Goal: Task Accomplishment & Management: Complete application form

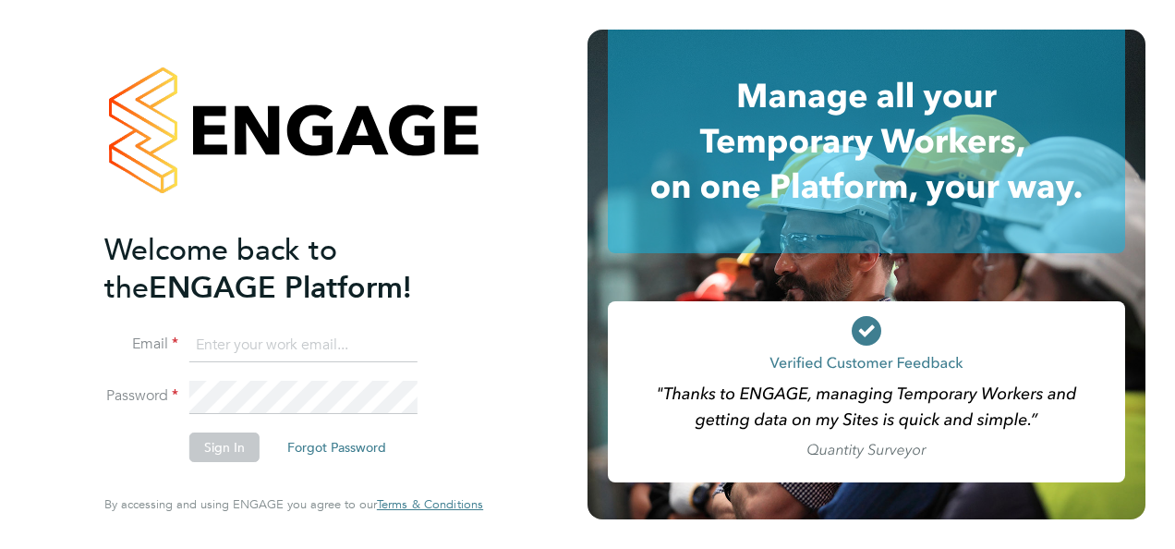
type input "[EMAIL_ADDRESS][DOMAIN_NAME]"
click at [224, 459] on button "Sign In" at bounding box center [224, 447] width 70 height 30
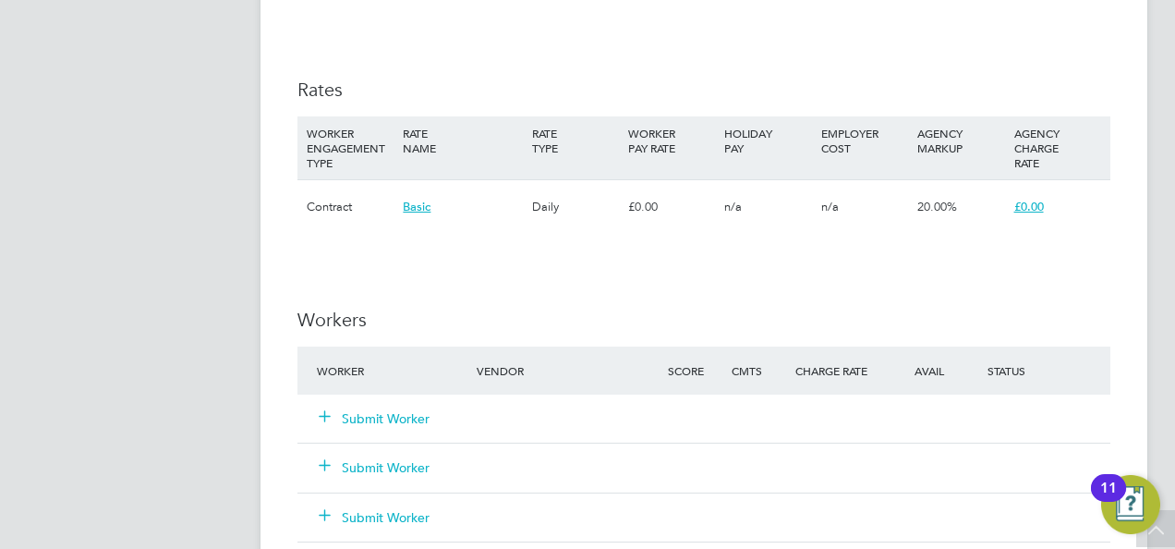
scroll to position [1478, 0]
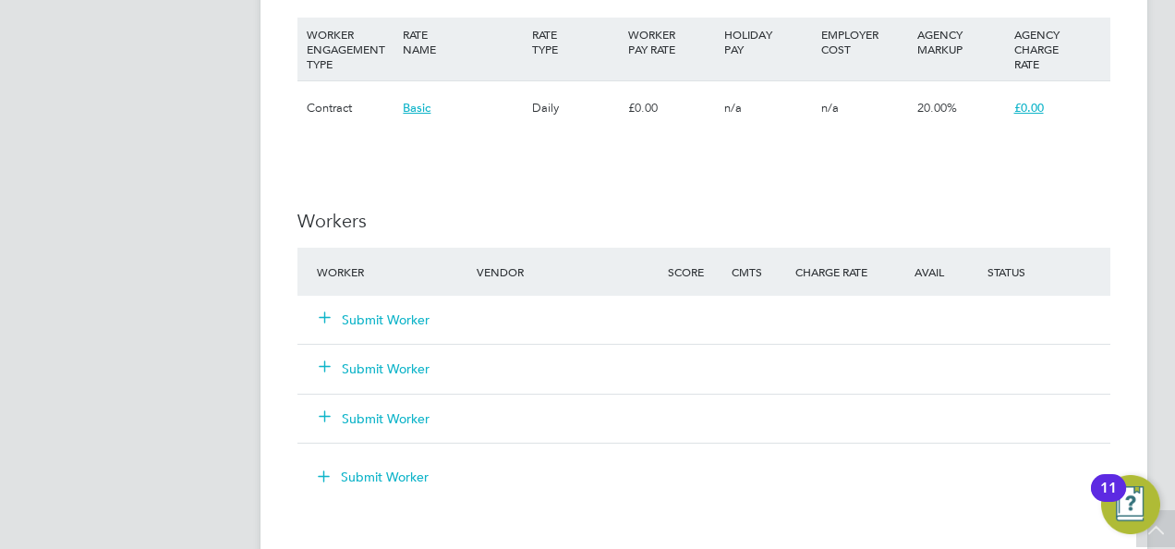
click at [377, 314] on button "Submit Worker" at bounding box center [375, 319] width 111 height 18
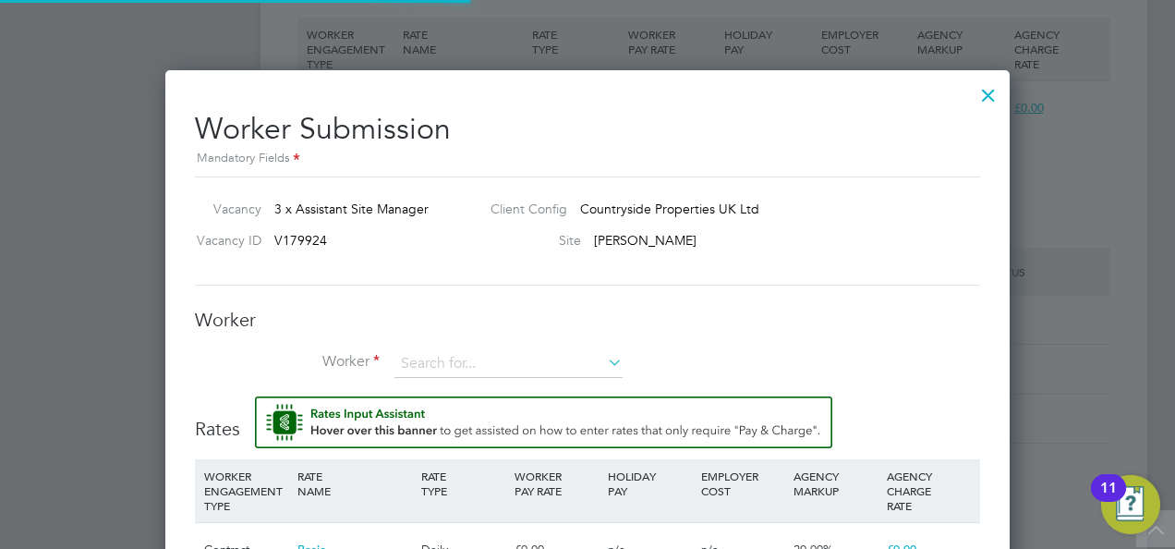
scroll to position [55, 125]
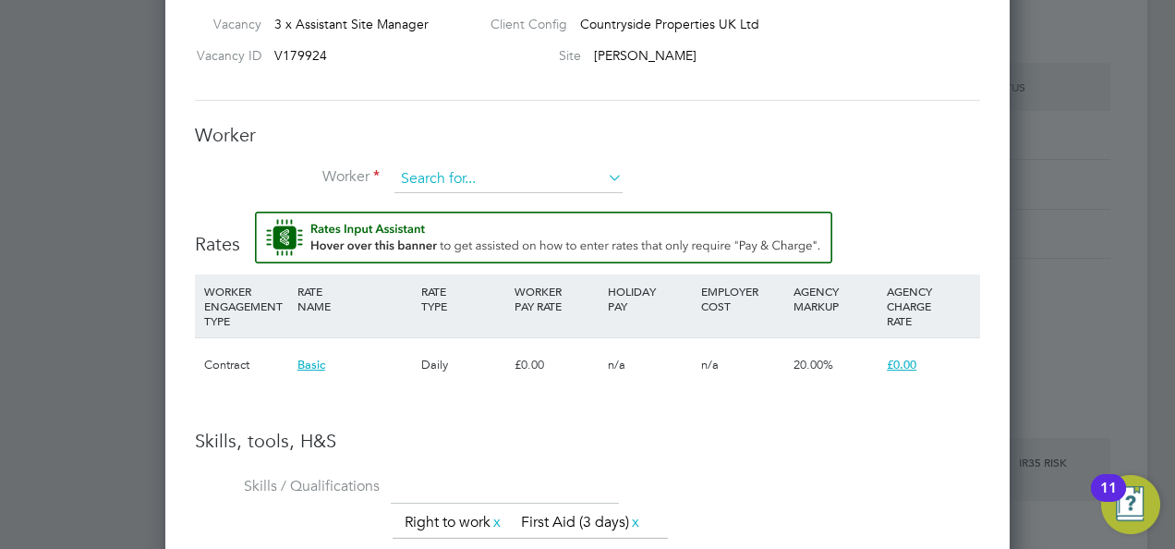
click at [446, 174] on input at bounding box center [508, 179] width 228 height 28
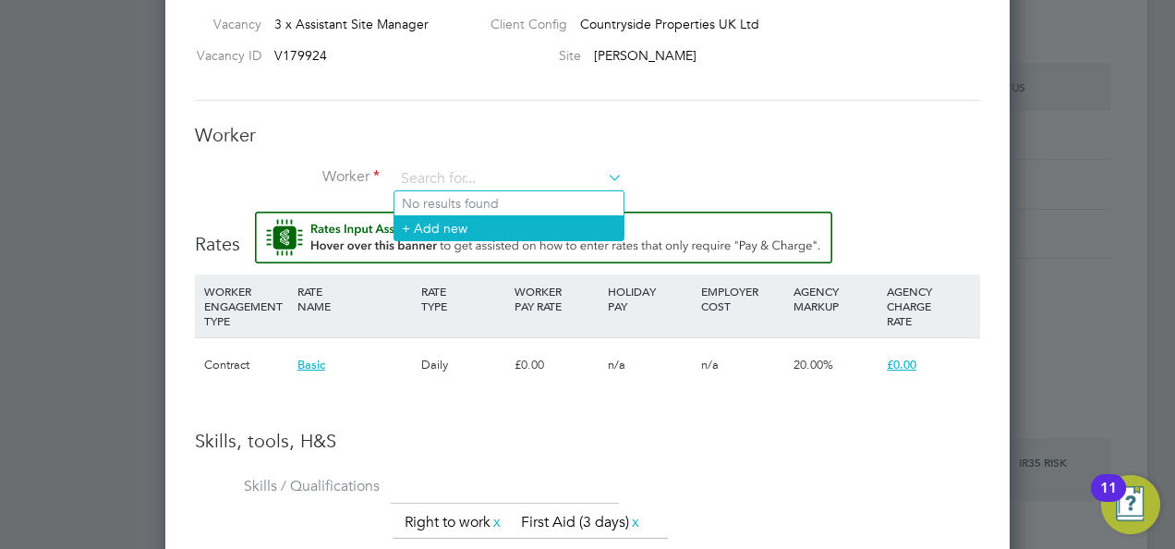
click at [493, 225] on li "+ Add new" at bounding box center [508, 227] width 229 height 25
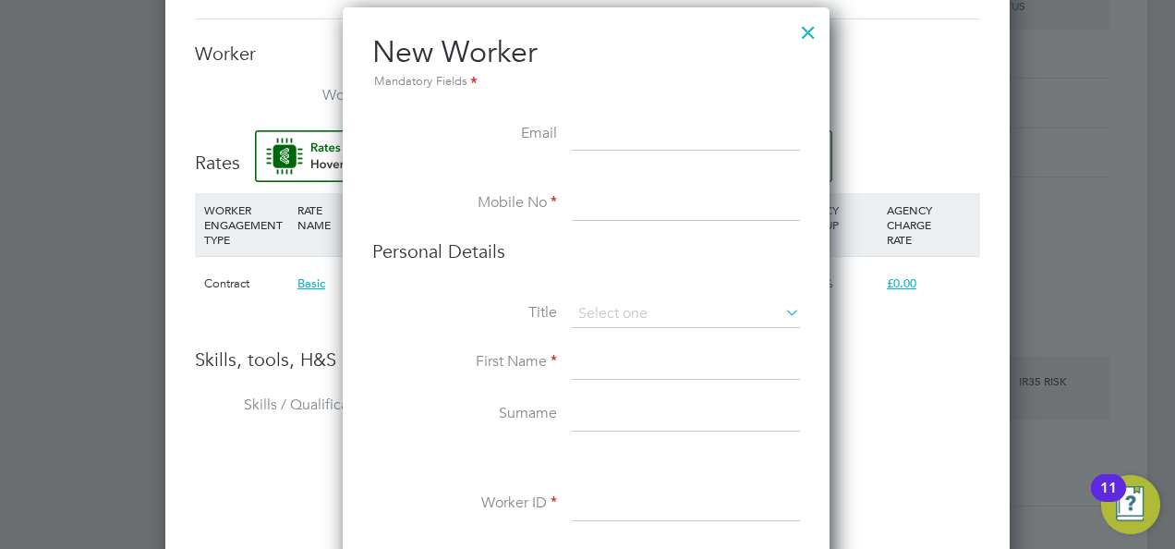
scroll to position [1848, 0]
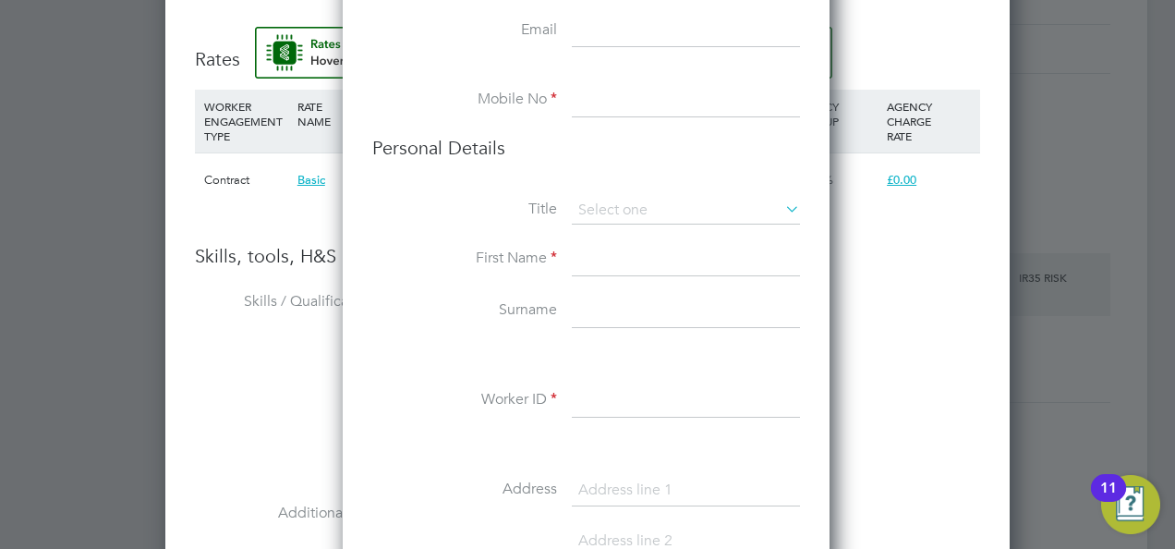
click at [600, 401] on input at bounding box center [686, 400] width 228 height 33
paste input "504091"
type input "504091"
click at [595, 256] on input at bounding box center [686, 259] width 228 height 33
type input "Samuel"
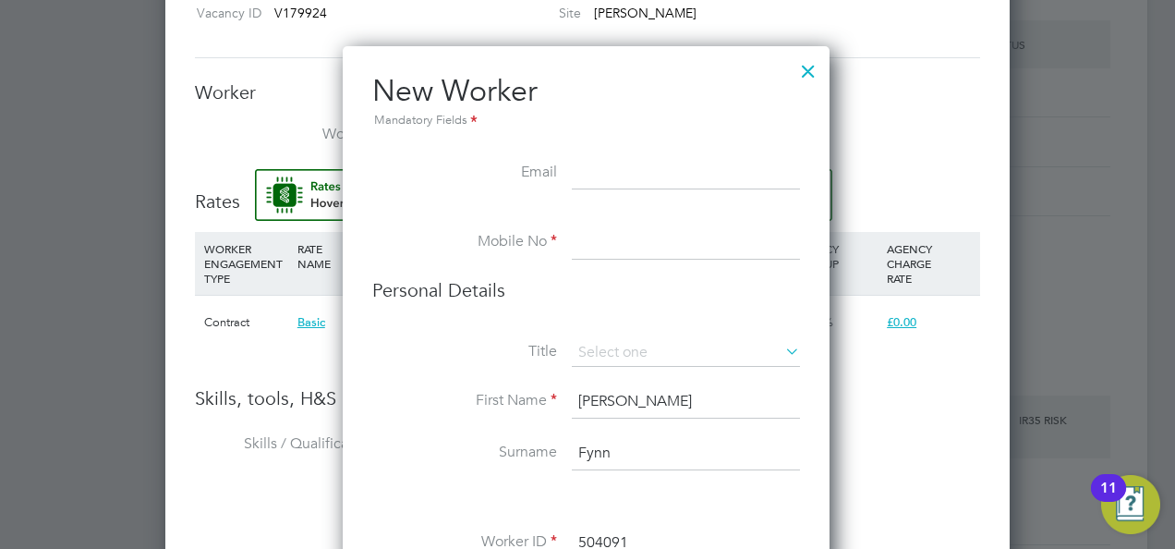
scroll to position [1571, 0]
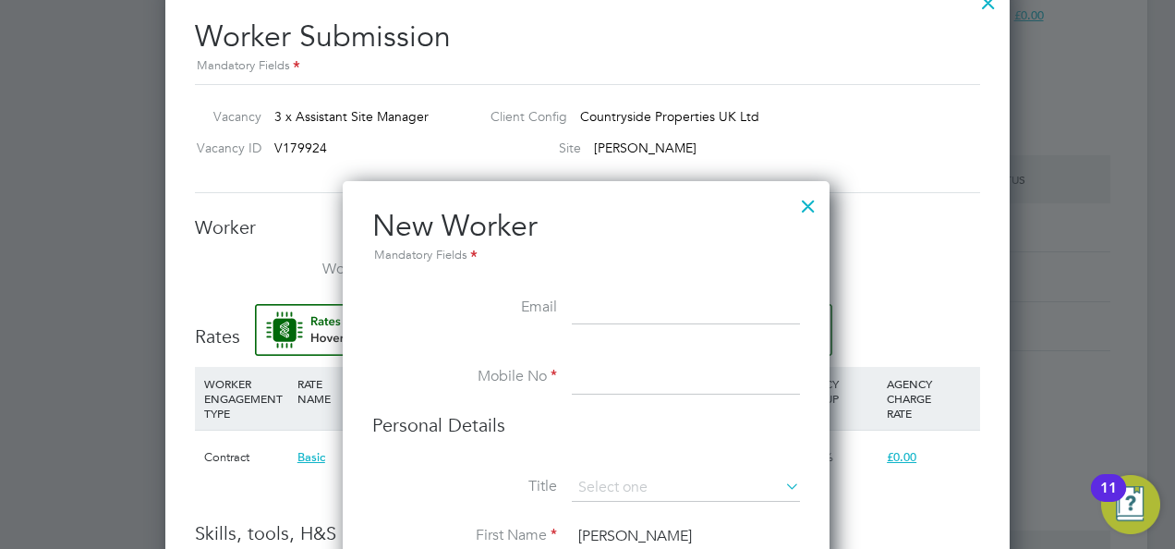
type input "Fynn"
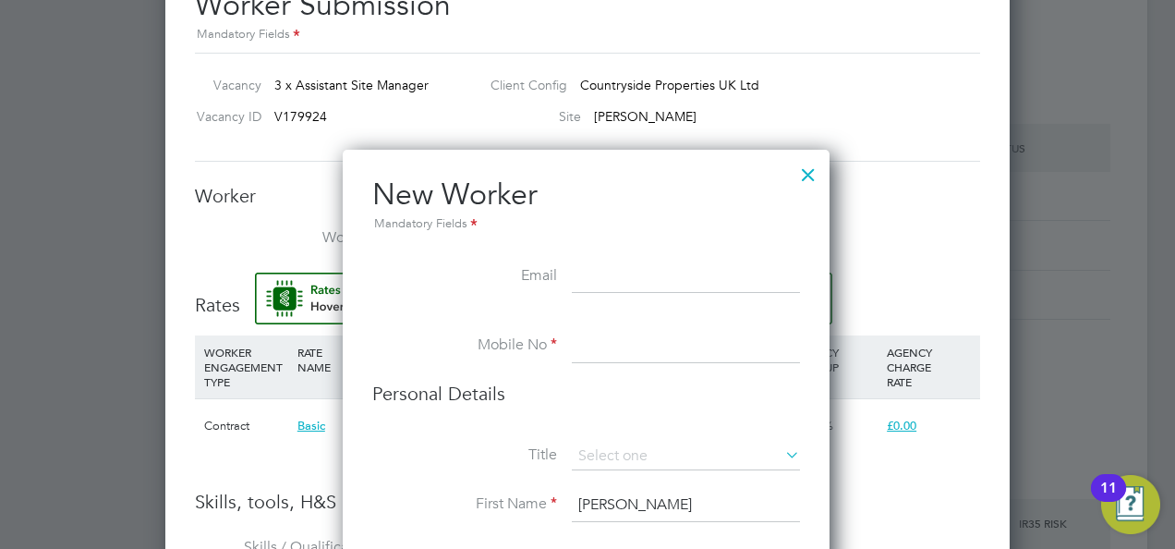
click at [634, 347] on input at bounding box center [686, 346] width 228 height 33
paste input "0792 0752 081"
type input "0792 0752 081"
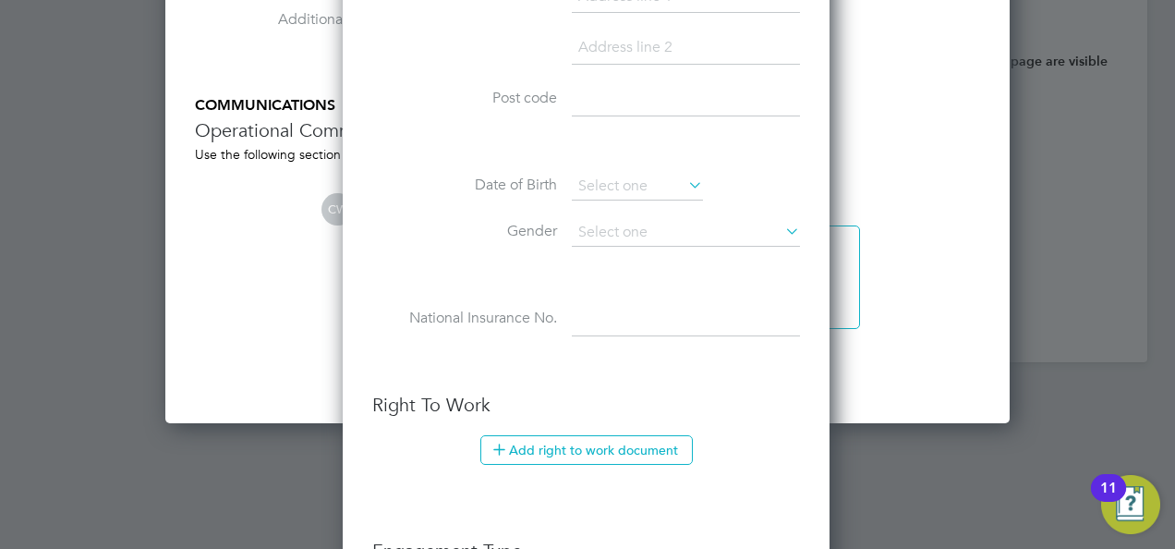
scroll to position [2757, 0]
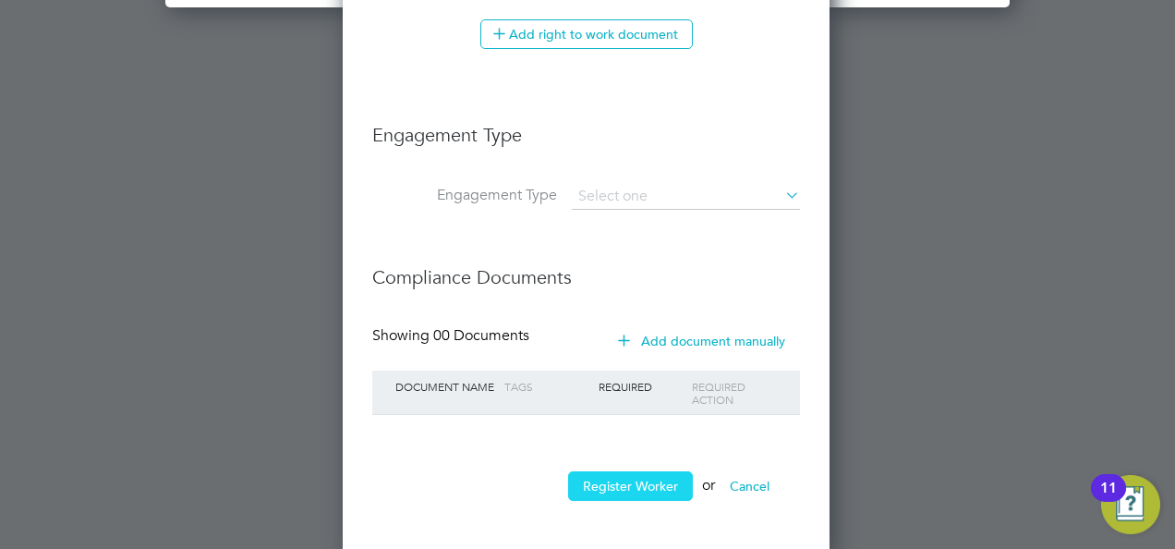
click at [581, 482] on button "Register Worker" at bounding box center [630, 486] width 125 height 30
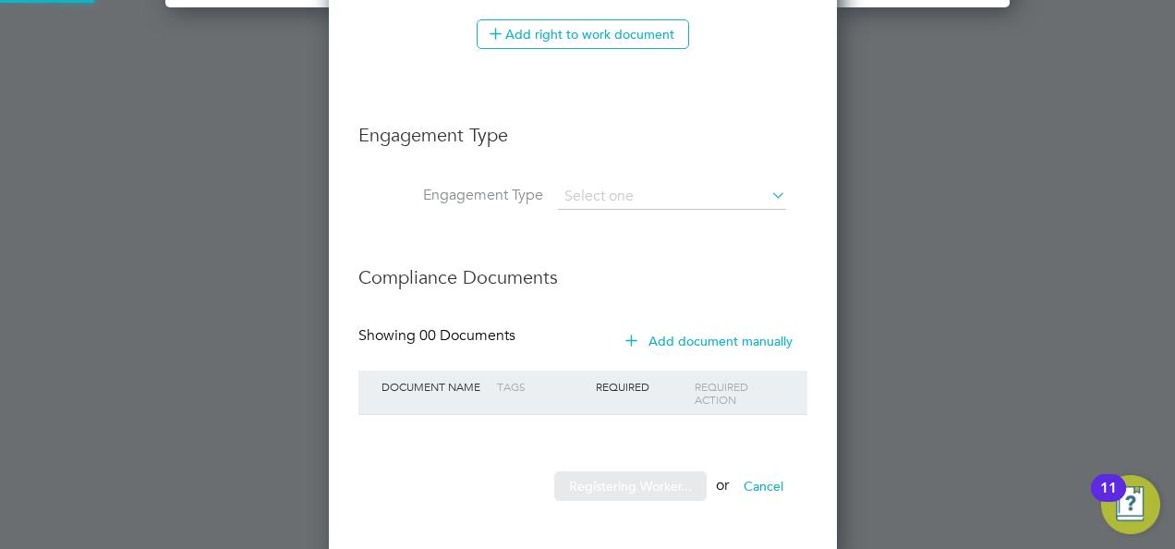
scroll to position [0, 0]
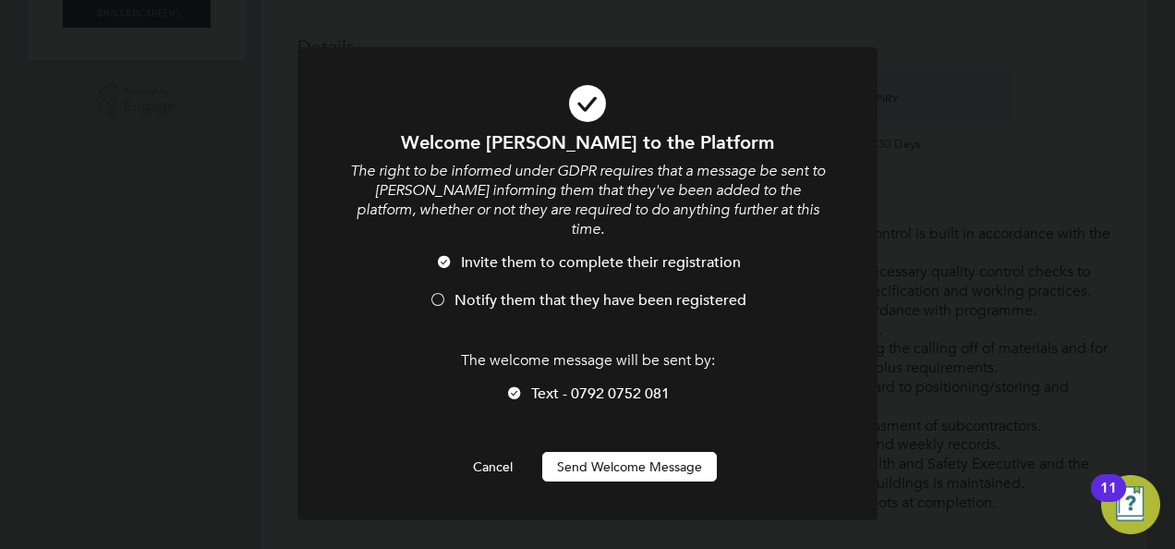
click at [601, 452] on button "Send Welcome Message" at bounding box center [629, 467] width 175 height 30
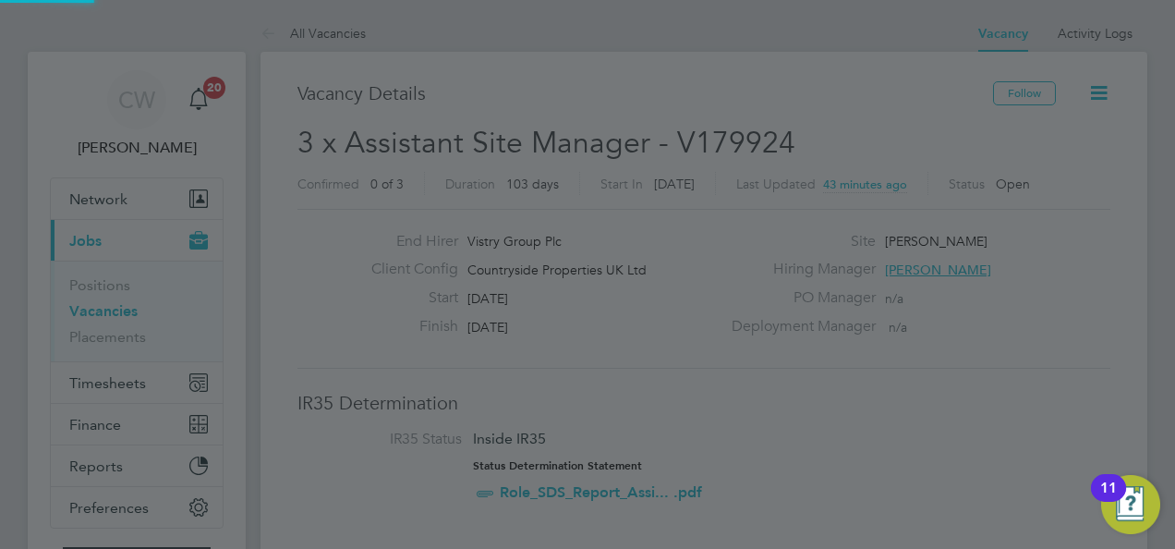
scroll to position [549, 0]
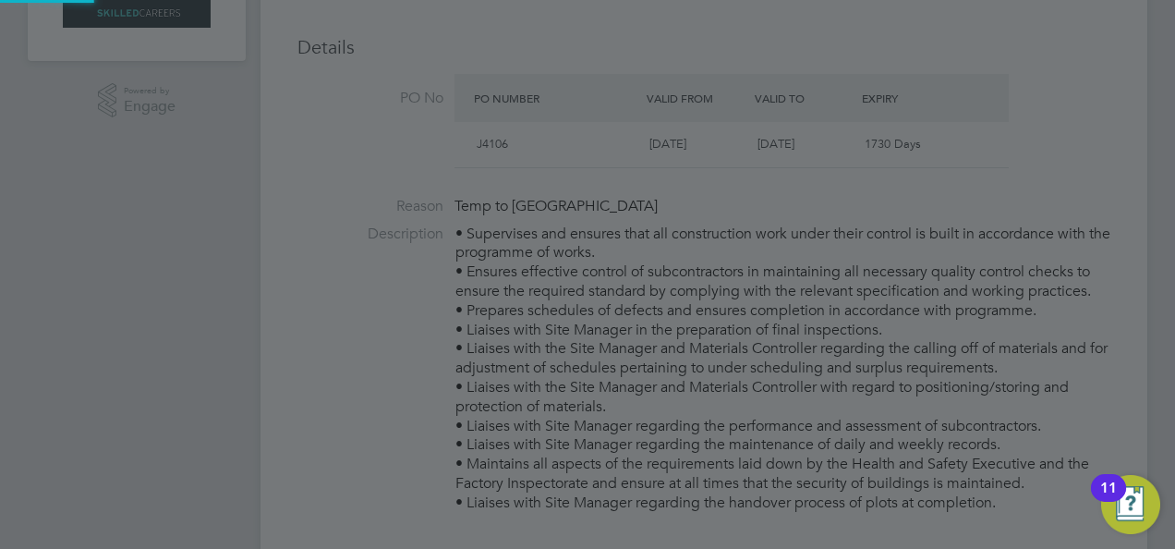
type input "Samuel Fynn (504091)"
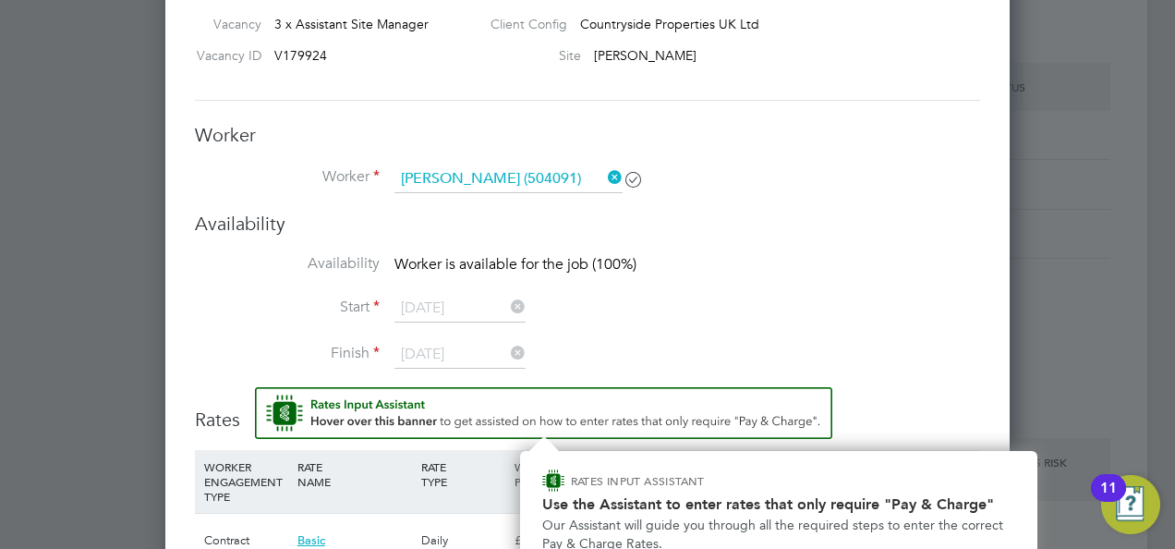
scroll to position [1777, 0]
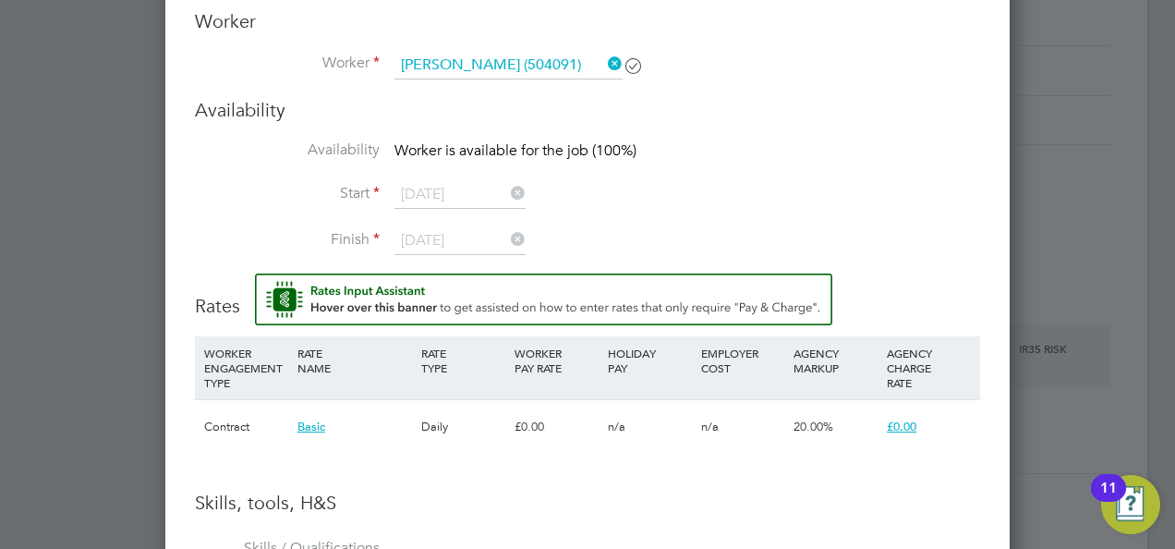
click at [687, 207] on li "Start 08 Sep 2025" at bounding box center [587, 204] width 785 height 46
click at [560, 68] on input at bounding box center [508, 66] width 228 height 28
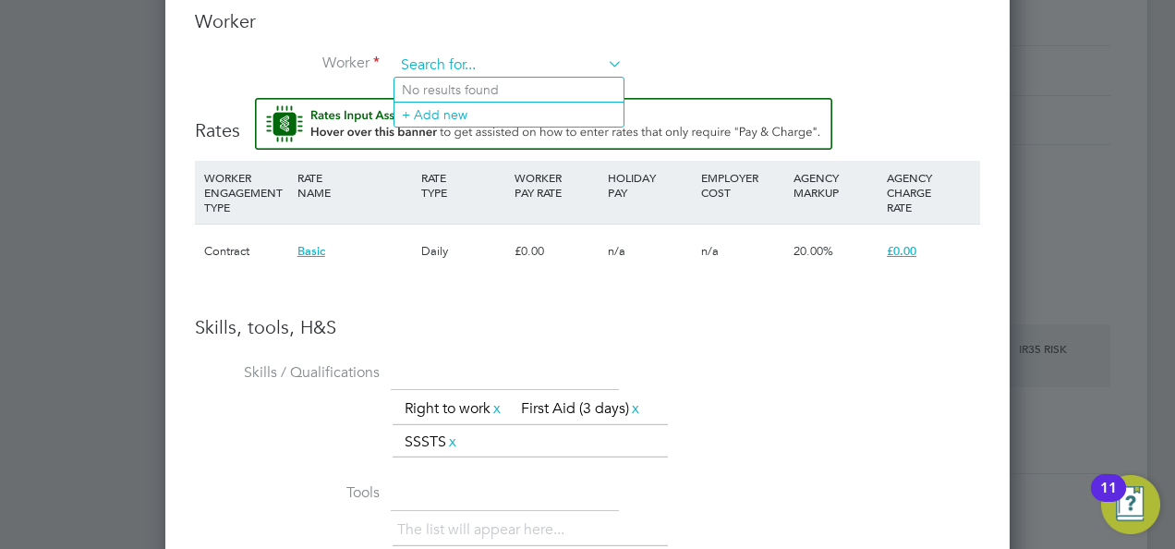
paste input "0792 0752 081"
click at [520, 86] on li "Samuel Fynn (504091)" at bounding box center [508, 90] width 229 height 24
type input "Samuel Fynn (504091)"
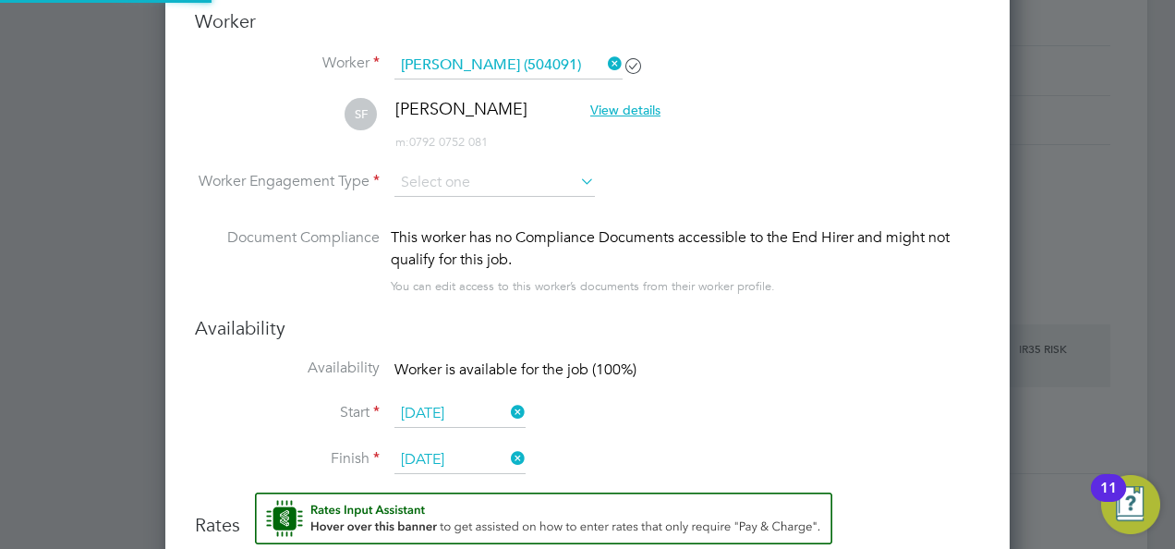
scroll to position [1606, 844]
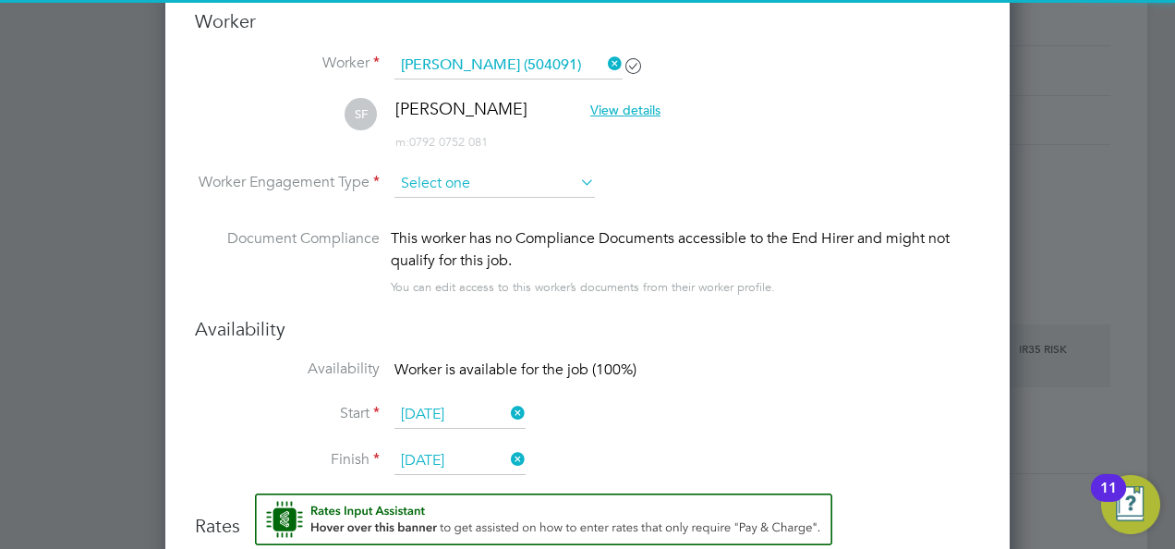
click at [543, 187] on input at bounding box center [494, 184] width 200 height 28
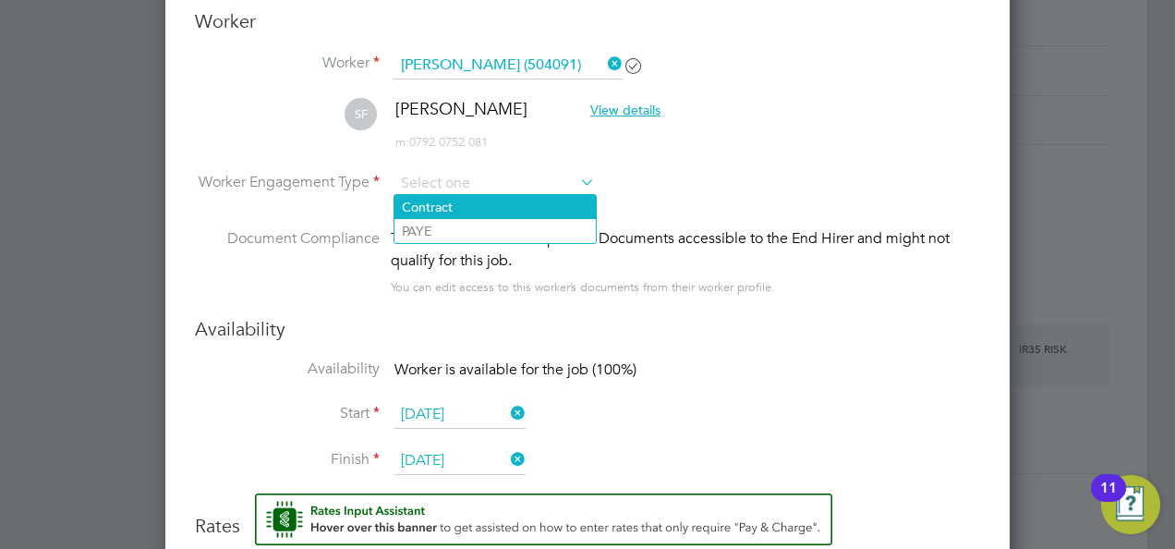
click at [529, 215] on li "Contract" at bounding box center [494, 207] width 201 height 24
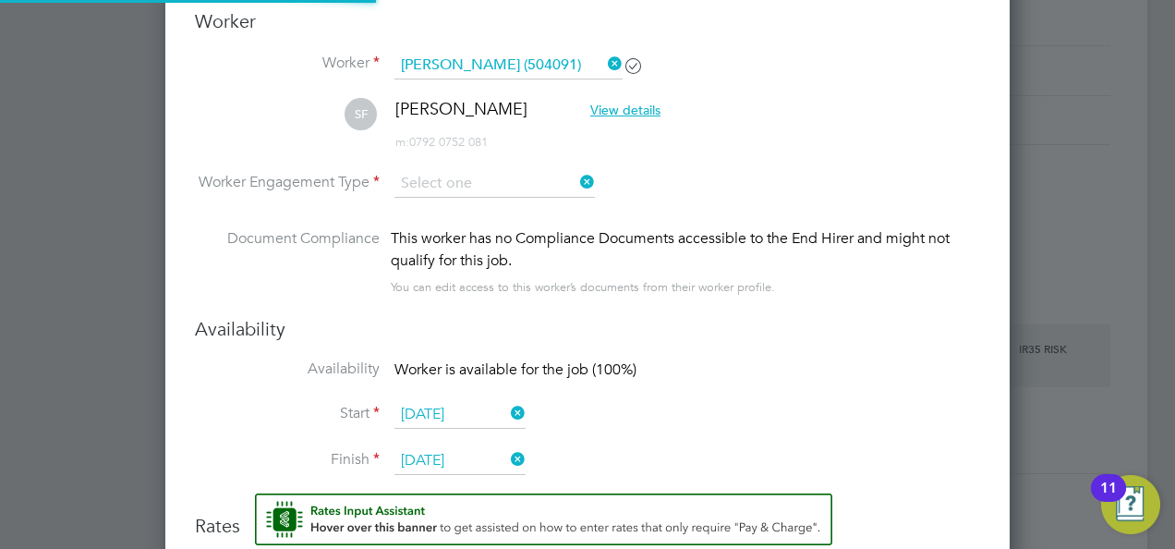
type input "Contract"
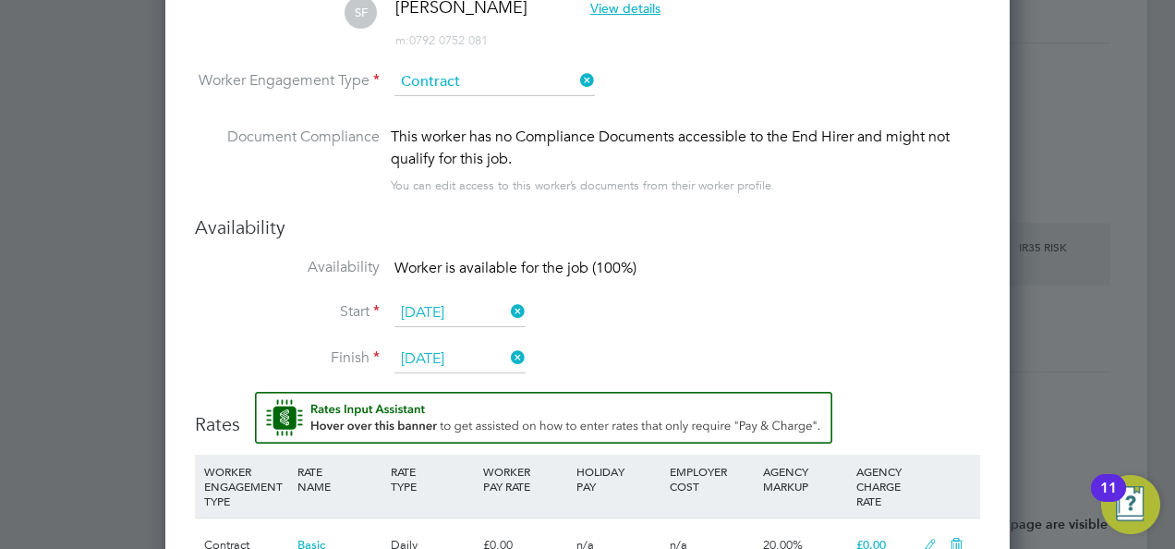
scroll to position [2006, 0]
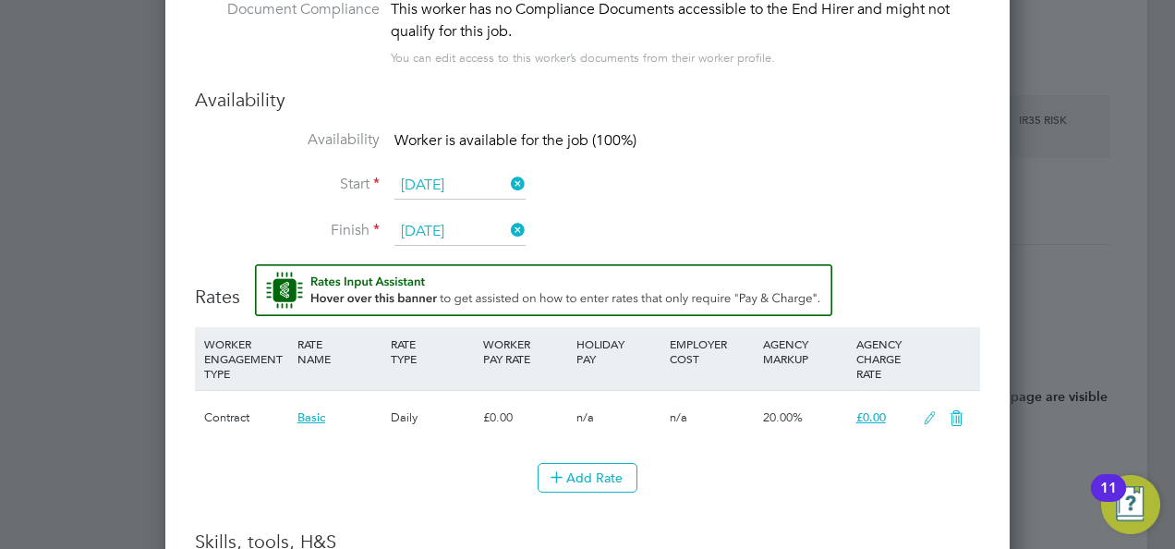
click at [447, 181] on input "08 Sep 2025" at bounding box center [459, 186] width 131 height 28
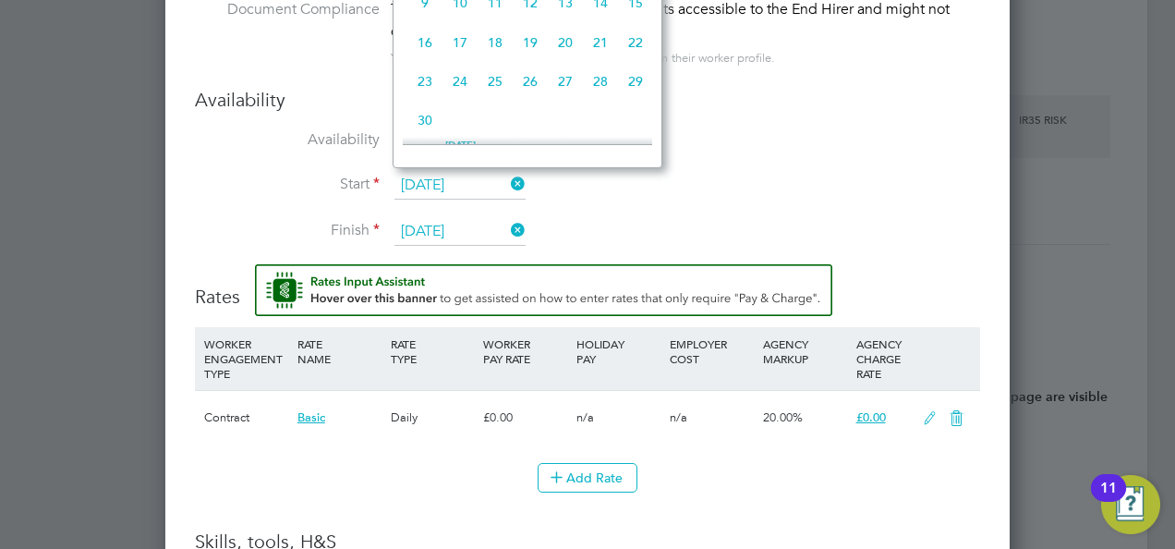
scroll to position [595, 0]
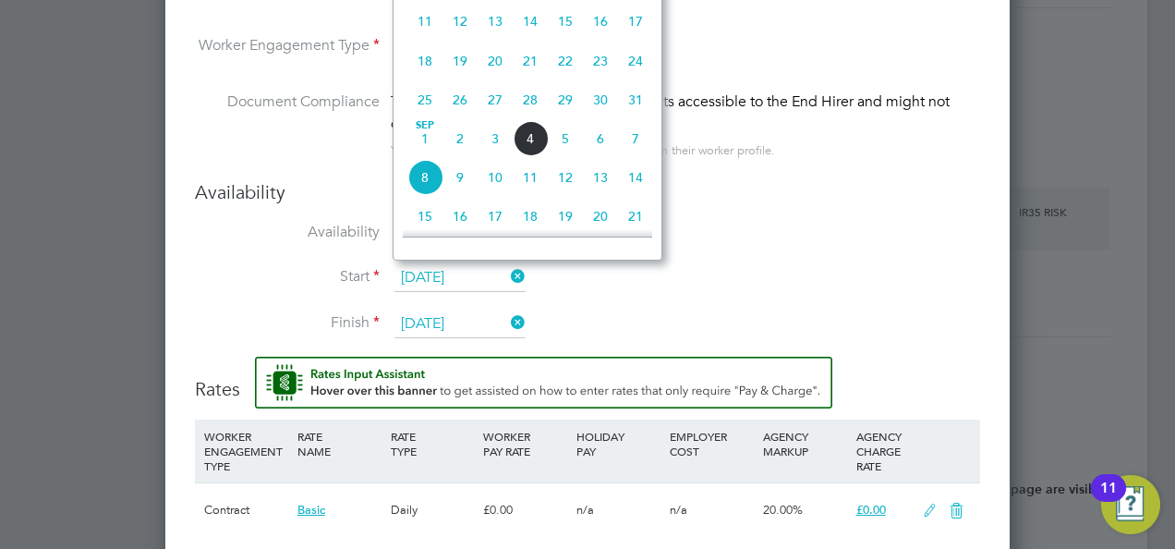
click at [462, 145] on span "2" at bounding box center [460, 138] width 35 height 35
type input "02 Sep 2025"
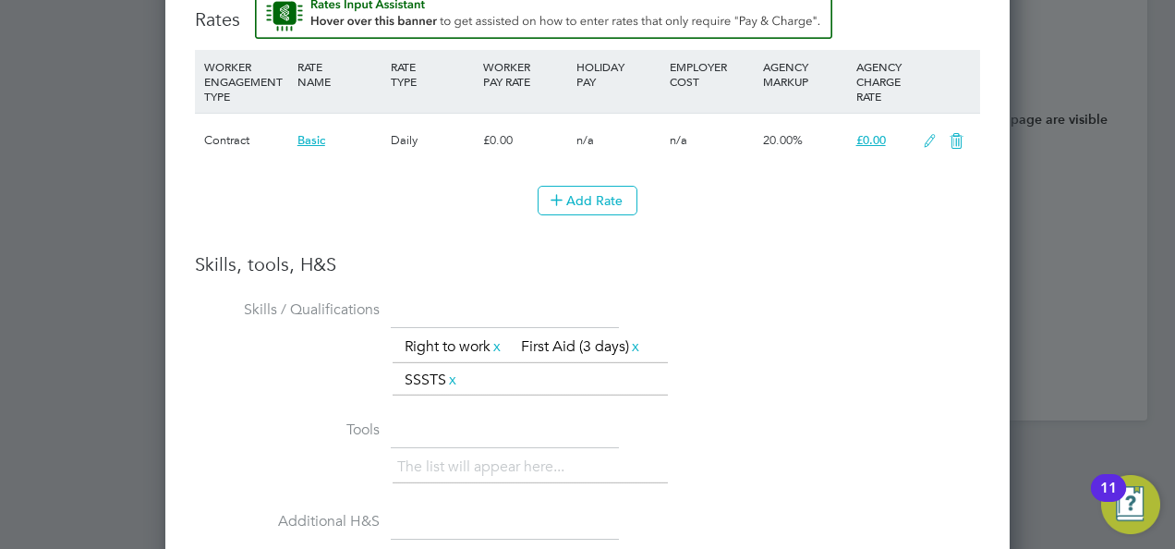
click at [934, 137] on icon at bounding box center [929, 141] width 23 height 15
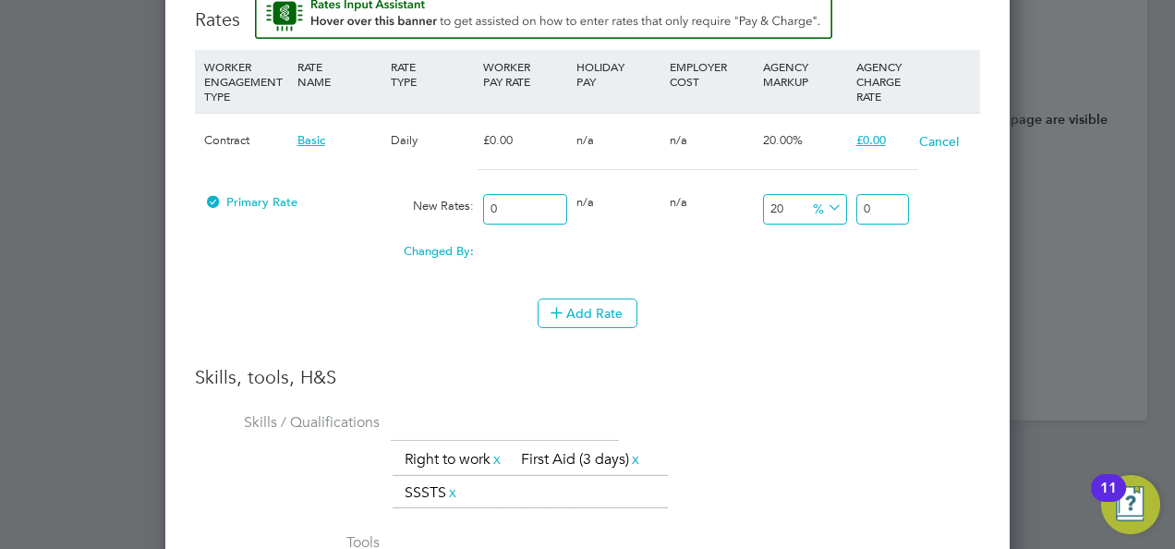
click at [514, 212] on input "0" at bounding box center [525, 209] width 84 height 30
type input "2"
type input "2.4"
type input "26"
type input "31.2"
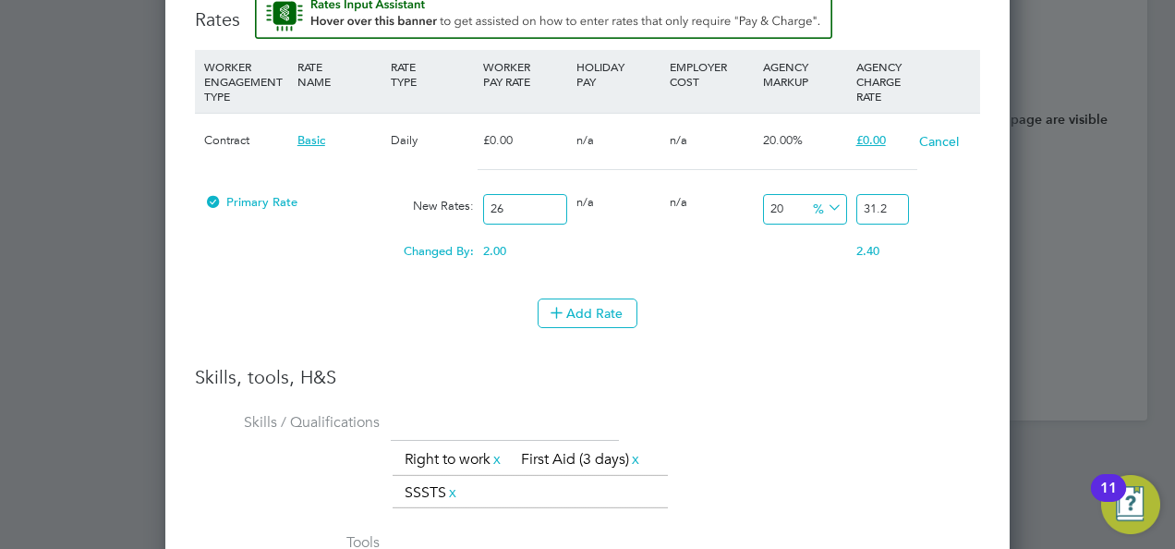
type input "260"
type input "312"
type input "260"
click at [807, 407] on li "Skills / Qualifications The list will appear here... Right to work x First Aid …" at bounding box center [587, 467] width 785 height 120
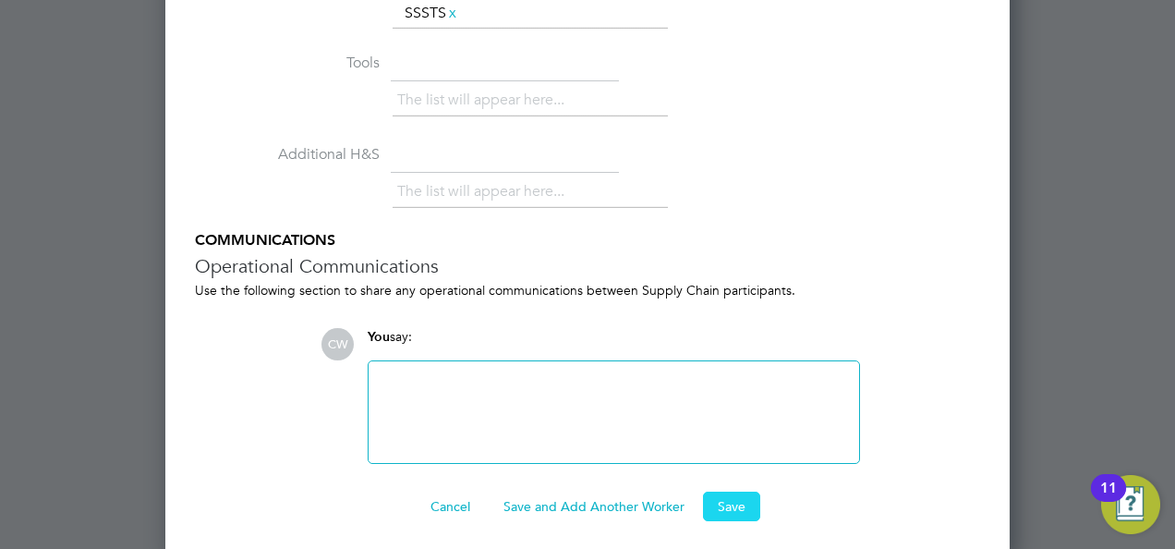
click at [750, 503] on button "Save" at bounding box center [731, 506] width 57 height 30
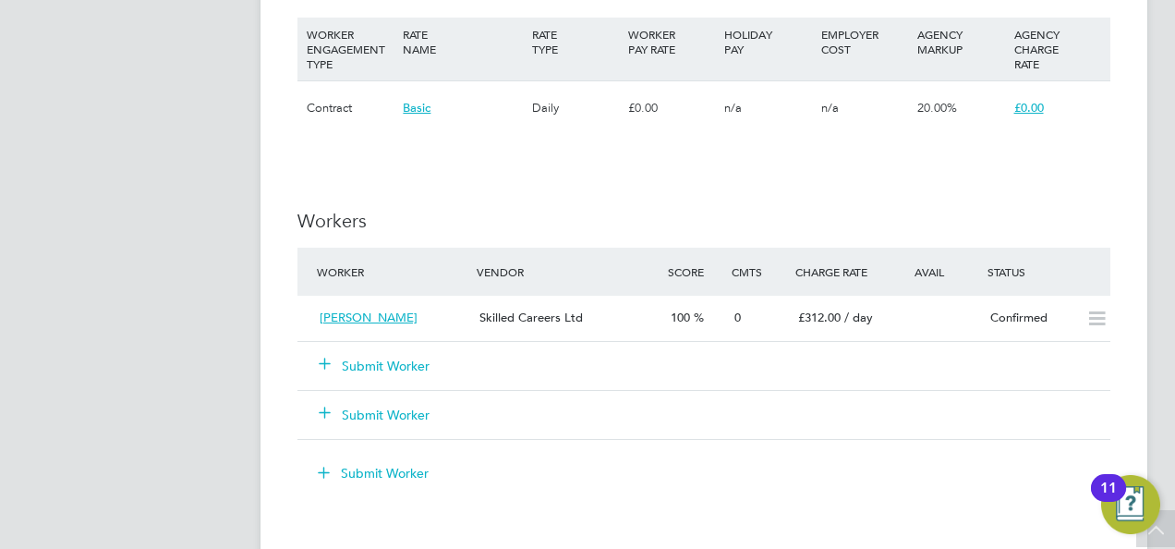
click at [353, 369] on button "Submit Worker" at bounding box center [375, 366] width 111 height 18
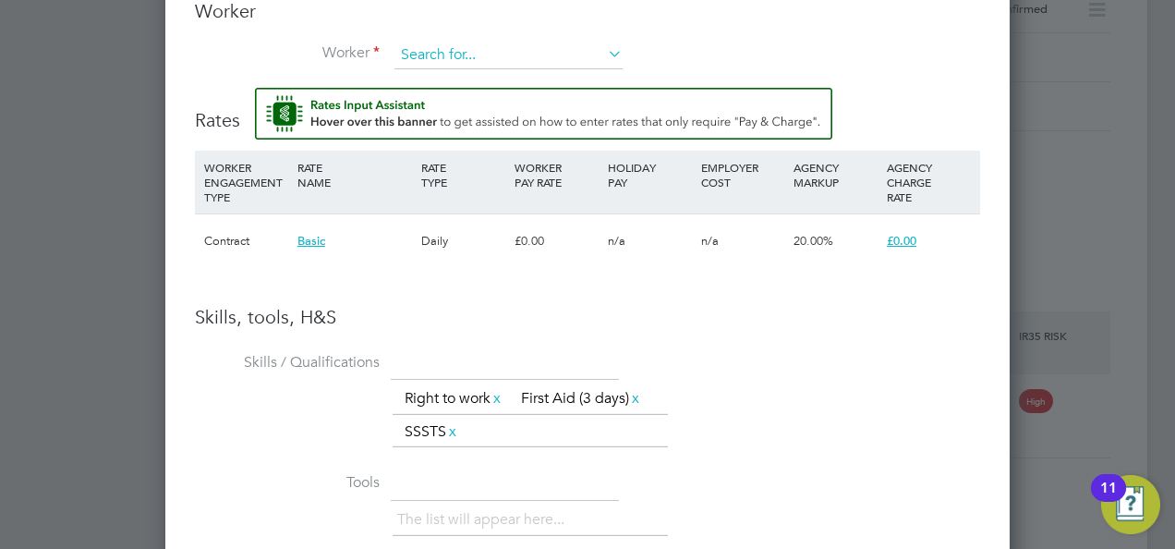
click at [487, 57] on input at bounding box center [508, 56] width 228 height 28
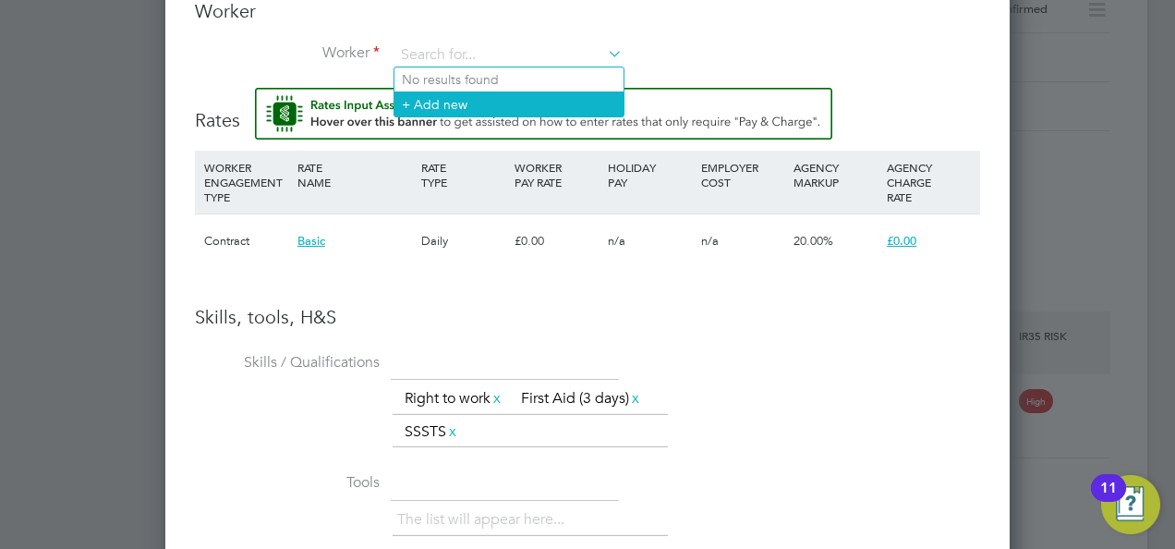
click at [527, 102] on li "+ Add new" at bounding box center [508, 103] width 229 height 25
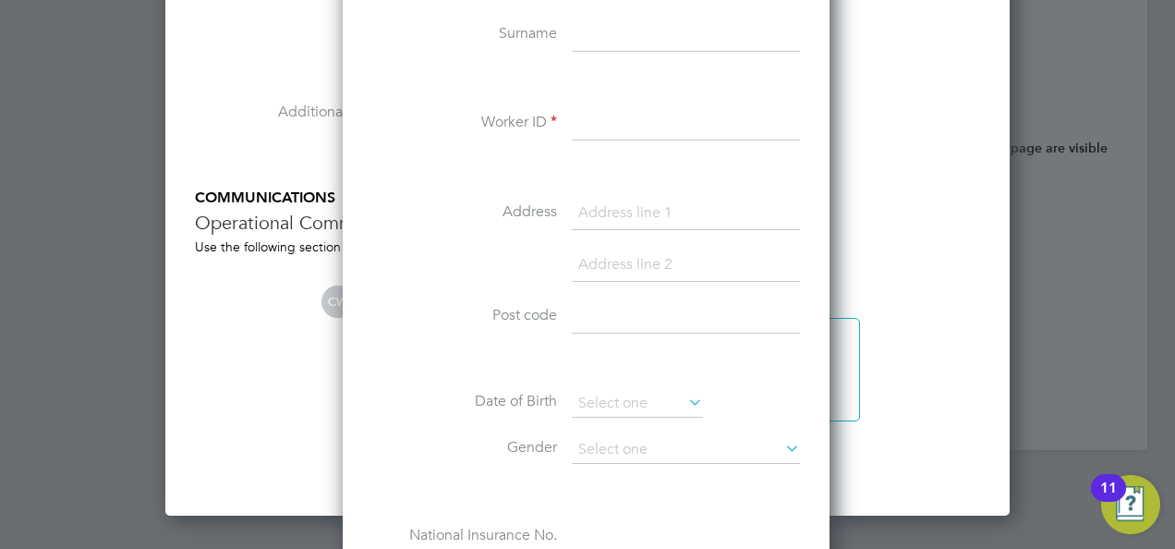
click at [606, 115] on input at bounding box center [686, 124] width 228 height 33
paste input "314739"
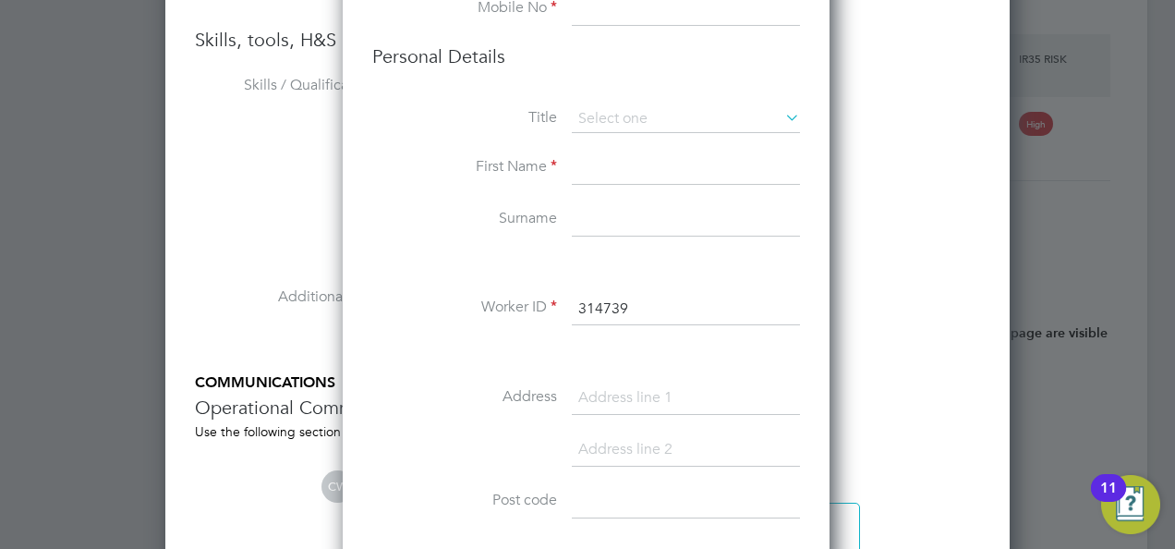
type input "314739"
click at [616, 168] on input at bounding box center [686, 168] width 228 height 33
type input "Bobby"
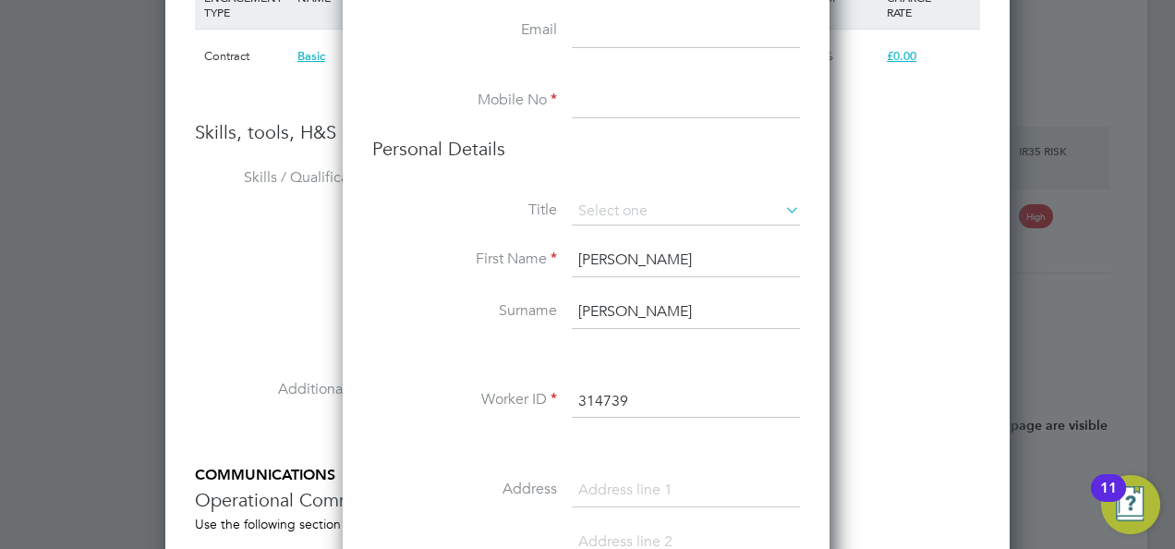
type input "Reidy"
click at [604, 92] on input at bounding box center [686, 101] width 228 height 33
click at [612, 113] on input at bounding box center [686, 101] width 228 height 33
paste input "07709220380"
type input "07709220380"
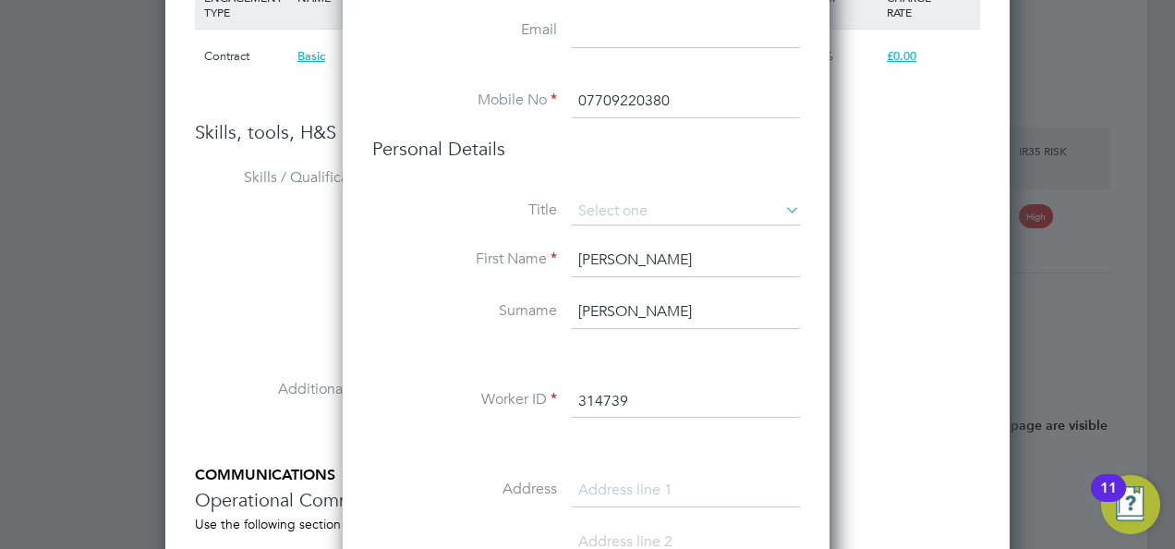
click at [636, 163] on li "Personal Details" at bounding box center [586, 167] width 428 height 61
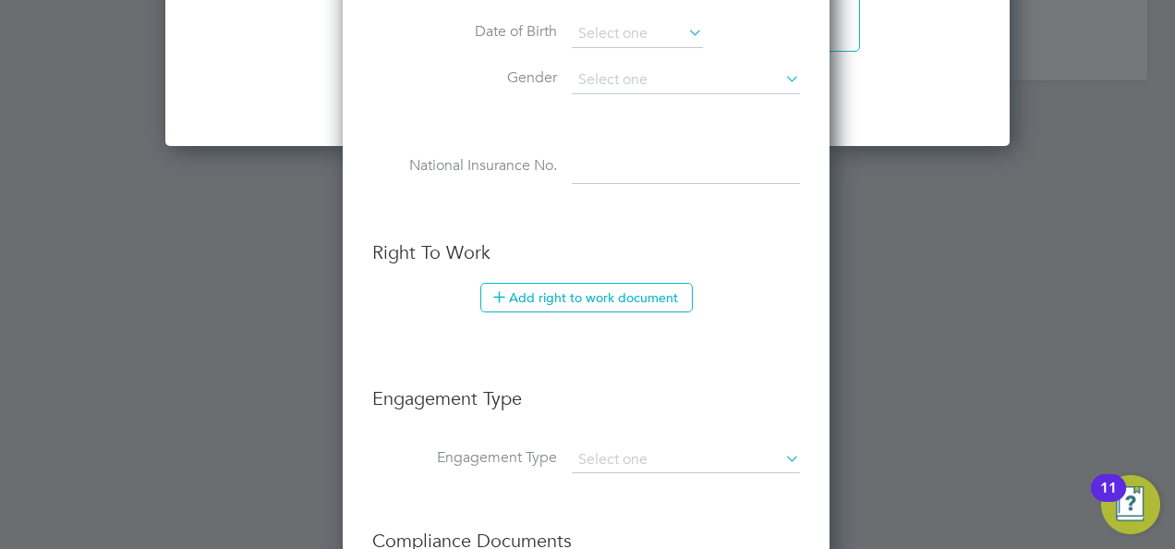
scroll to position [2880, 0]
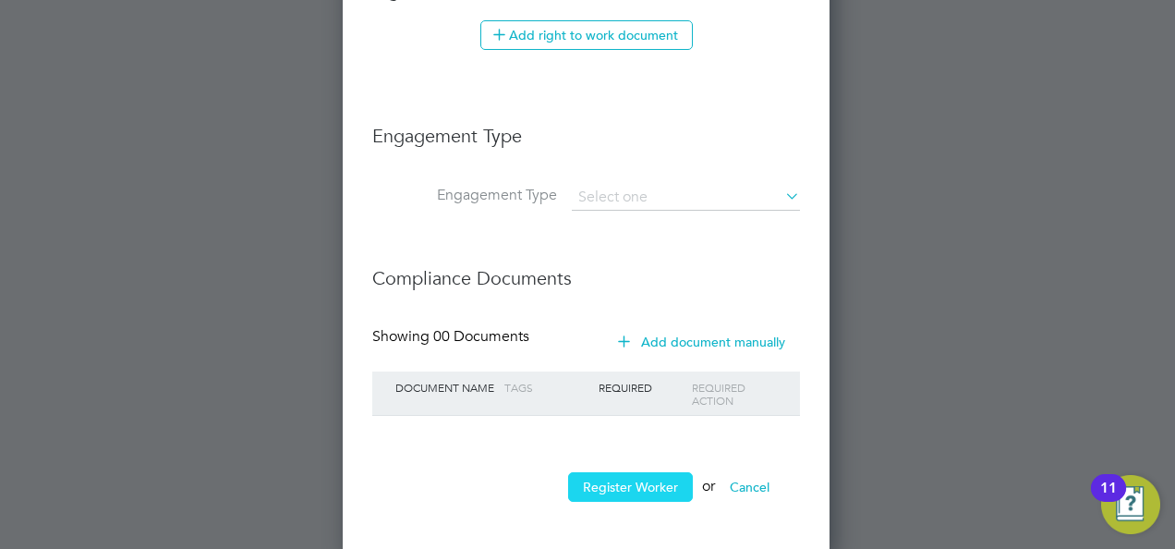
click at [626, 490] on button "Register Worker" at bounding box center [630, 487] width 125 height 30
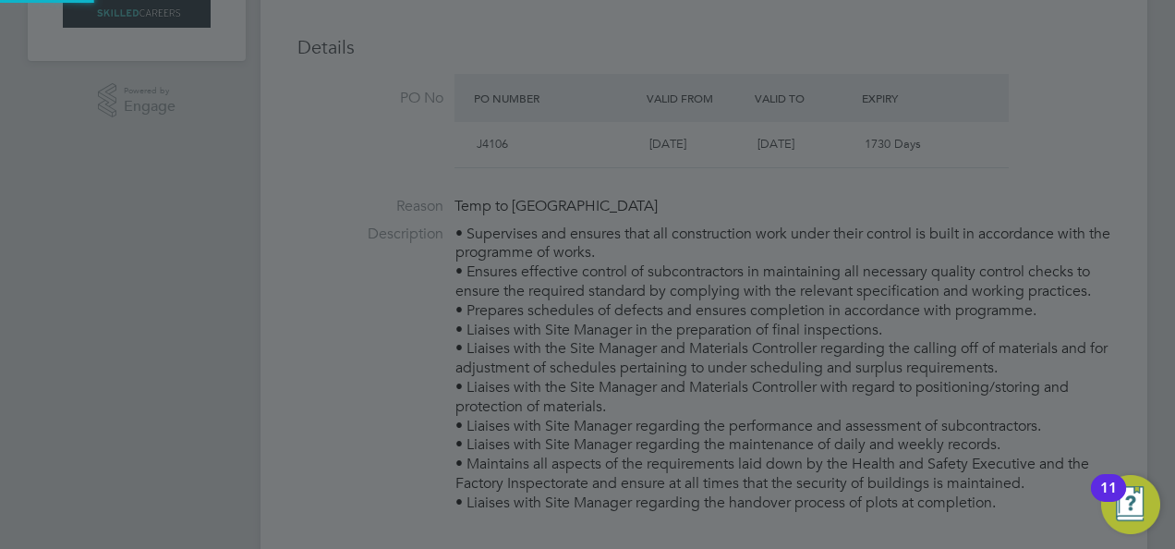
scroll to position [0, 0]
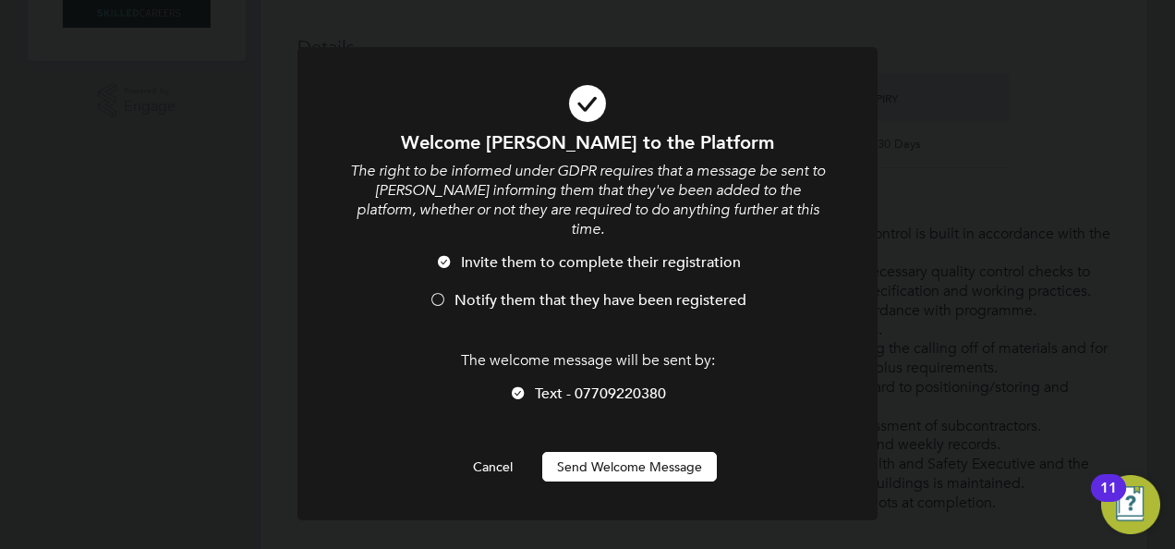
click at [634, 452] on button "Send Welcome Message" at bounding box center [629, 467] width 175 height 30
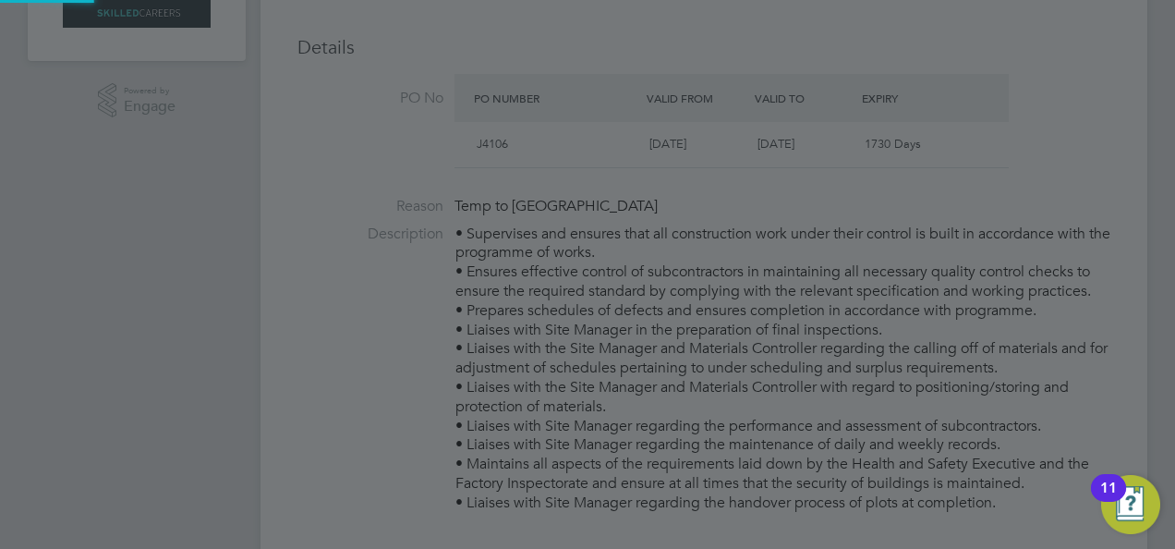
type input "Bobby Reidy (314739)"
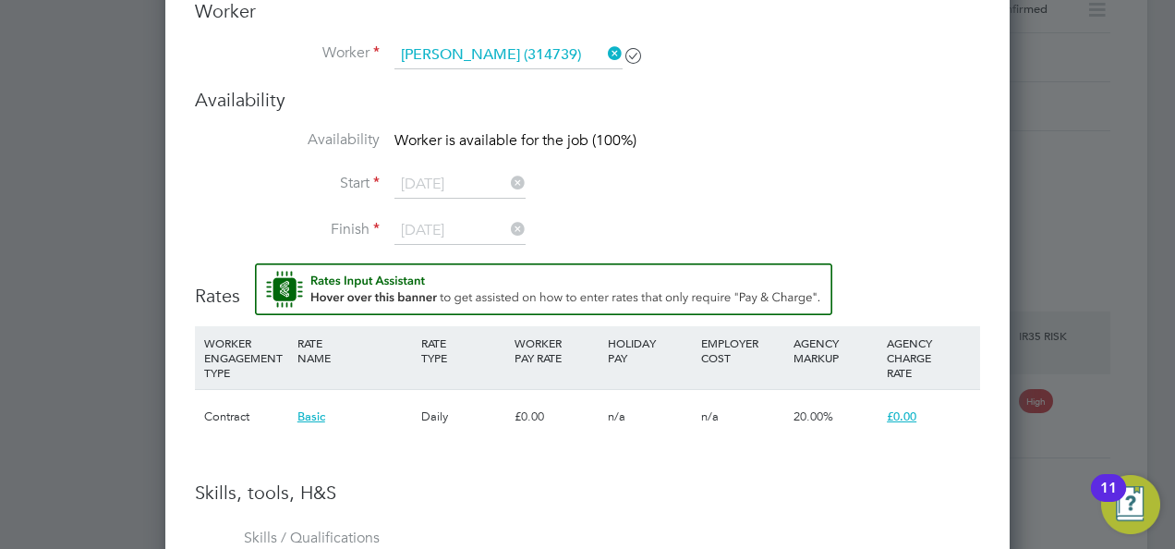
scroll to position [1694, 0]
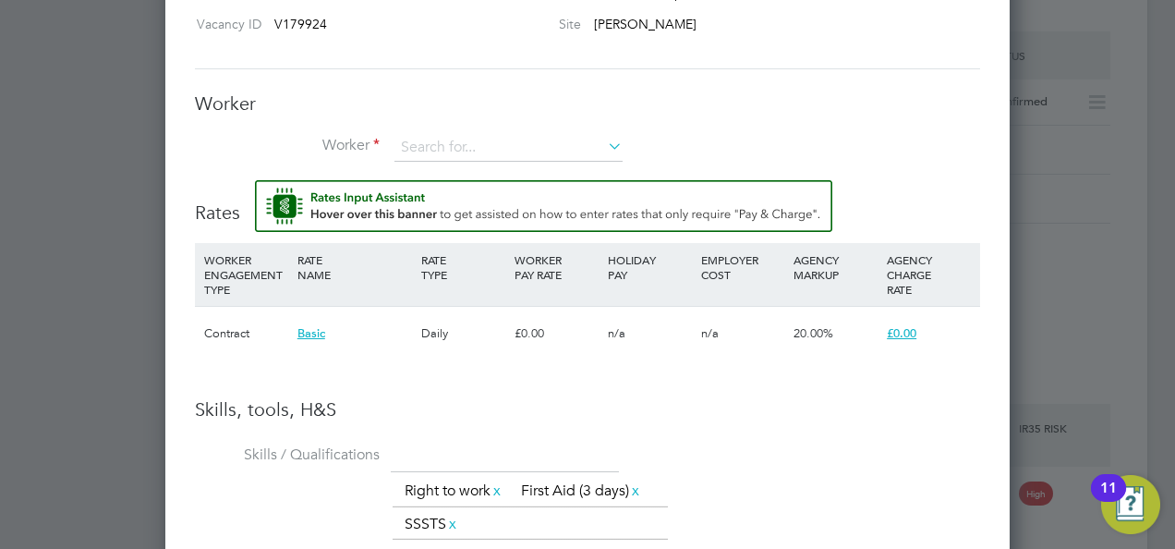
click at [567, 147] on input at bounding box center [508, 148] width 228 height 28
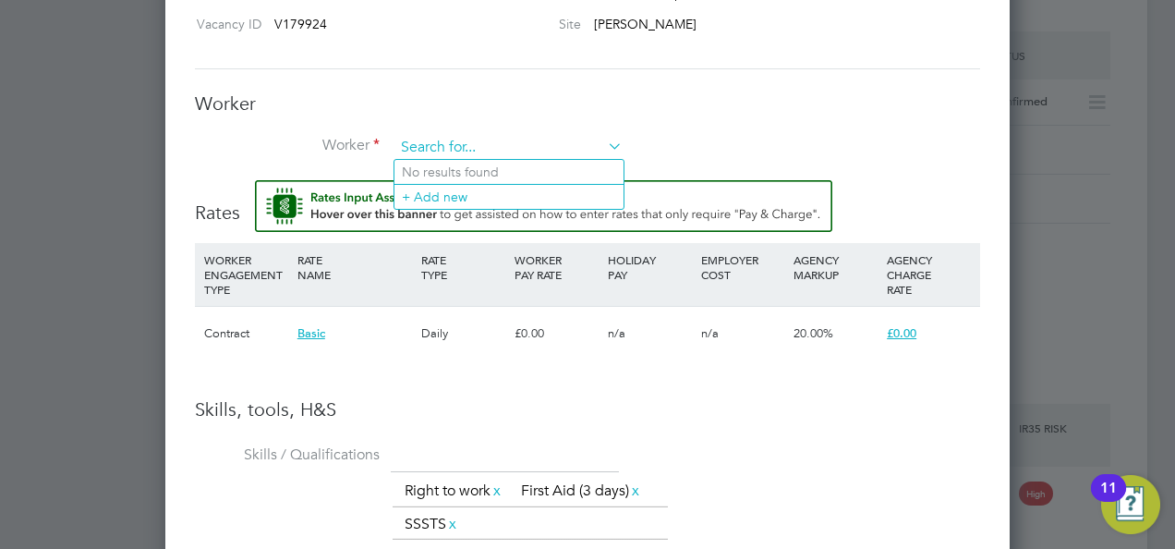
paste input "07709220380"
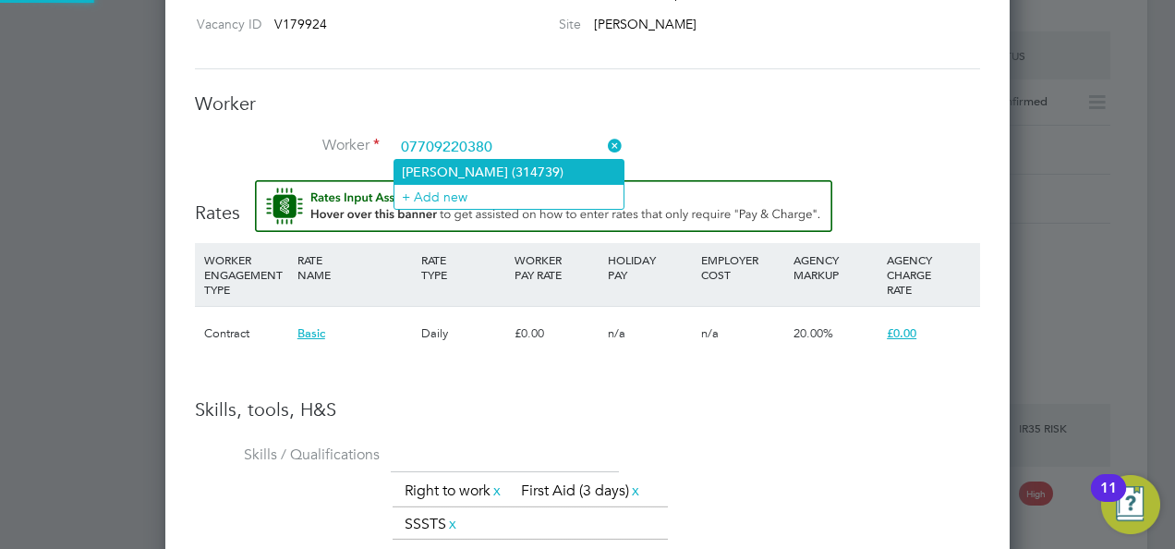
click at [560, 172] on li "Bobby Reidy (314739)" at bounding box center [508, 172] width 229 height 24
type input "Bobby Reidy (314739)"
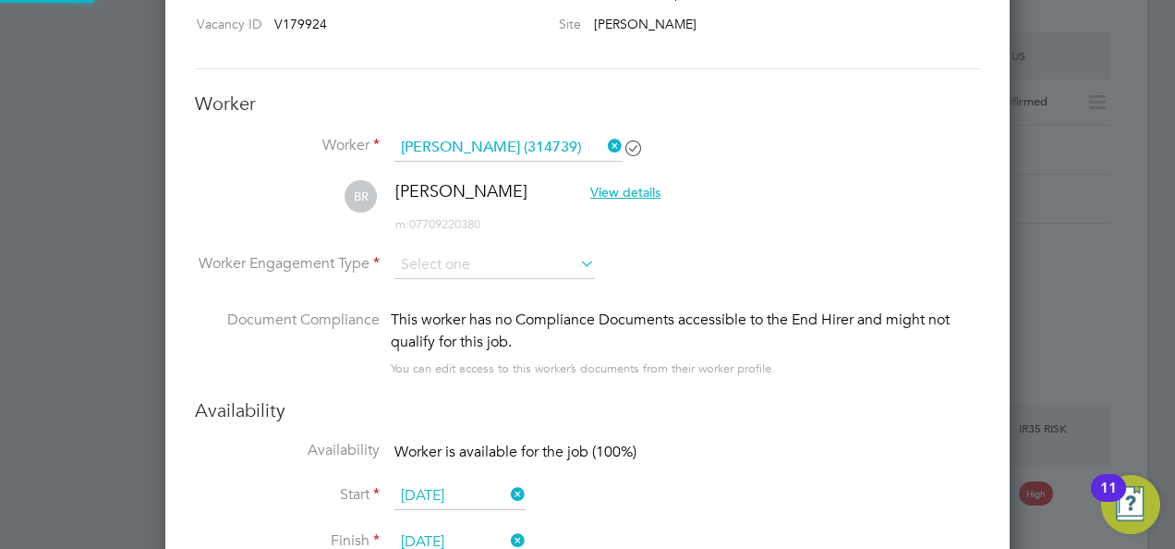
scroll to position [1606, 844]
click at [675, 188] on li "BR Bobby Reidy View details m: 07709220380" at bounding box center [587, 216] width 785 height 72
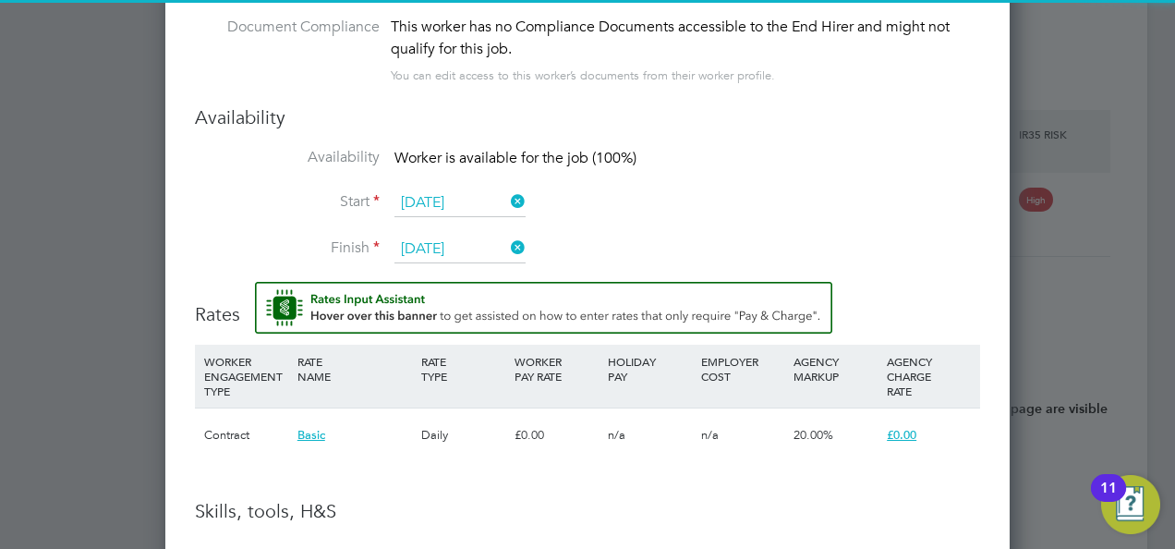
scroll to position [2064, 0]
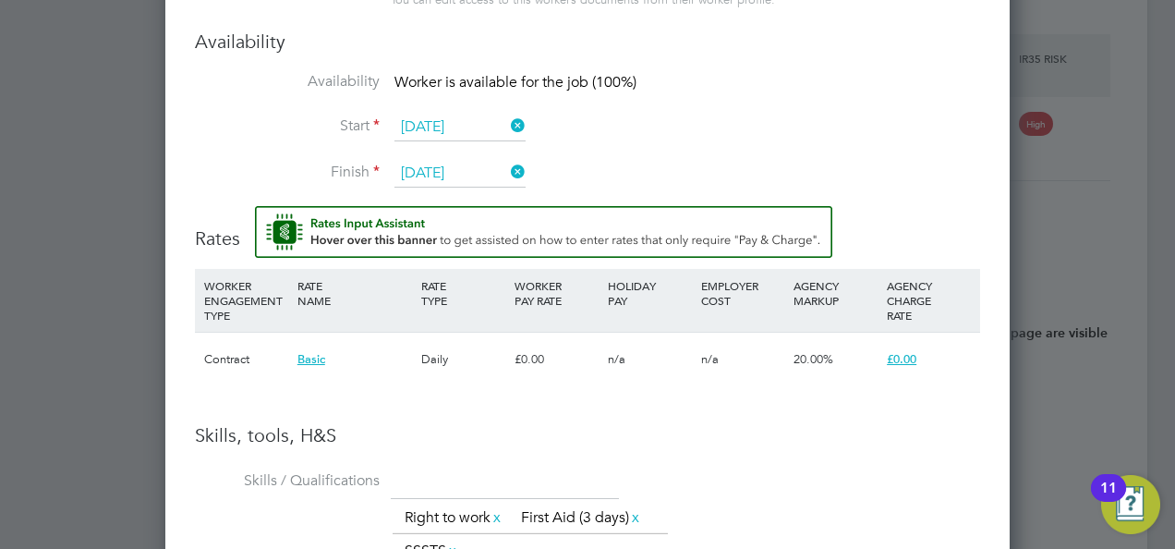
click at [471, 120] on input "08 Sep 2025" at bounding box center [459, 128] width 131 height 28
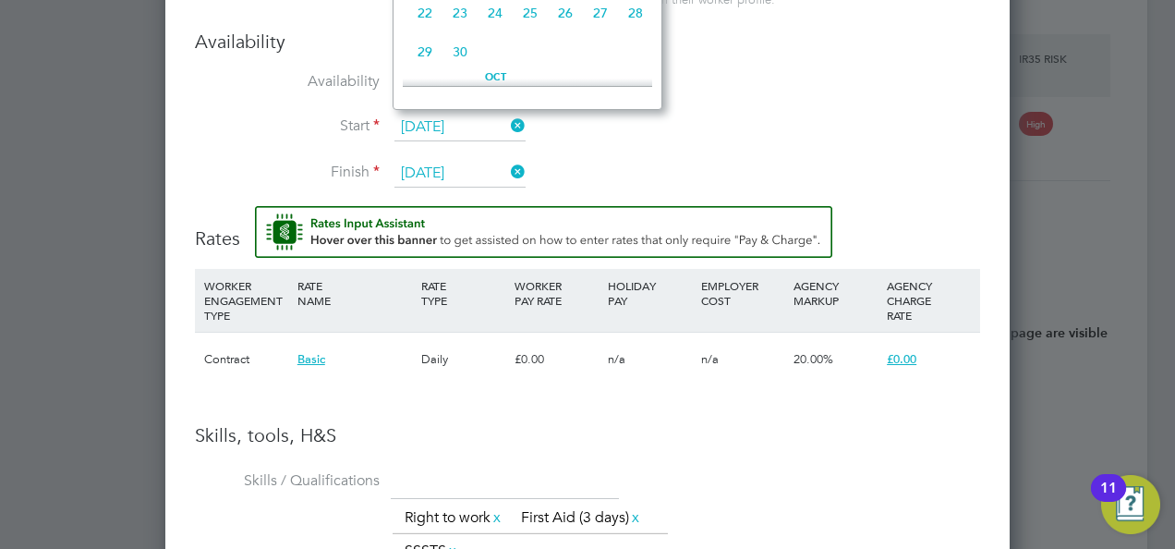
click at [611, 140] on li "Start 08 Sep 2025" at bounding box center [587, 137] width 785 height 46
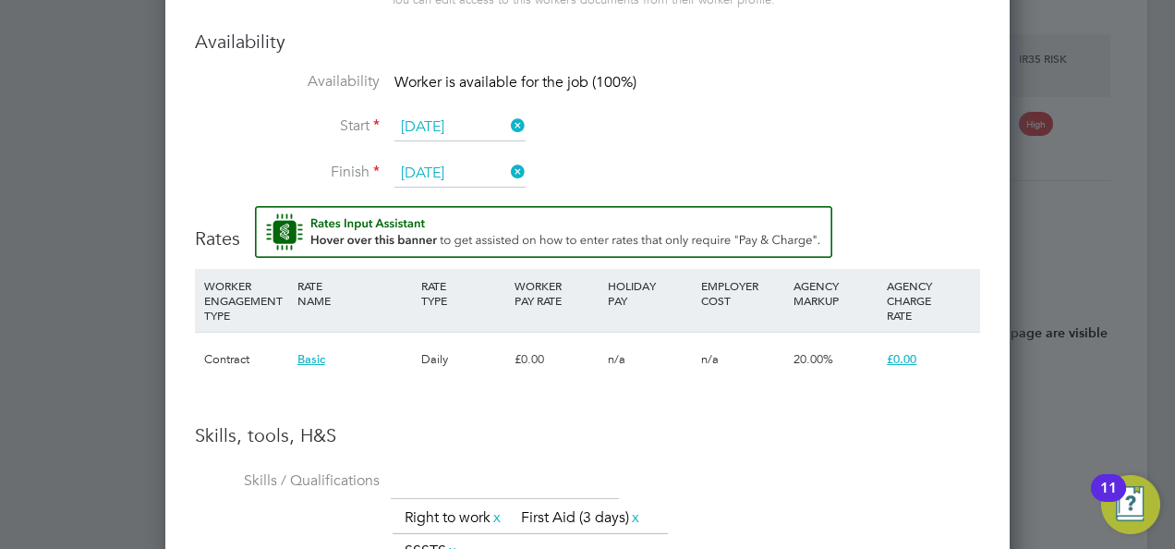
click at [861, 167] on li "Finish 19 Dec 2025" at bounding box center [587, 183] width 785 height 46
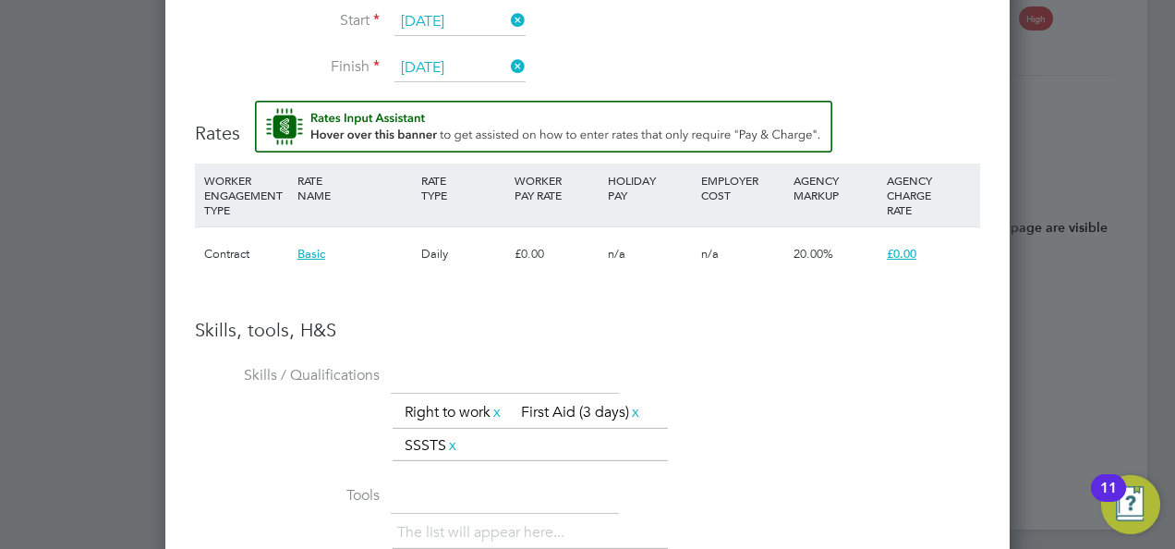
scroll to position [2249, 0]
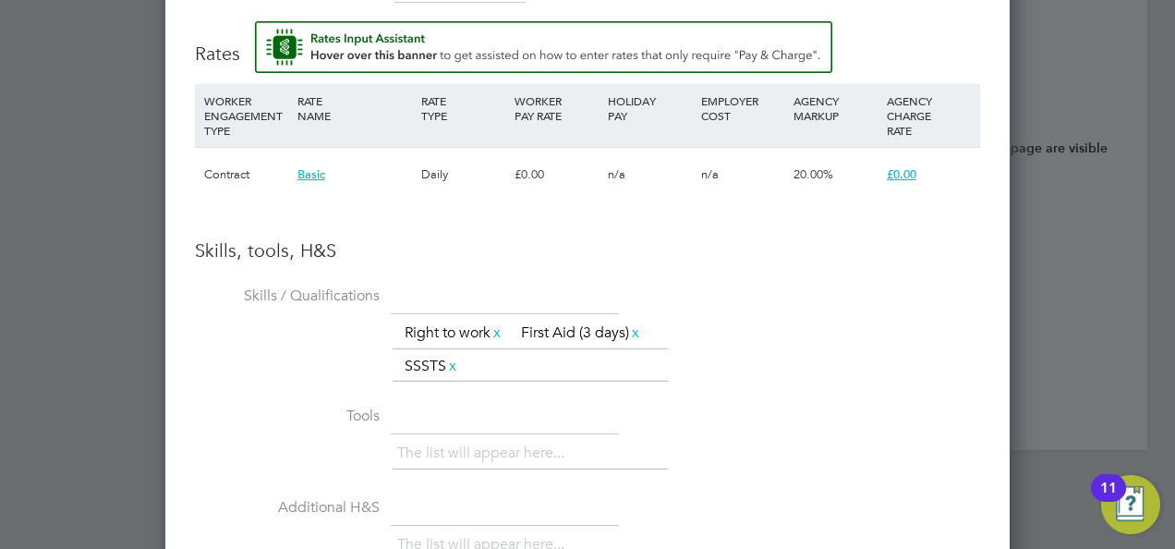
click at [510, 164] on div "£0.00" at bounding box center [556, 175] width 93 height 54
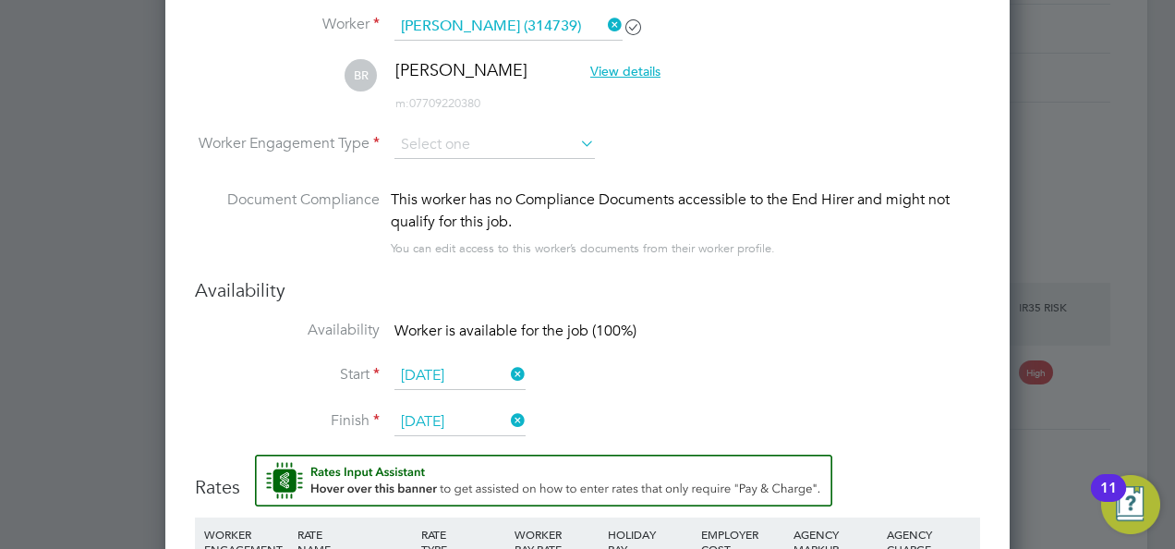
scroll to position [1787, 0]
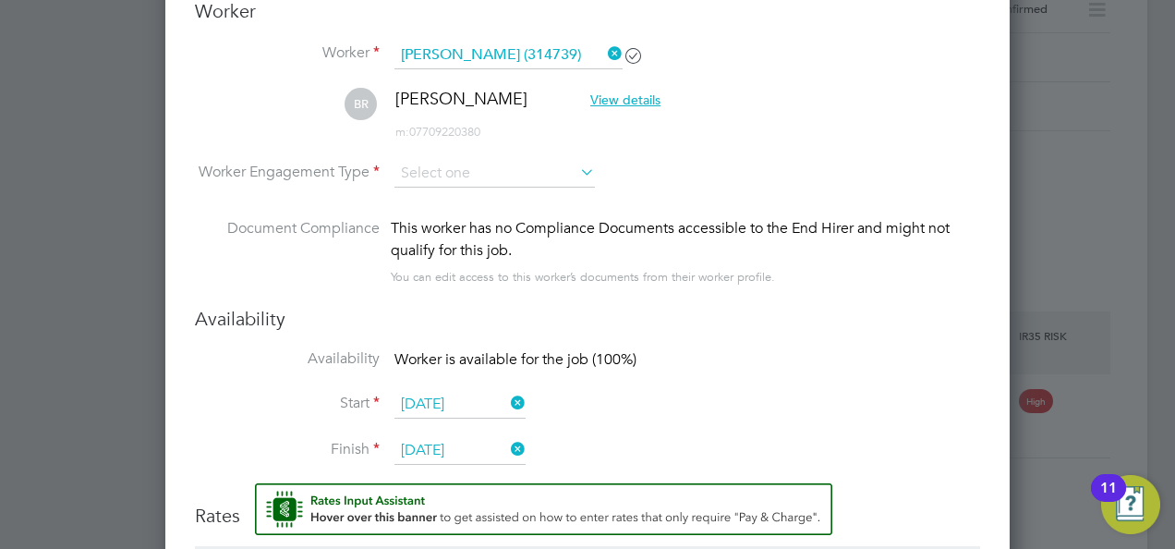
click at [513, 187] on li "Worker Engagement Type" at bounding box center [587, 188] width 785 height 57
click at [513, 165] on input at bounding box center [494, 174] width 200 height 28
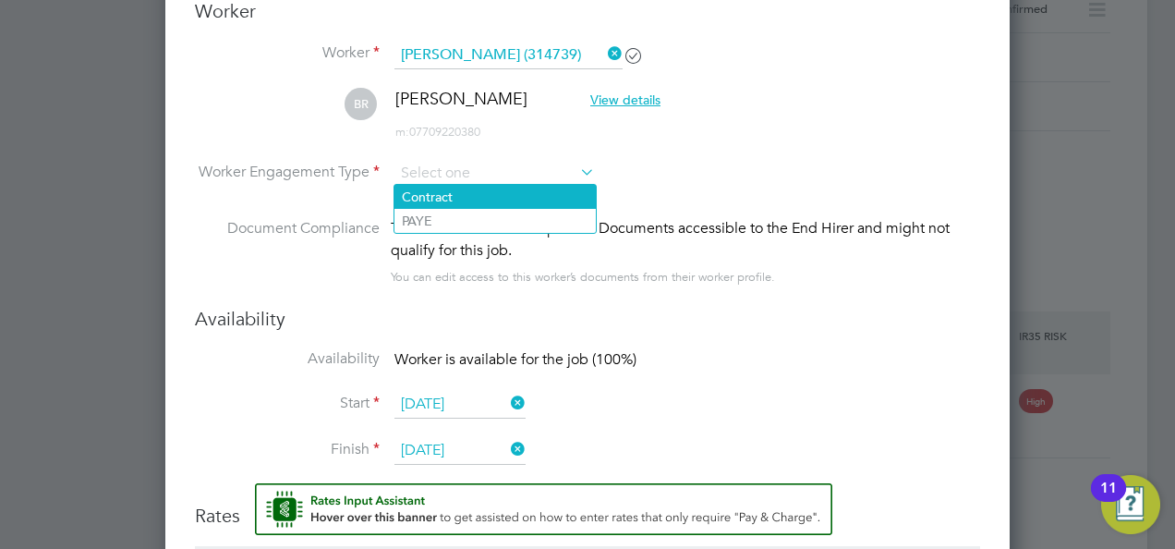
click at [515, 198] on li "Contract" at bounding box center [494, 197] width 201 height 24
type input "Contract"
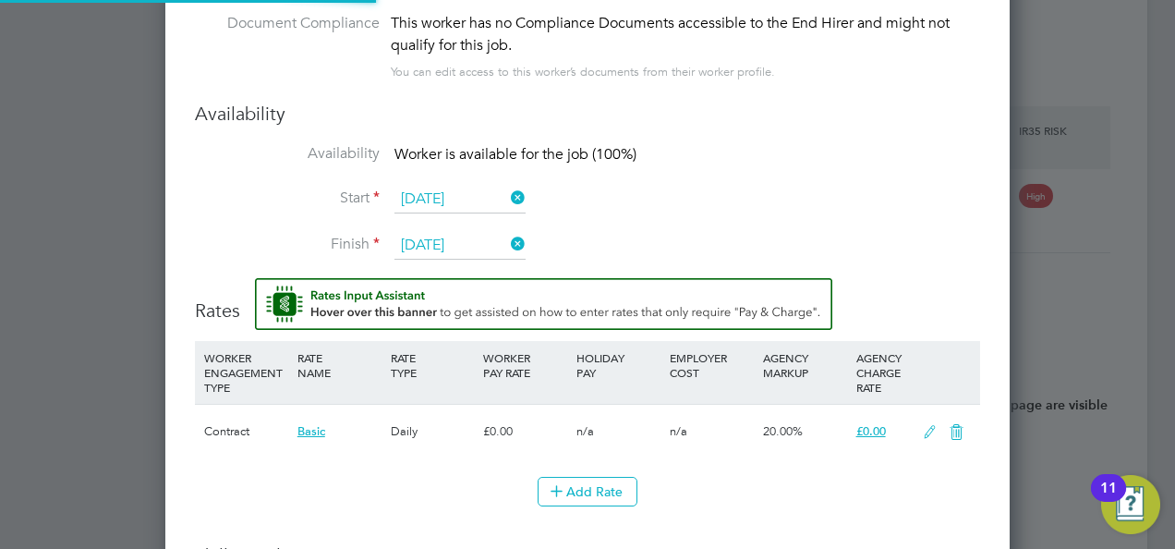
scroll to position [2249, 0]
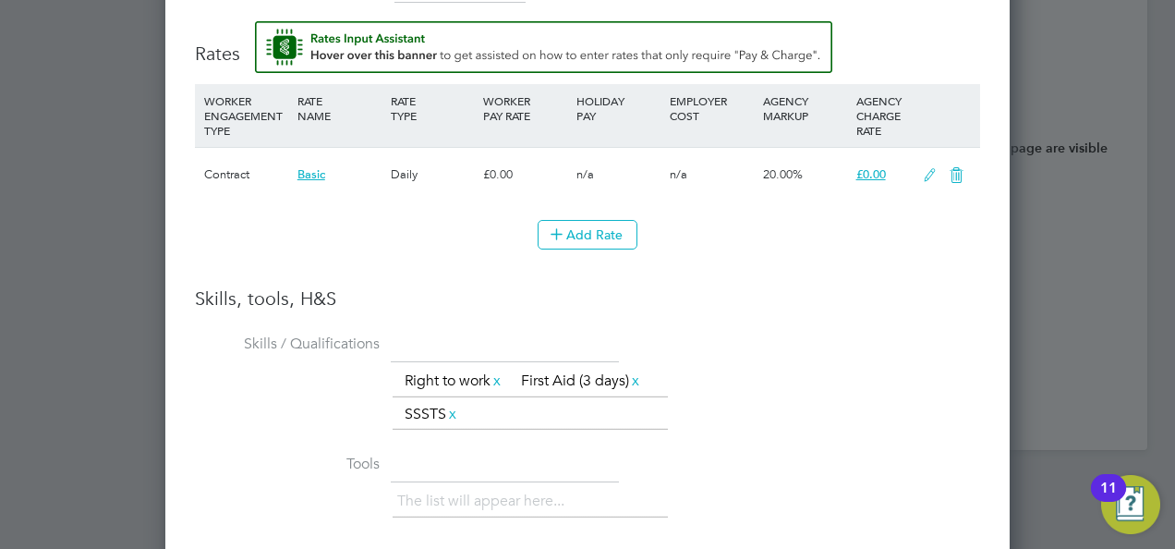
click at [929, 168] on icon at bounding box center [929, 175] width 23 height 15
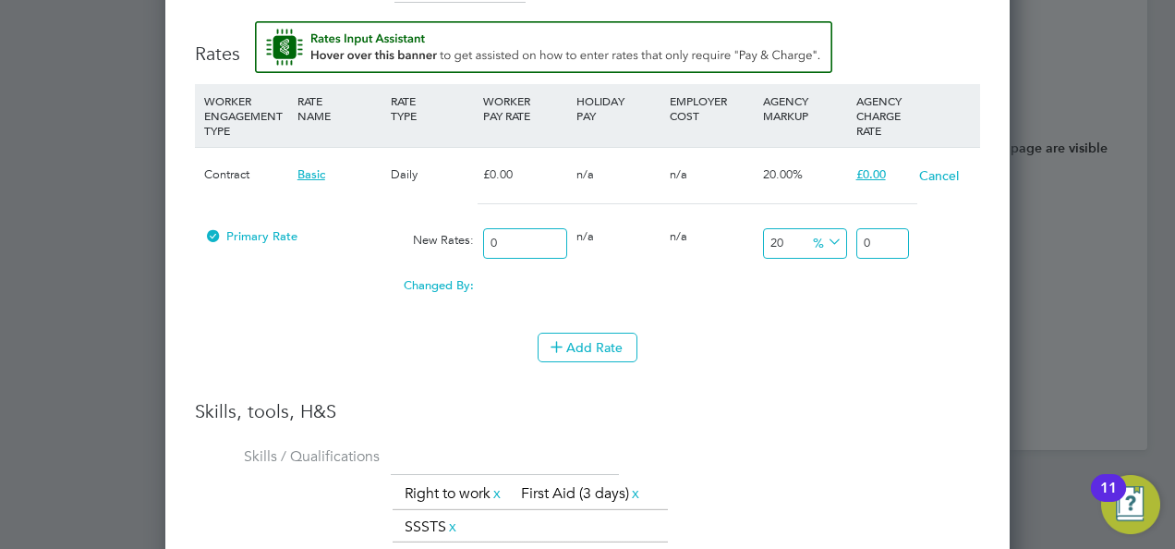
click at [520, 228] on input "0" at bounding box center [525, 243] width 84 height 30
type input "2"
type input "2.4"
type input "24"
type input "28.8"
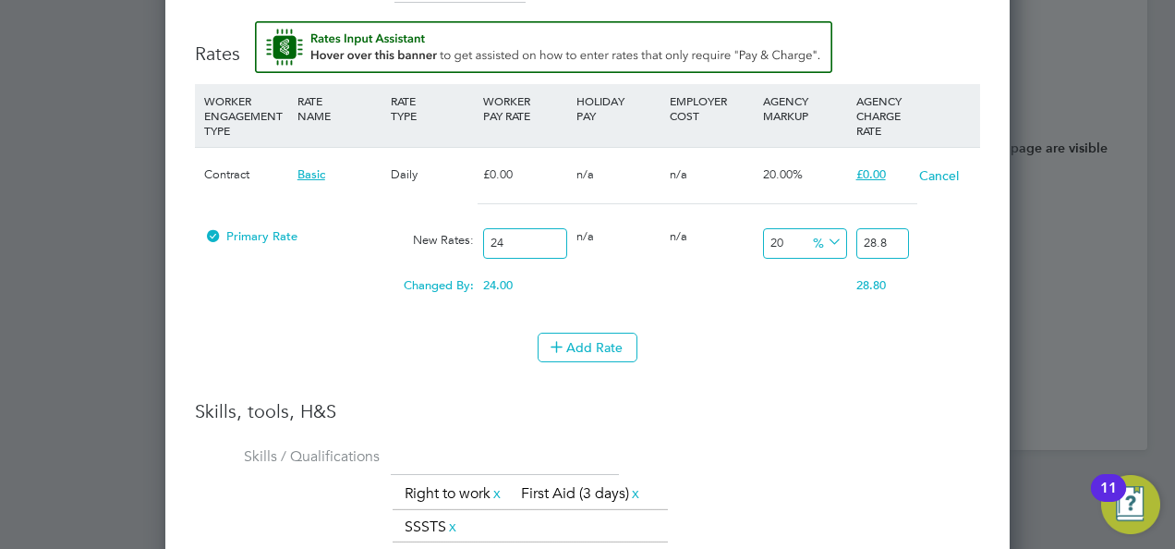
type input "240"
type input "288"
type input "240"
click at [895, 238] on input "288" at bounding box center [882, 243] width 53 height 30
type input "-88.33333333333333"
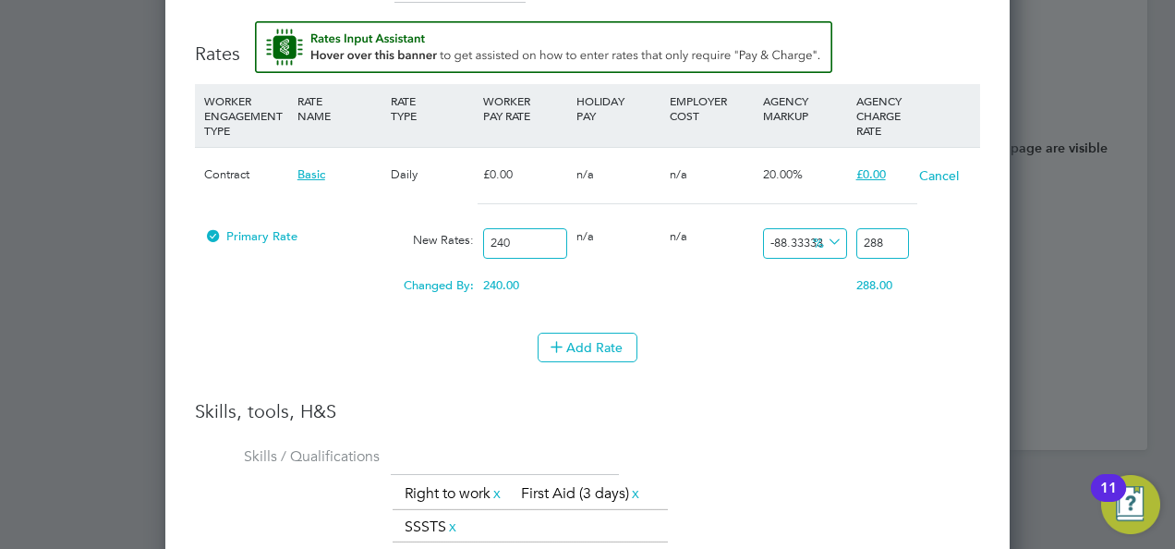
type input "28"
type input "-99.16666666666667"
type input "2"
type input "-87.91666666666667"
type input "29"
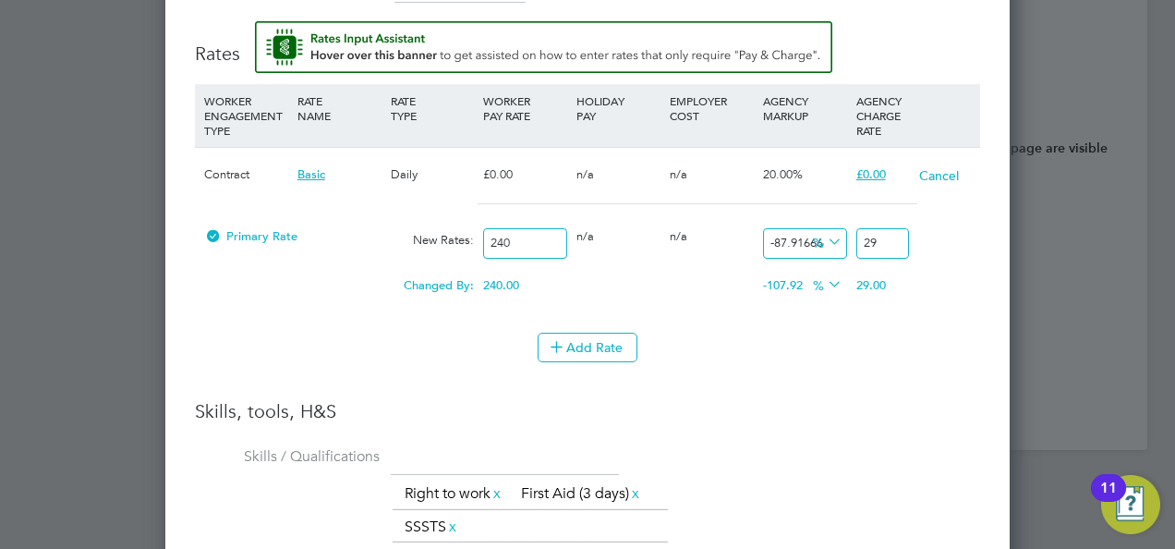
type input "20.833333333333332"
type input "290"
click at [863, 495] on div "The list will appear here... Right to work x First Aid (3 days) x SSSTS x" at bounding box center [687, 511] width 588 height 67
click at [822, 401] on h3 "Skills, tools, H&S" at bounding box center [587, 411] width 785 height 24
click at [469, 384] on li "WORKER ENGAGEMENT TYPE RATE NAME RATE TYPE WORKER PAY RATE HOLIDAY PAY EMPLOYER…" at bounding box center [587, 241] width 785 height 315
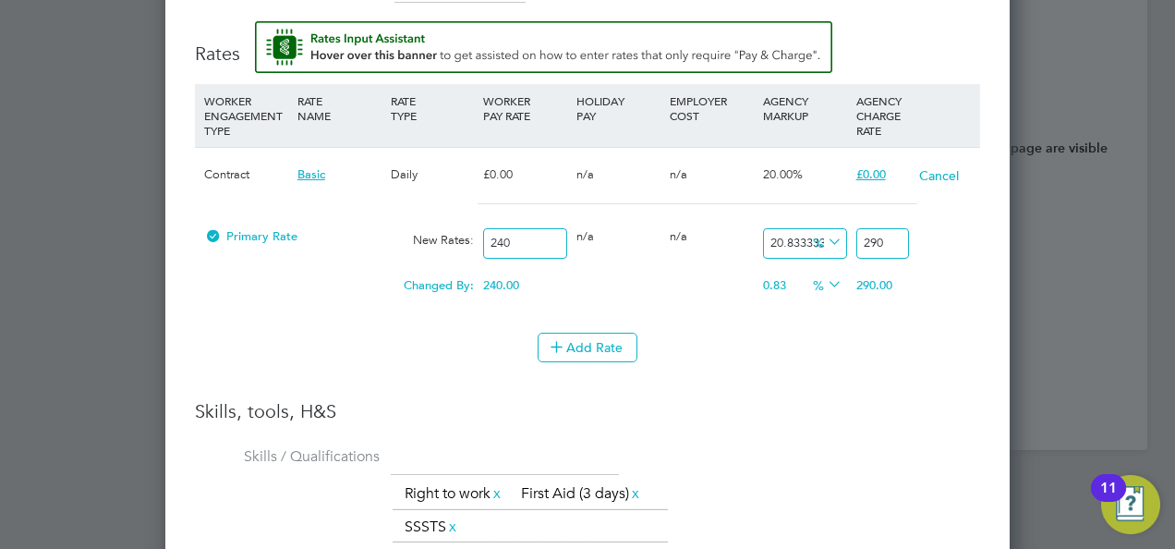
click at [289, 313] on li "WORKER ENGAGEMENT TYPE RATE NAME RATE TYPE WORKER PAY RATE HOLIDAY PAY EMPLOYER…" at bounding box center [587, 208] width 785 height 249
click at [824, 277] on icon at bounding box center [824, 285] width 0 height 26
click at [824, 272] on icon at bounding box center [824, 285] width 0 height 26
click at [863, 366] on li "Add Rate" at bounding box center [587, 357] width 785 height 48
click at [824, 236] on icon at bounding box center [824, 242] width 0 height 26
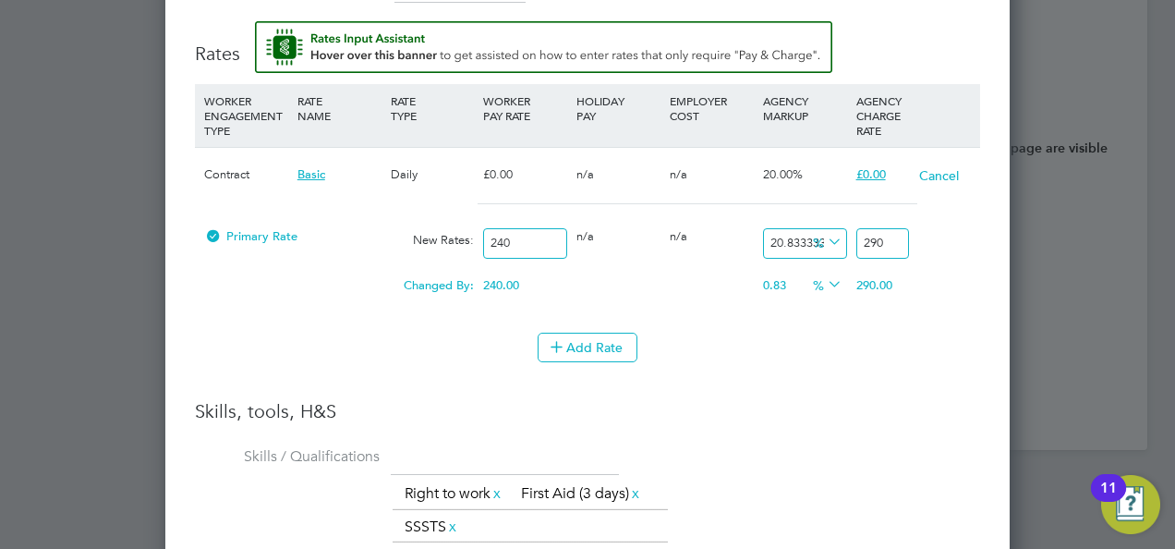
click at [904, 237] on input "290" at bounding box center [882, 243] width 53 height 30
type input "-87.91666666666667"
type input "29"
type input "-99.16666666666667"
type input "2"
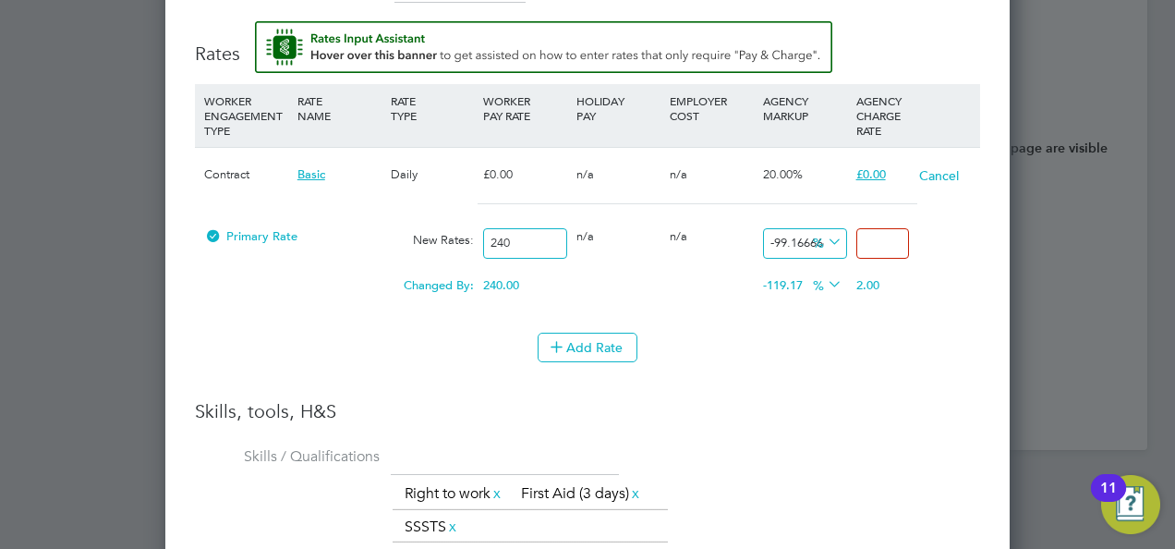
type input "1.999999999999992"
click at [904, 333] on div "Add Rate" at bounding box center [587, 348] width 785 height 30
click at [802, 249] on input "-99.16666666666667" at bounding box center [805, 243] width 84 height 30
drag, startPoint x: 859, startPoint y: 238, endPoint x: 987, endPoint y: 244, distance: 127.6
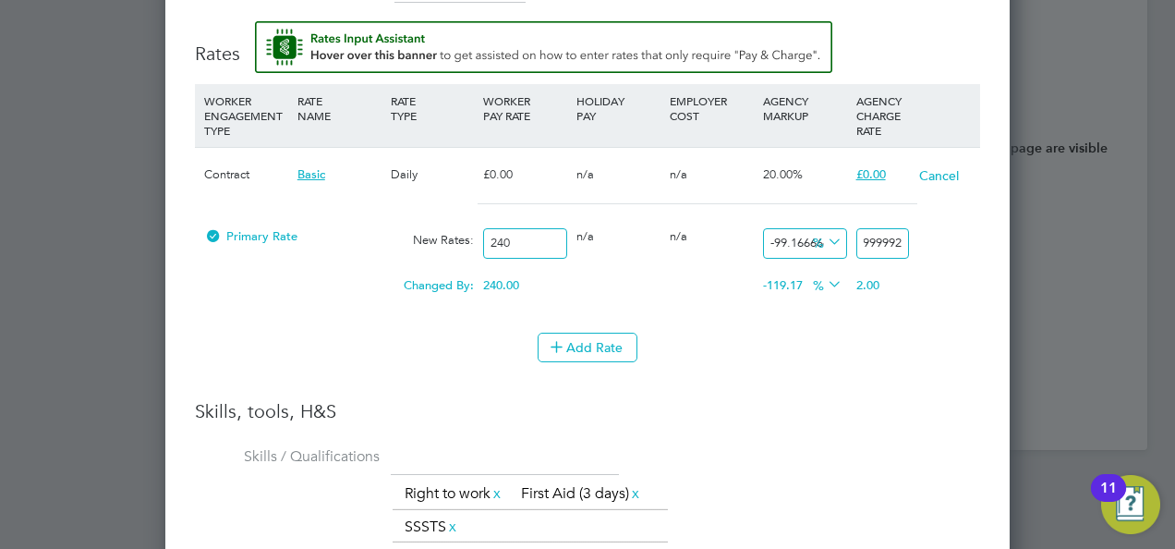
click at [987, 244] on div "Worker Submission Mandatory Fields Vacancy 3 x Assistant Site Manager Client Co…" at bounding box center [587, 186] width 844 height 1772
type input "2"
type input "-88.33333333333333"
type input "28"
type input "20"
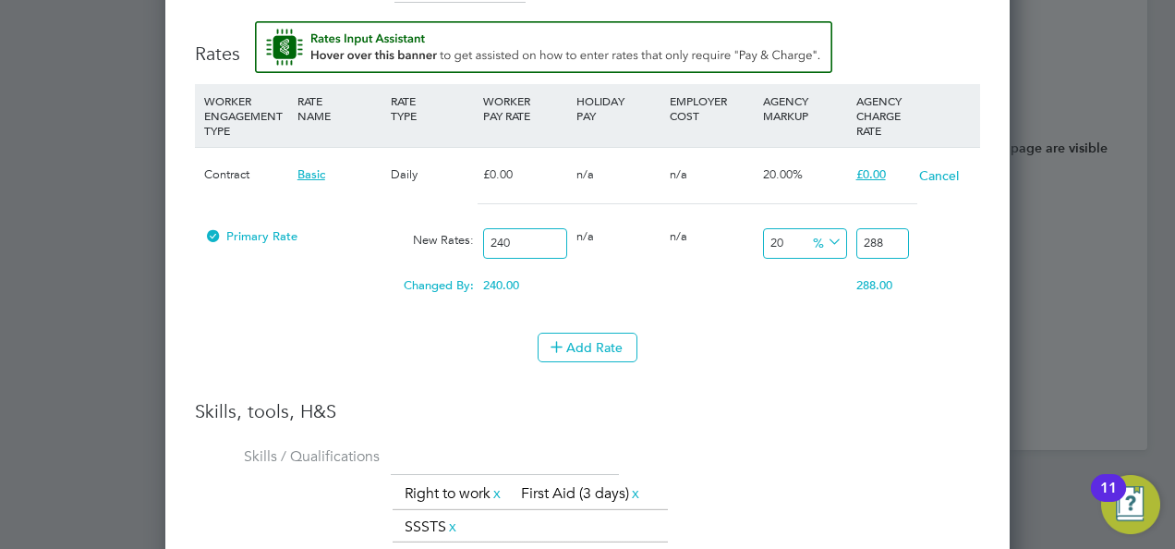
type input "288"
drag, startPoint x: 968, startPoint y: 377, endPoint x: 915, endPoint y: 386, distance: 54.4
click at [964, 380] on li "WORKER ENGAGEMENT TYPE RATE NAME RATE TYPE WORKER PAY RATE HOLIDAY PAY EMPLOYER…" at bounding box center [587, 241] width 785 height 315
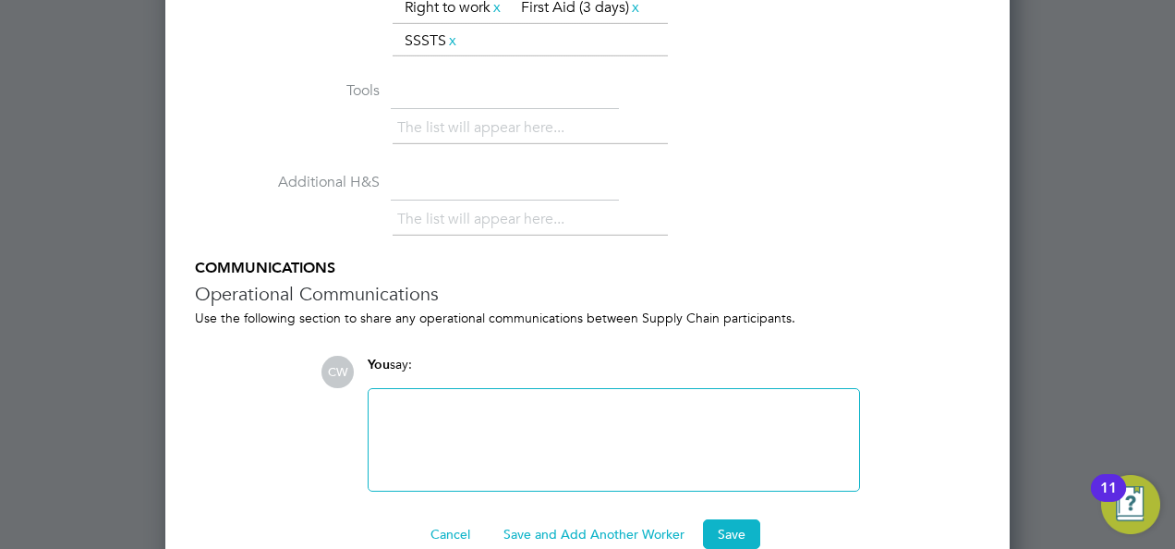
scroll to position [2762, 0]
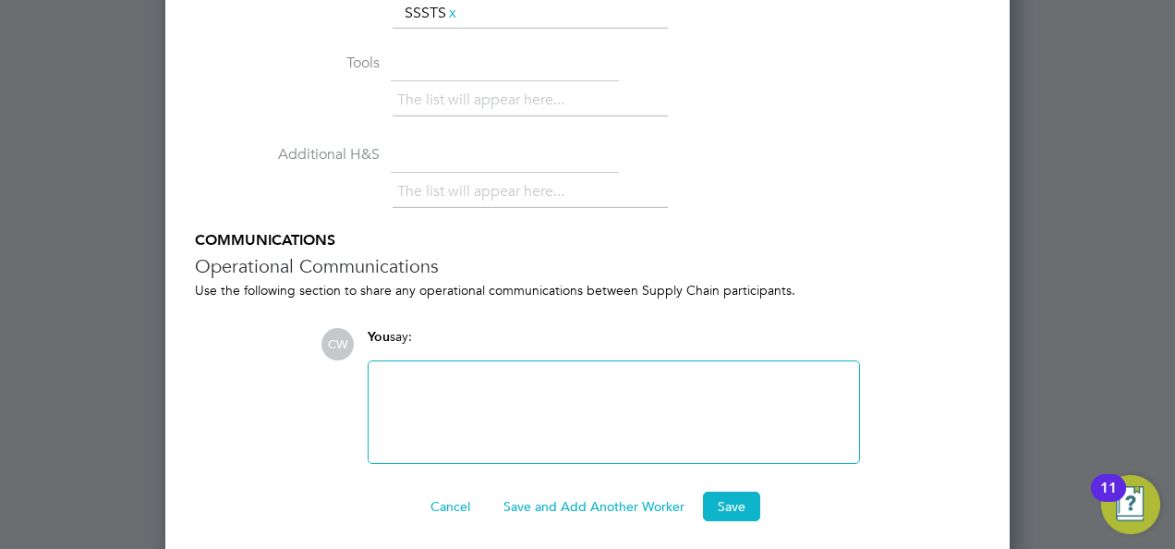
click at [724, 491] on button "Save" at bounding box center [731, 506] width 57 height 30
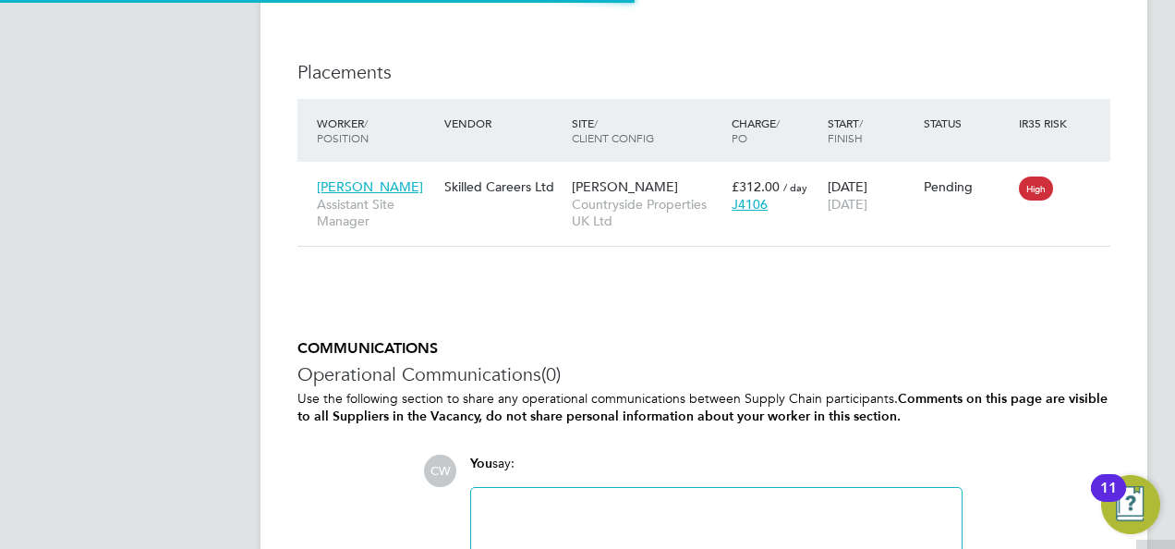
scroll to position [1478, 0]
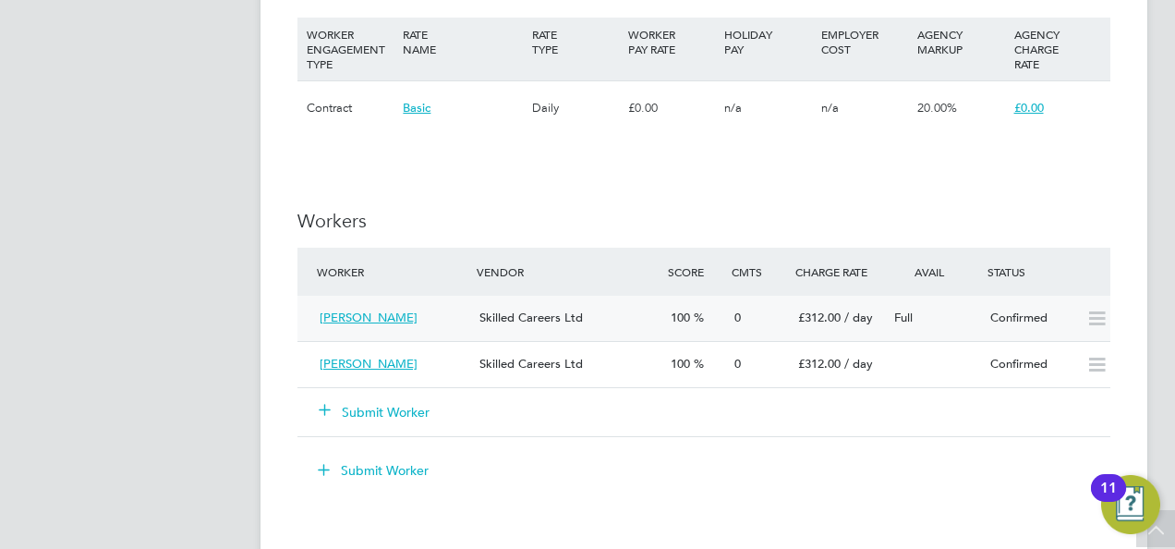
click at [877, 318] on div "£312.00 / day" at bounding box center [839, 318] width 96 height 30
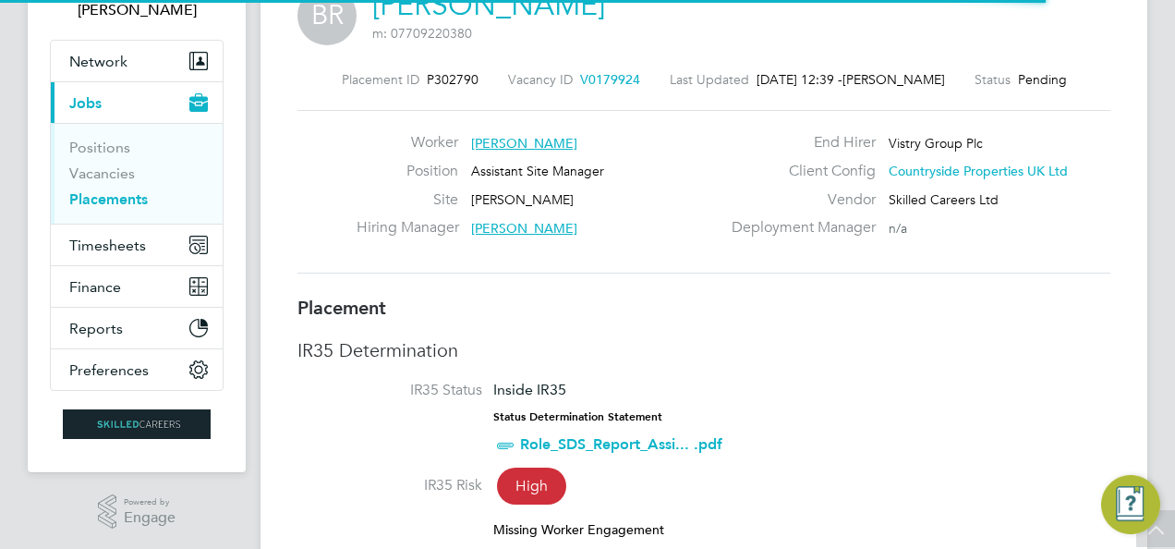
scroll to position [9, 9]
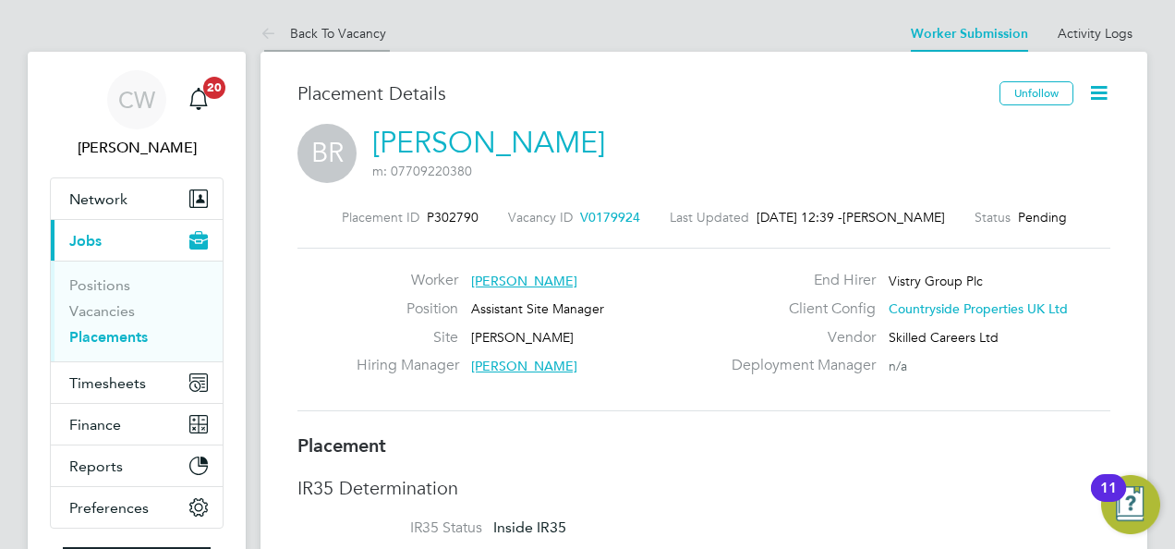
click at [321, 28] on link "Back To Vacancy" at bounding box center [324, 33] width 126 height 17
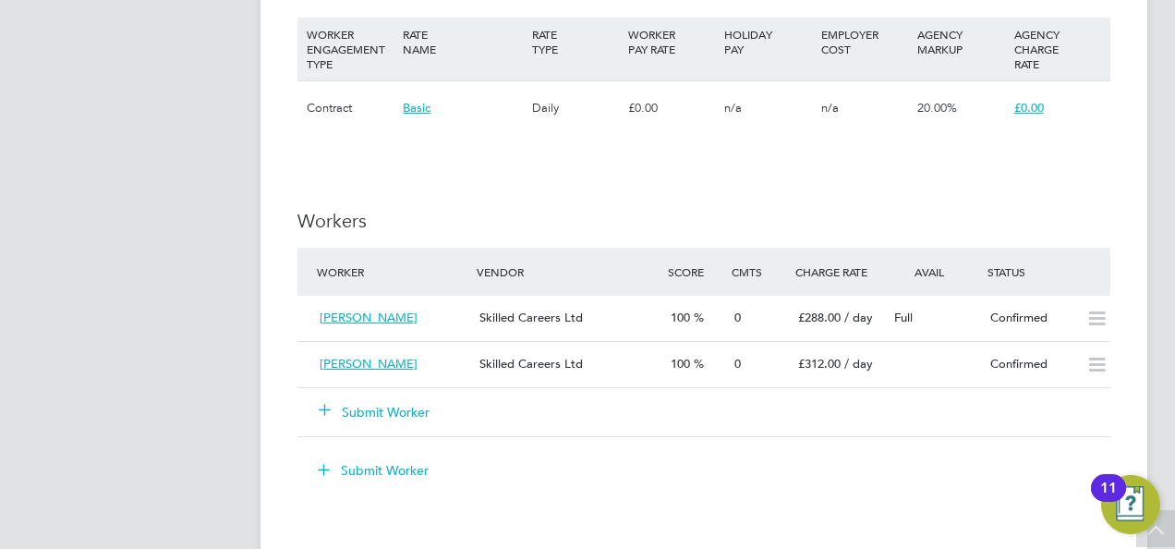
click at [357, 405] on button "Submit Worker" at bounding box center [375, 412] width 111 height 18
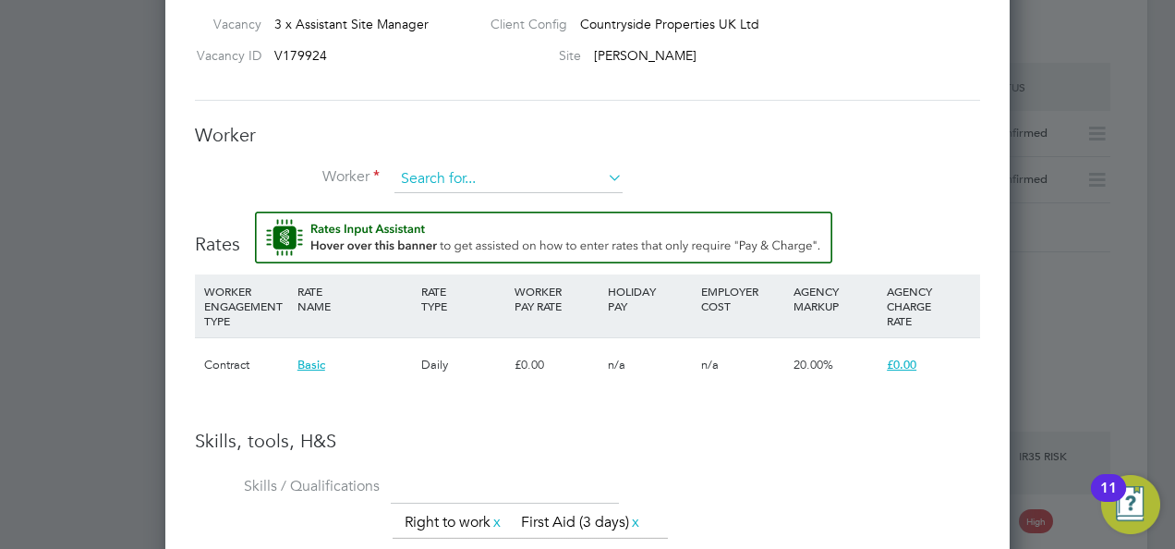
click at [479, 175] on input at bounding box center [508, 179] width 228 height 28
click at [574, 224] on li "+ Add new" at bounding box center [508, 227] width 229 height 25
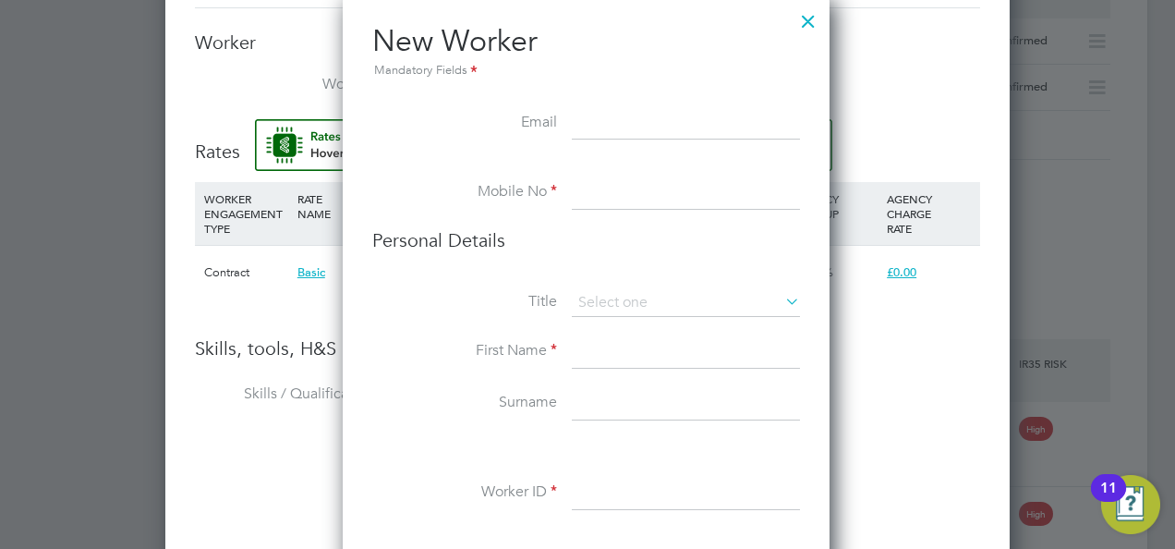
paste input "ryanl2@sky.com"
type input "ryanl2@sky.com"
click at [637, 203] on input at bounding box center [686, 192] width 228 height 33
paste input "+44 7538 937482"
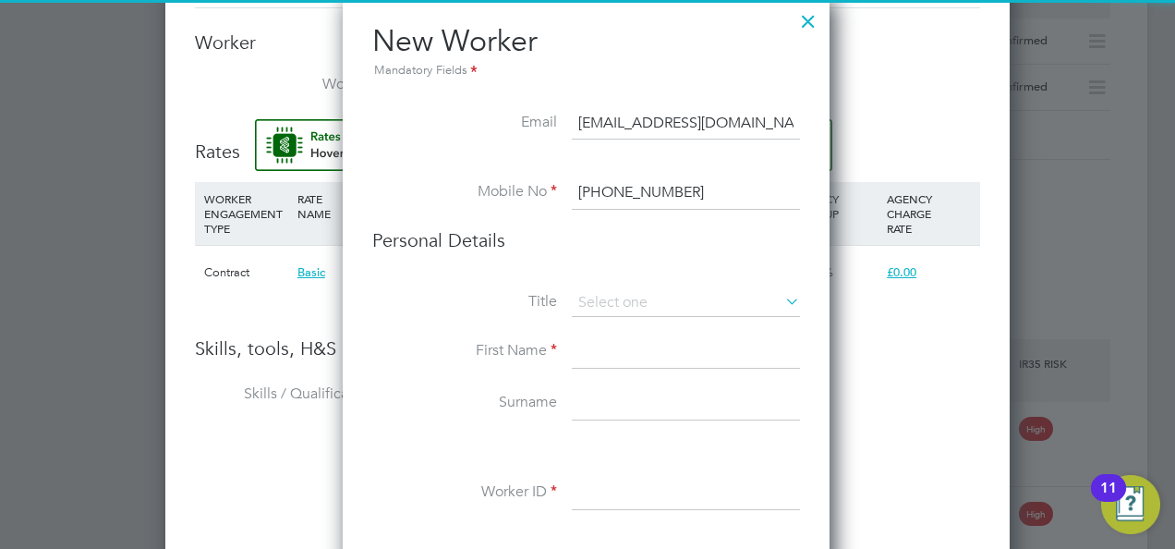
type input "+44 7538 937482"
click at [541, 218] on li "Mobile No +44 7538 937482" at bounding box center [586, 202] width 428 height 52
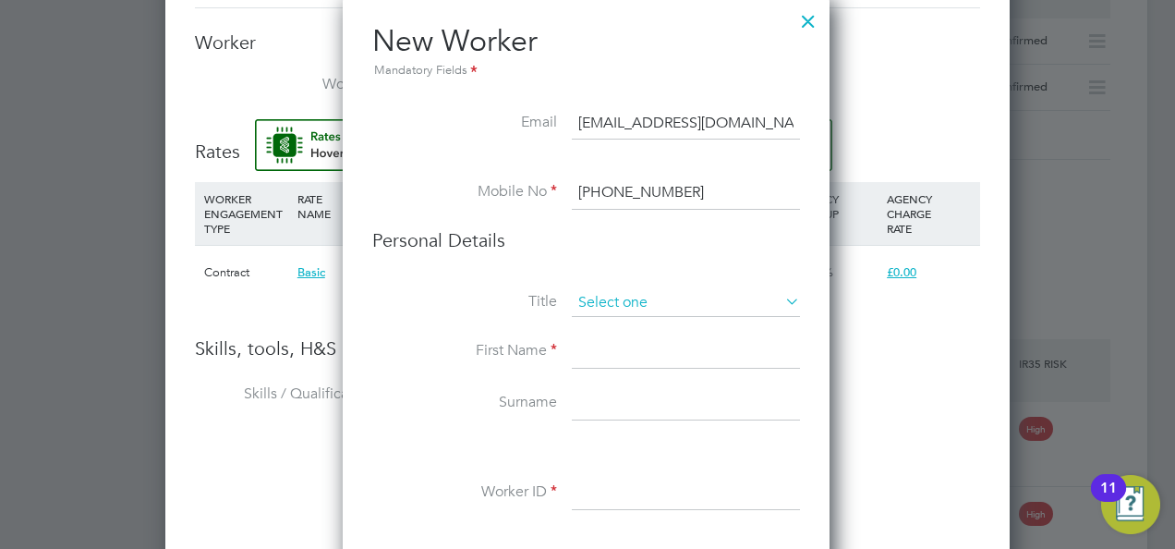
click at [645, 299] on input at bounding box center [686, 303] width 228 height 28
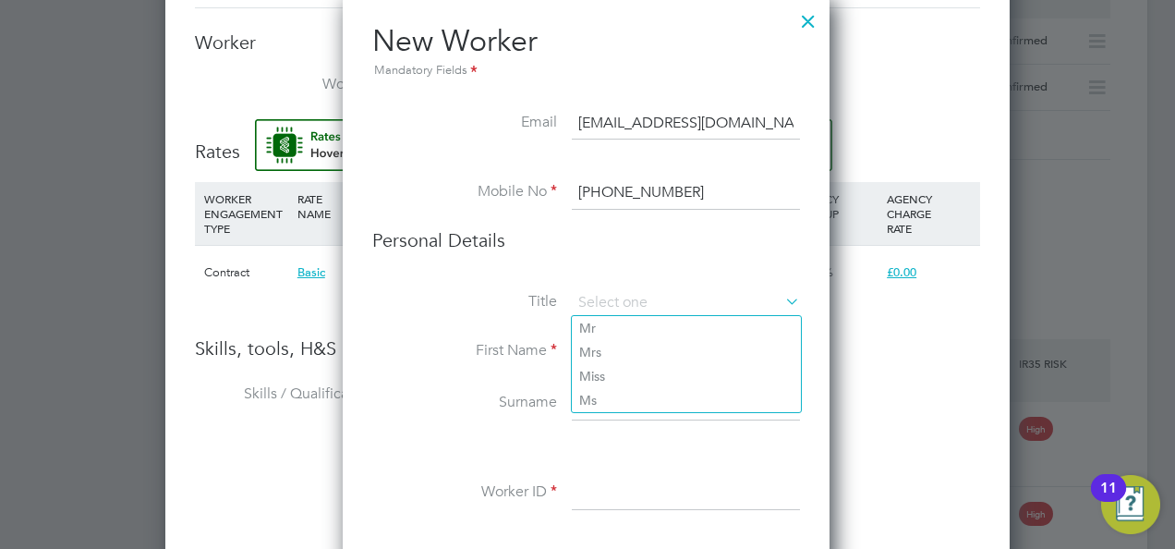
click at [536, 272] on li "Personal Details" at bounding box center [586, 258] width 428 height 61
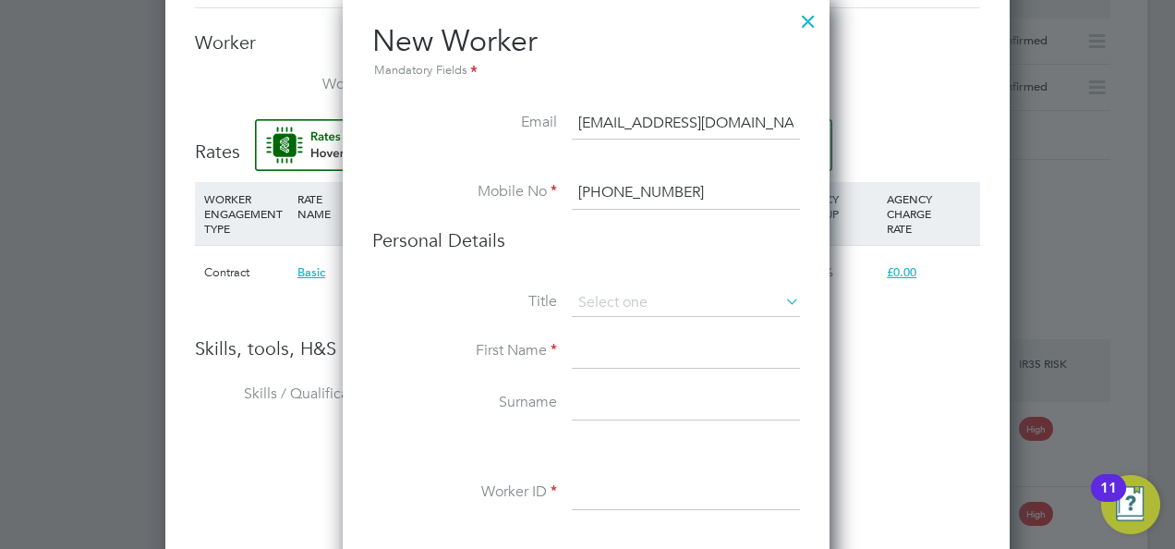
click at [602, 342] on input at bounding box center [686, 351] width 228 height 33
type input "Anton"
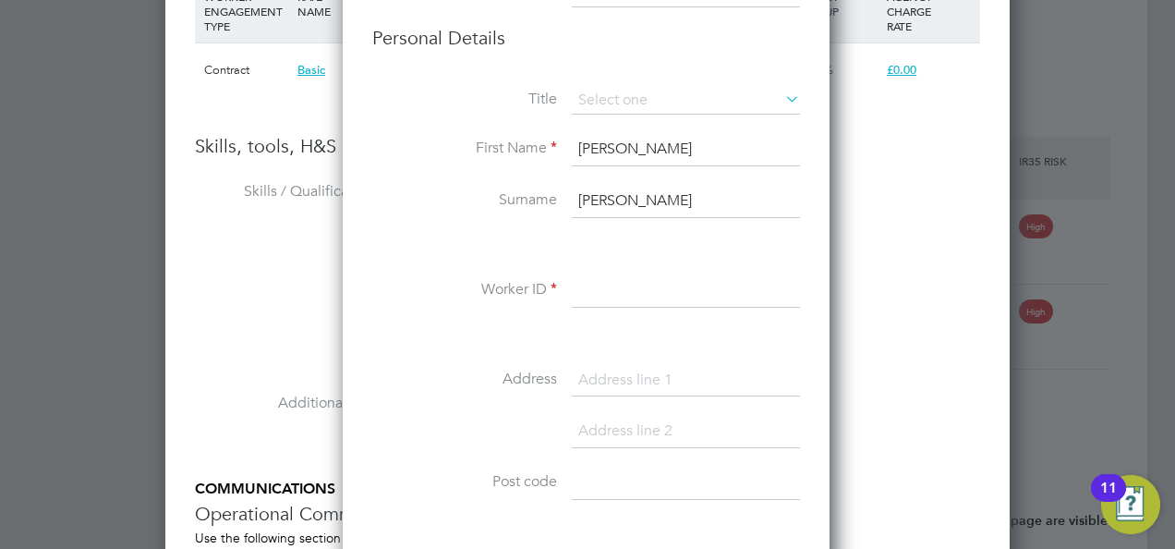
type input "Francis"
click at [643, 297] on input at bounding box center [686, 290] width 228 height 33
paste input "505937"
type input "505937"
drag, startPoint x: 647, startPoint y: 382, endPoint x: 636, endPoint y: 372, distance: 15.0
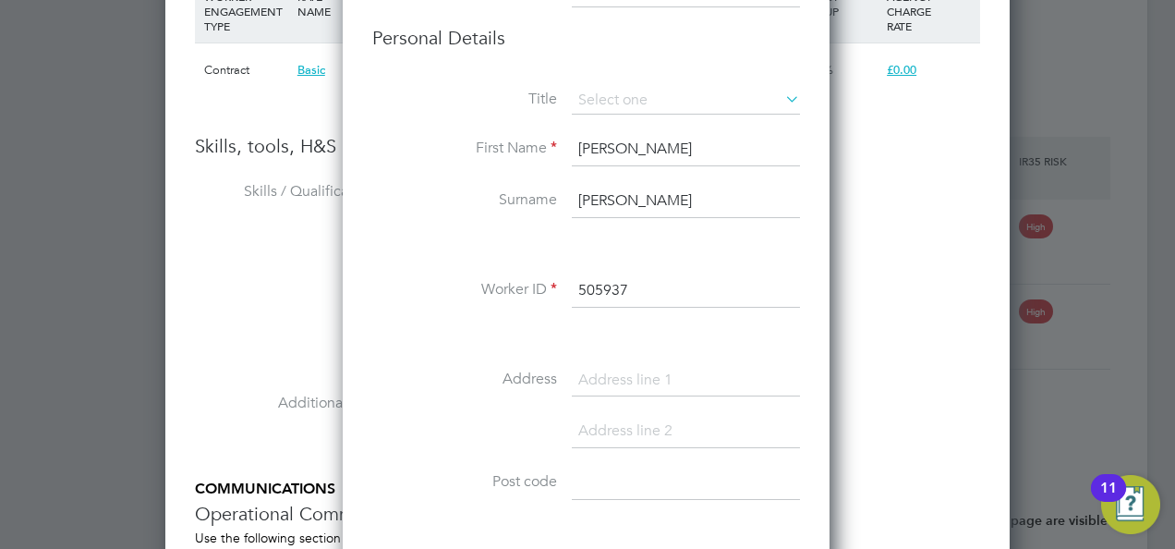
click at [647, 382] on input at bounding box center [686, 380] width 228 height 33
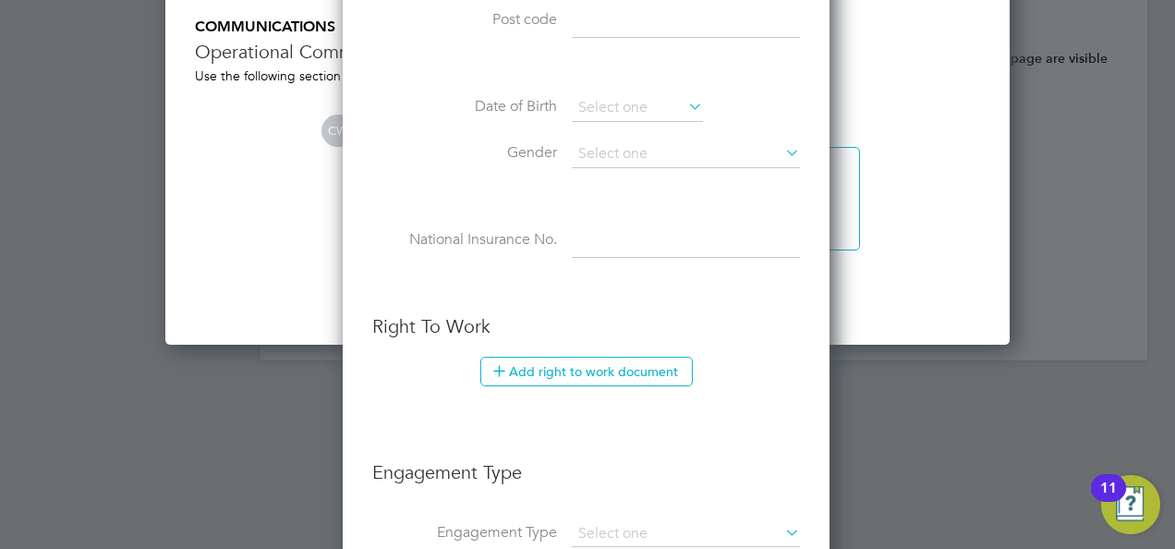
scroll to position [2757, 0]
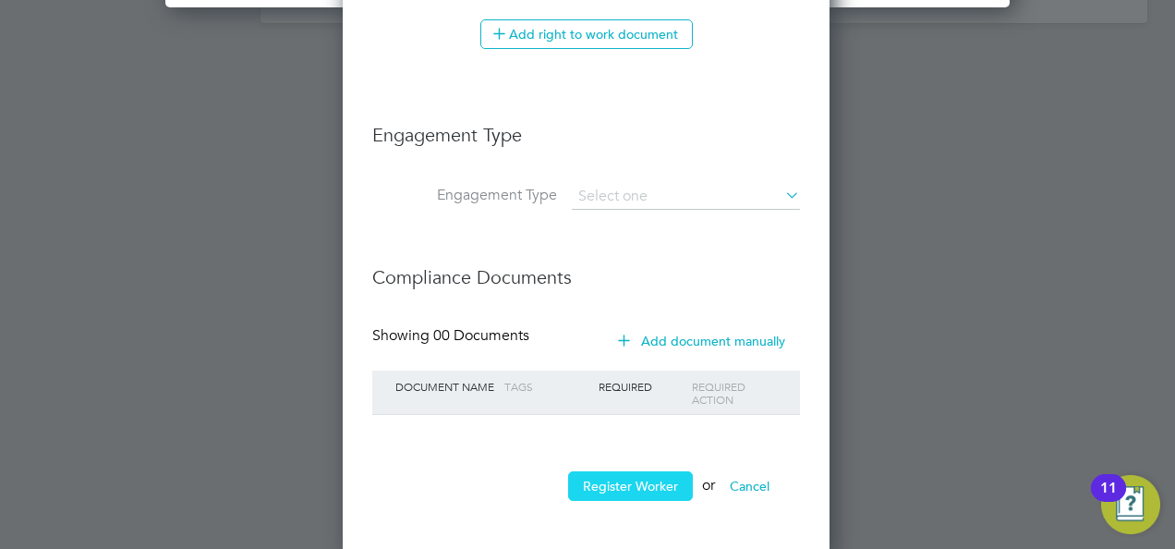
click at [622, 471] on button "Register Worker" at bounding box center [630, 486] width 125 height 30
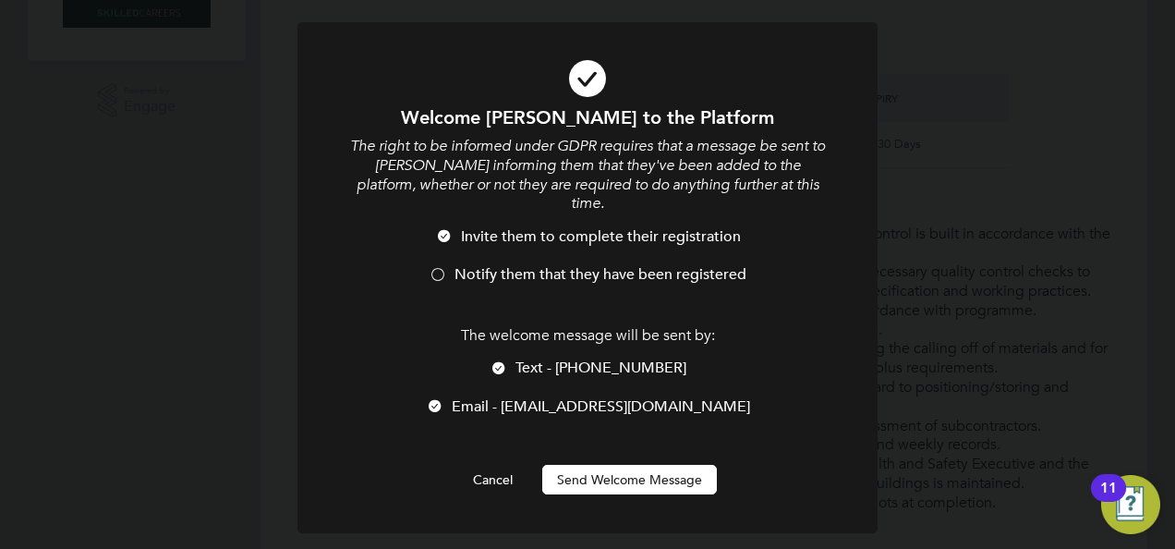
scroll to position [1554, 489]
click at [622, 467] on button "Send Welcome Message" at bounding box center [629, 480] width 175 height 30
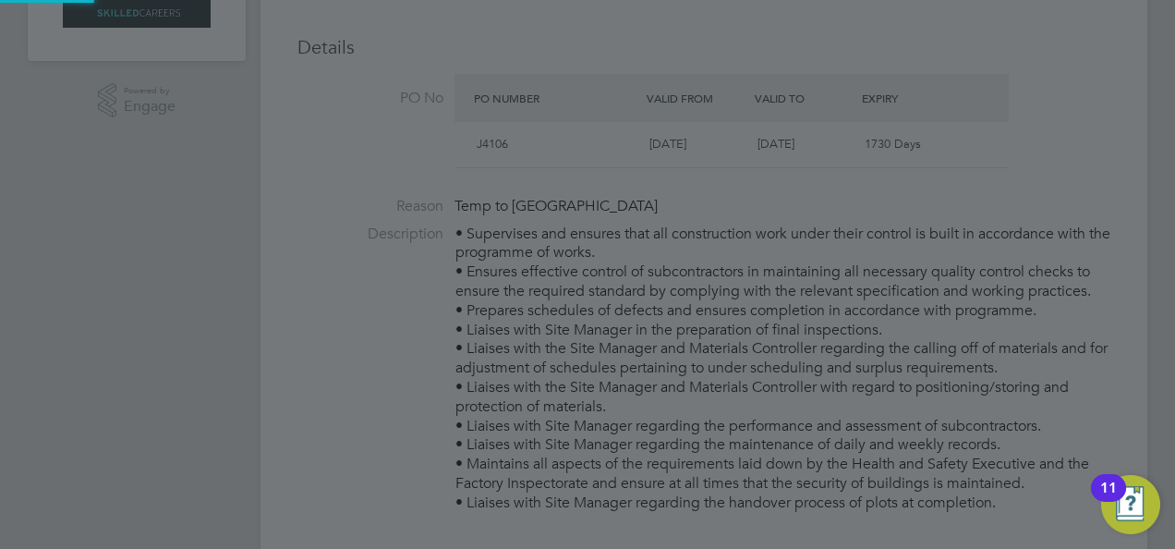
type input "Anton Francis (505937)"
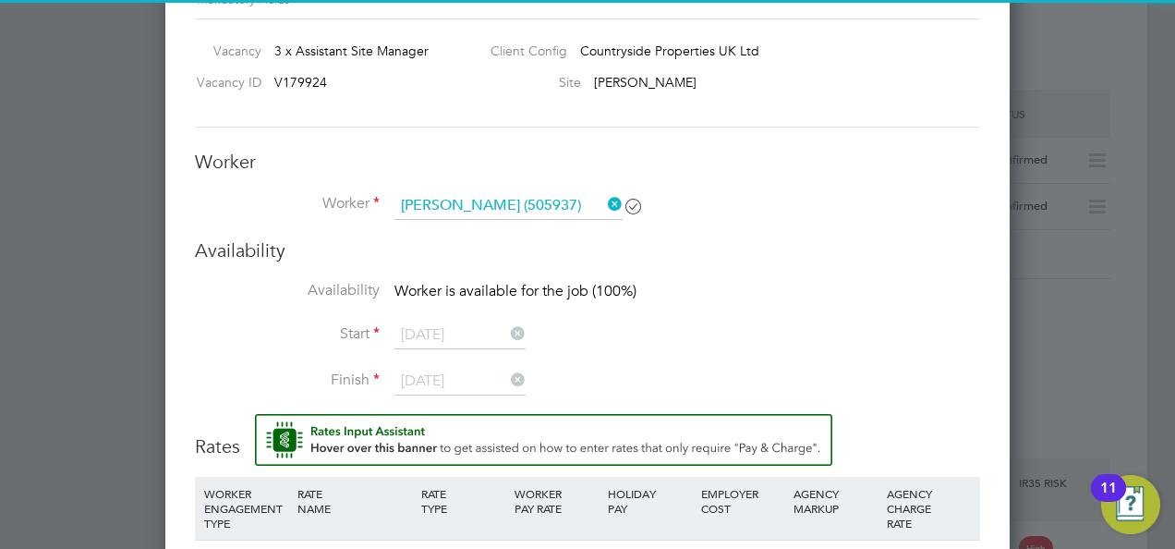
scroll to position [1663, 0]
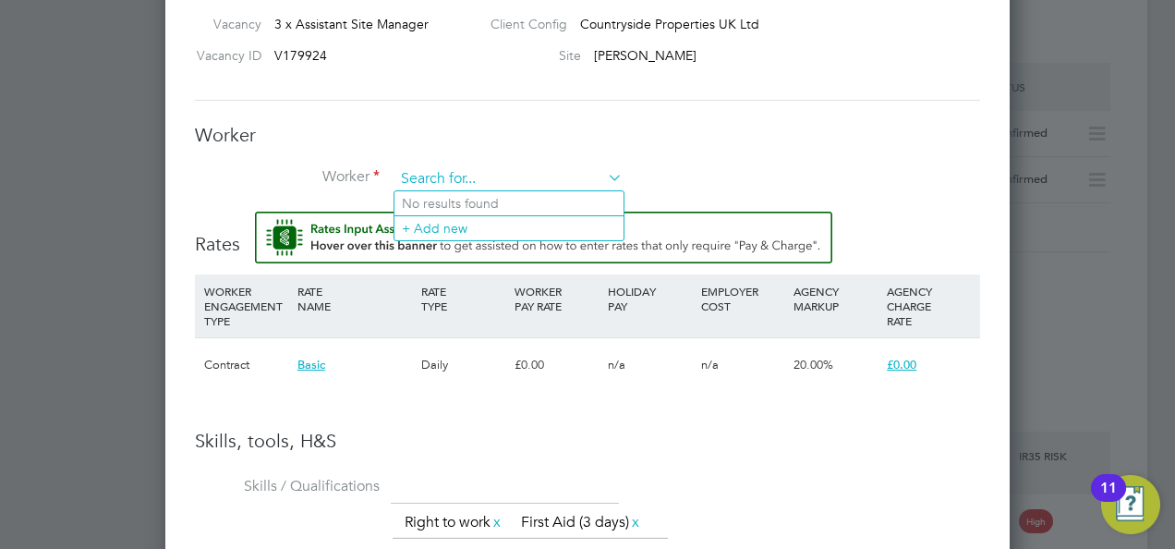
click at [560, 176] on input at bounding box center [508, 179] width 228 height 28
paste input "505937"
click at [552, 203] on li "Anton Francis ( 505937 )" at bounding box center [508, 203] width 229 height 25
type input "Anton Francis (505937)"
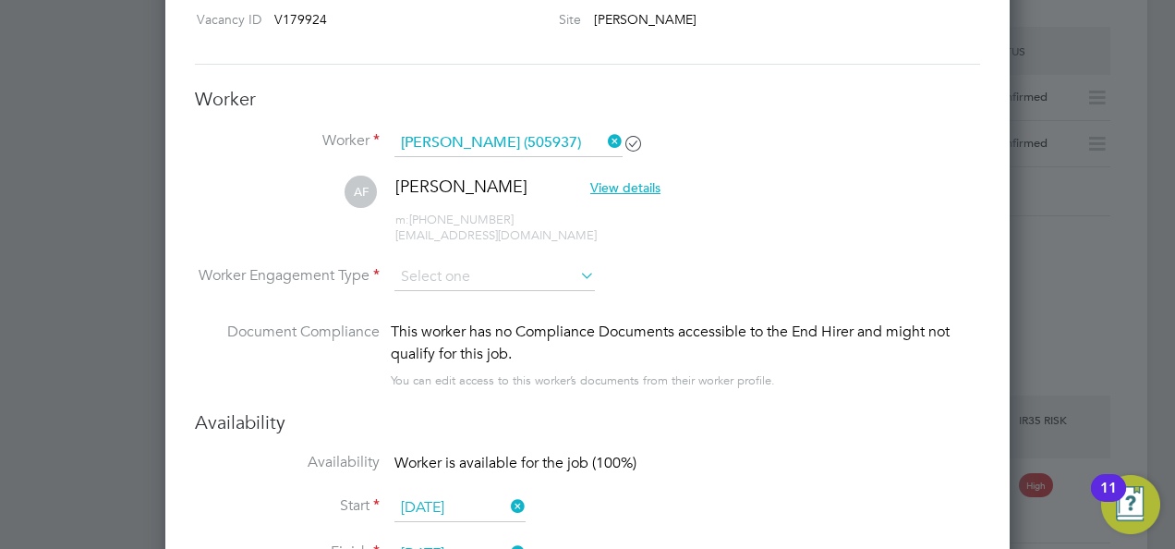
scroll to position [1755, 0]
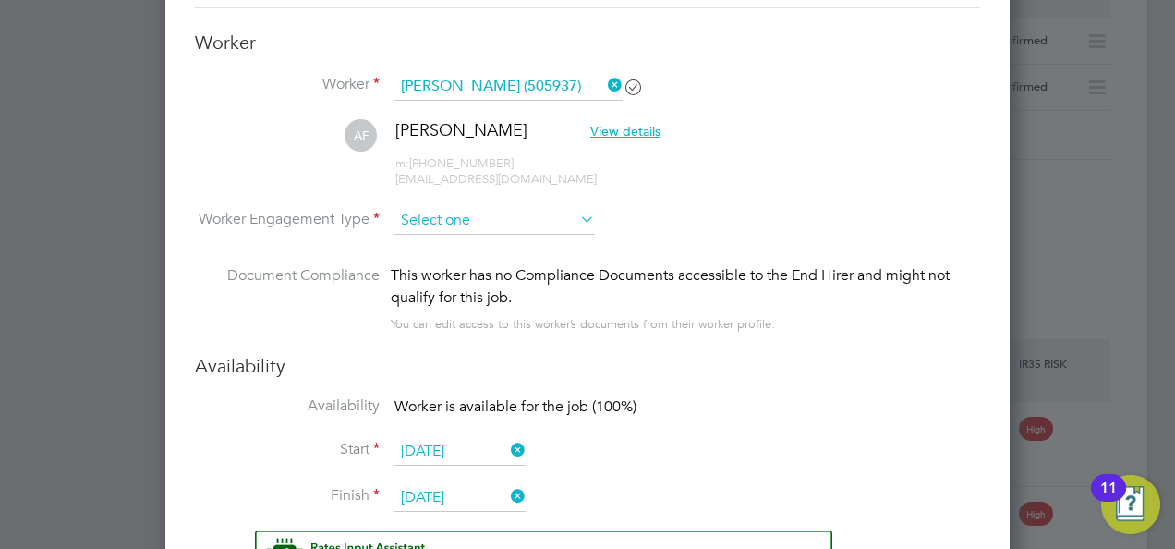
click at [548, 223] on input at bounding box center [494, 221] width 200 height 28
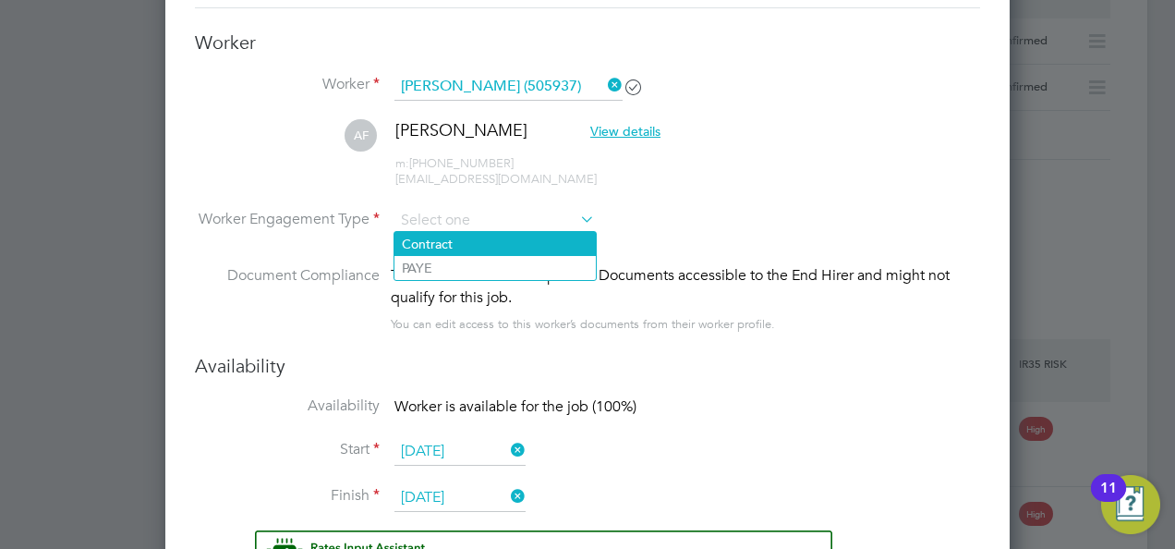
click at [540, 250] on li "Contract" at bounding box center [494, 244] width 201 height 24
type input "Contract"
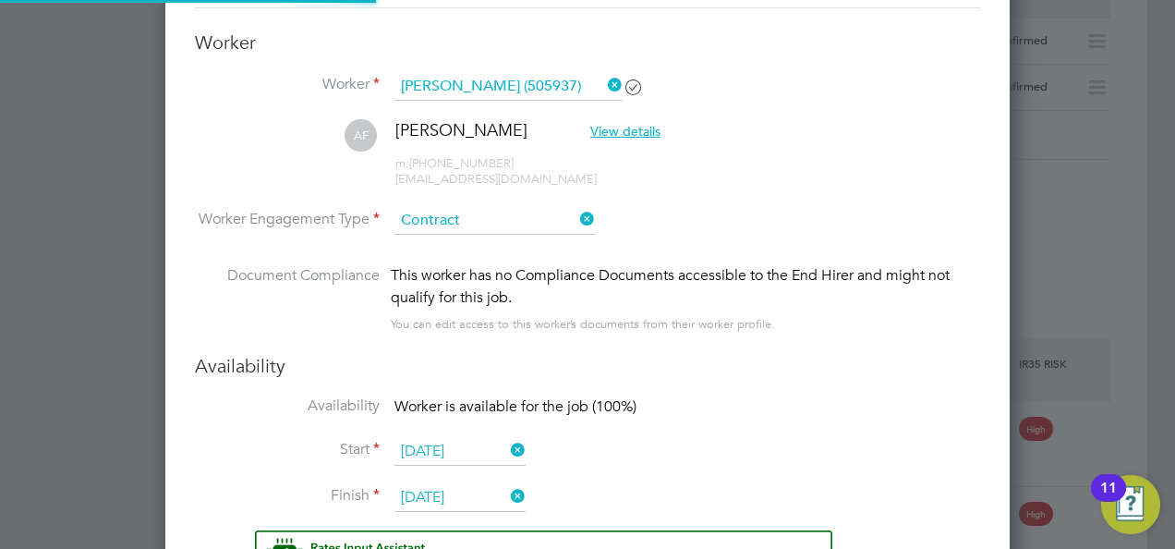
scroll to position [55, 93]
click at [678, 237] on li "Worker Engagement Type Contract" at bounding box center [587, 235] width 785 height 57
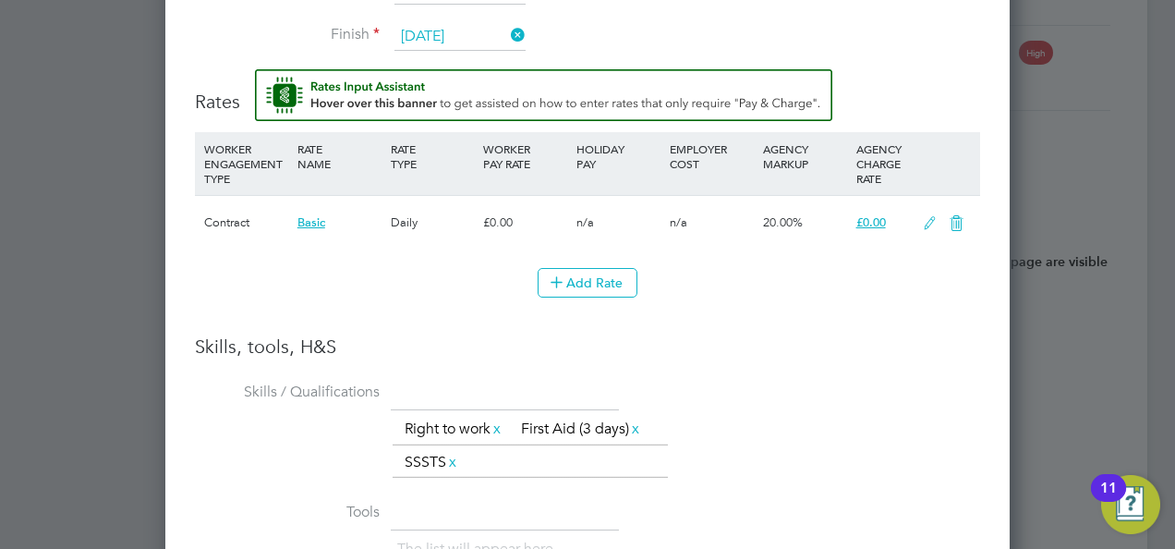
scroll to position [2217, 0]
click at [932, 218] on icon at bounding box center [929, 222] width 23 height 15
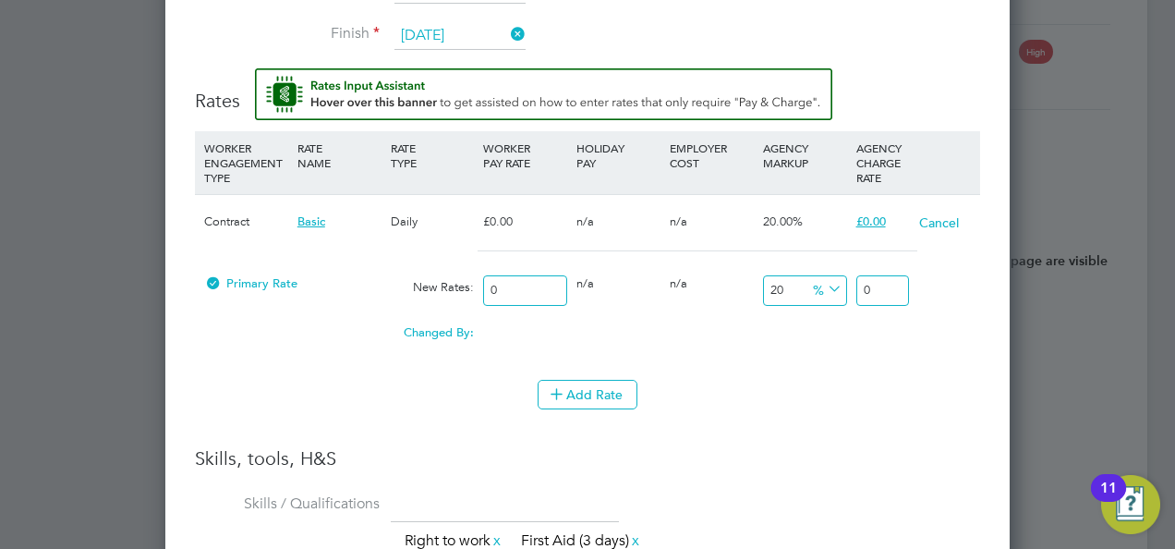
click at [517, 290] on input "0" at bounding box center [525, 290] width 84 height 30
type input "2"
type input "2.4"
type input "25"
type input "30"
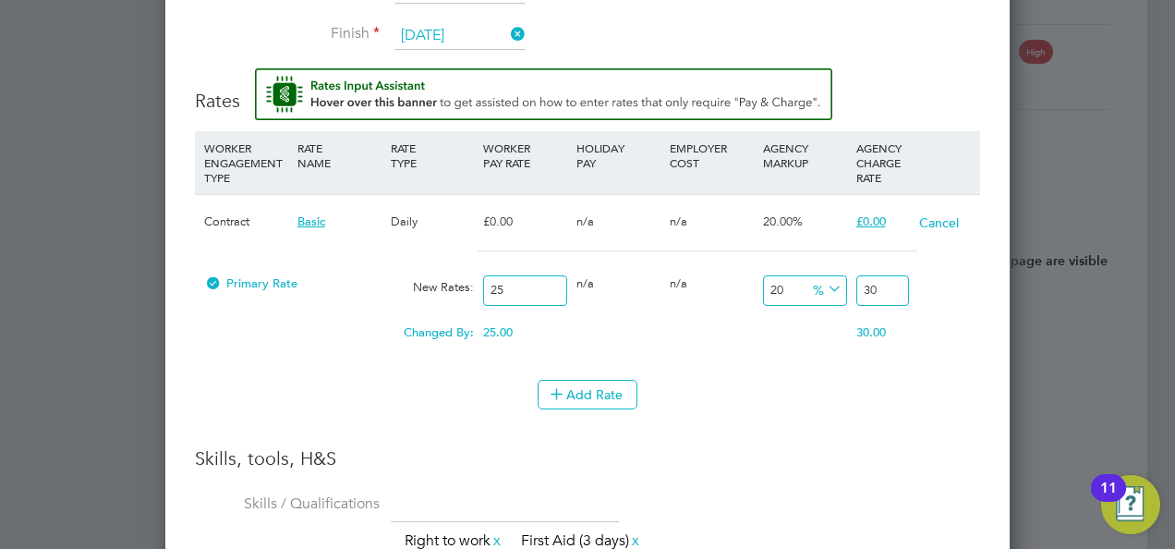
type input "250"
type input "300"
type input "250"
click at [763, 380] on div "Add Rate" at bounding box center [587, 395] width 785 height 30
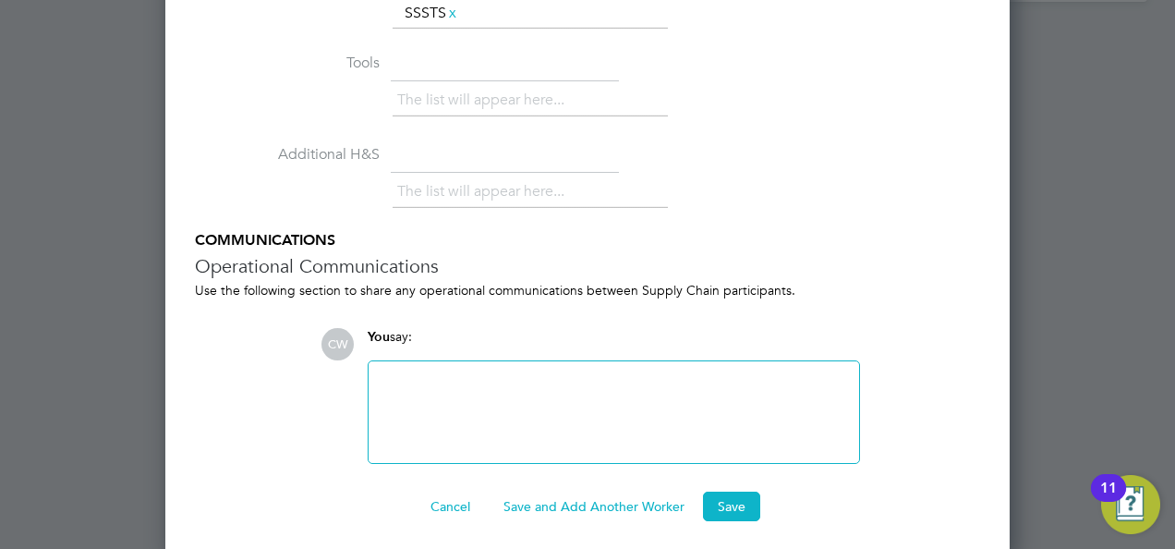
drag, startPoint x: 739, startPoint y: 488, endPoint x: 740, endPoint y: 503, distance: 14.8
click at [740, 503] on button "Save" at bounding box center [731, 506] width 57 height 30
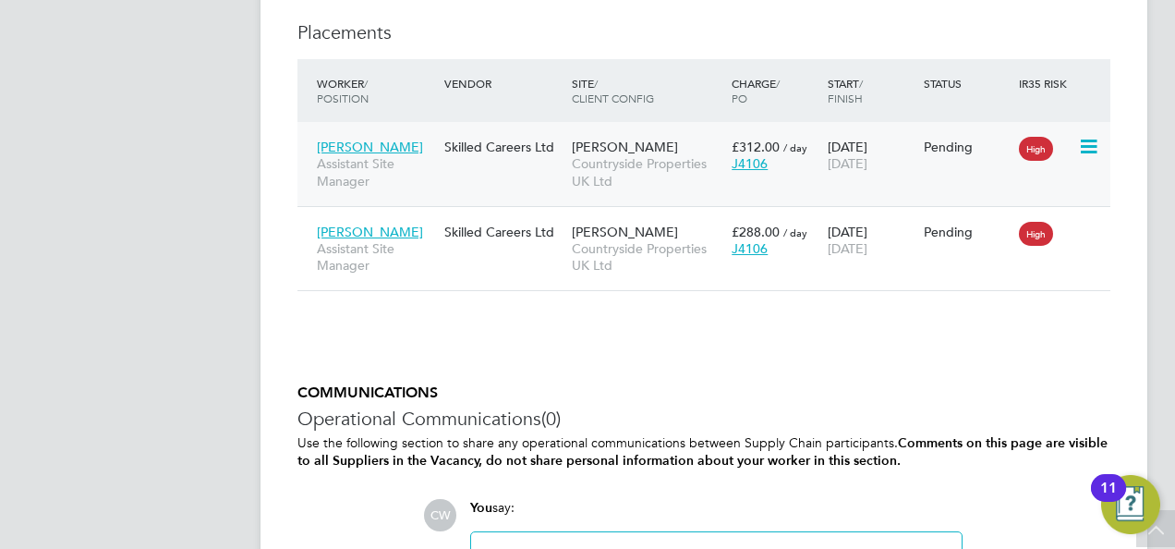
click at [1093, 148] on icon at bounding box center [1087, 147] width 18 height 22
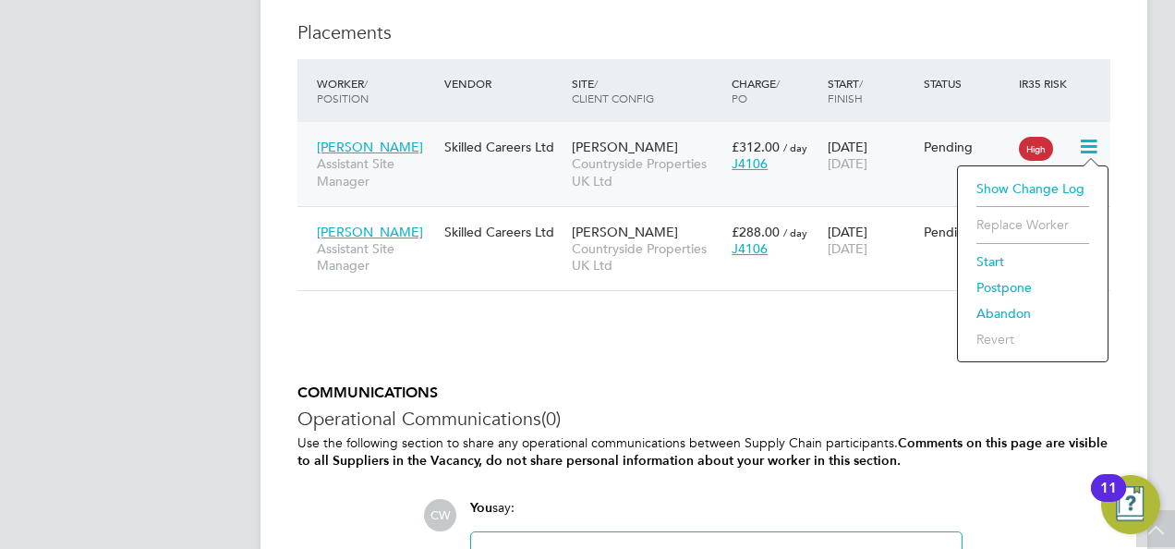
click at [1018, 259] on li "Start" at bounding box center [1032, 262] width 131 height 26
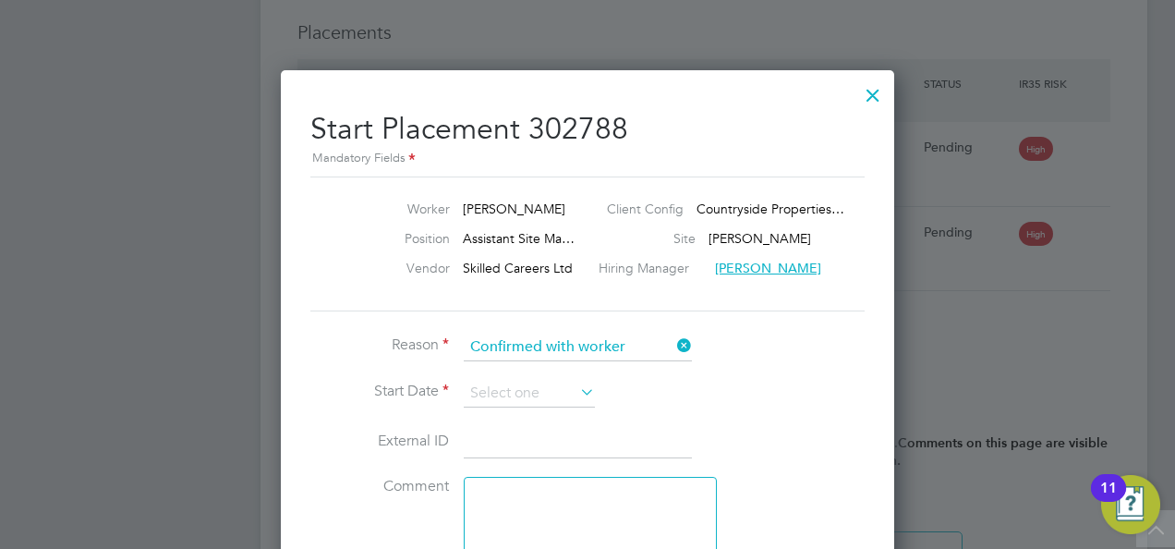
drag, startPoint x: 540, startPoint y: 408, endPoint x: 540, endPoint y: 398, distance: 10.2
click at [540, 408] on li "Start Date" at bounding box center [587, 403] width 554 height 46
click at [540, 398] on input at bounding box center [529, 394] width 131 height 28
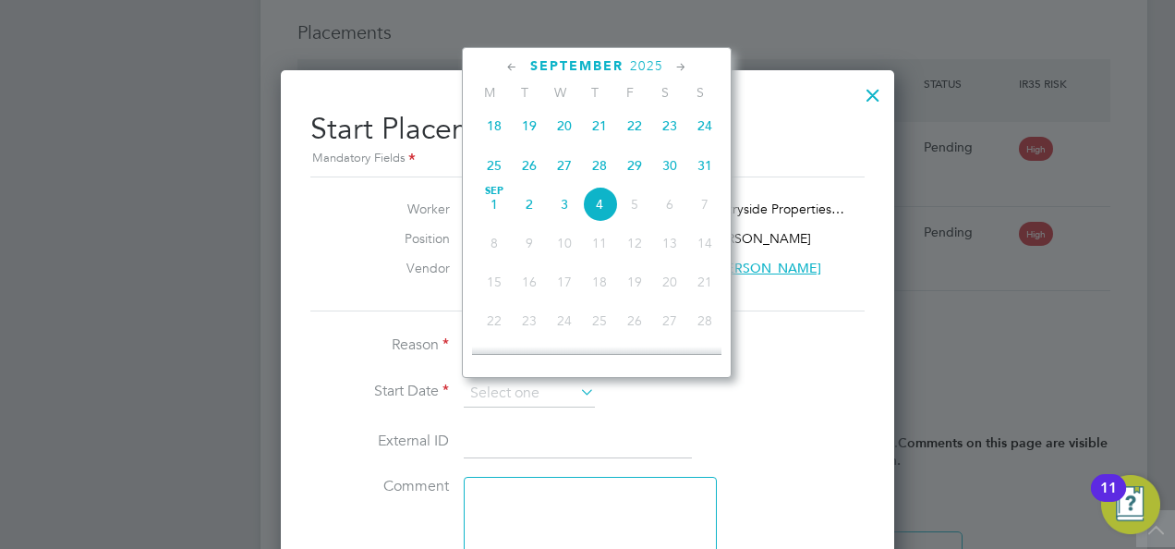
click at [530, 168] on span "26" at bounding box center [529, 165] width 35 height 35
type input "26 Aug 2025"
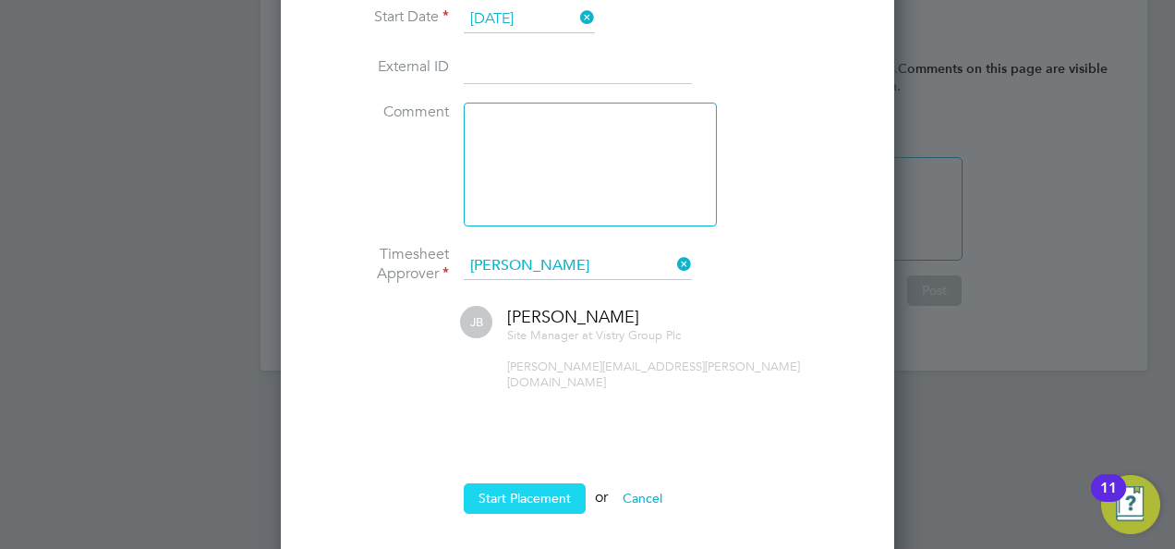
click at [516, 485] on button "Start Placement" at bounding box center [525, 498] width 122 height 30
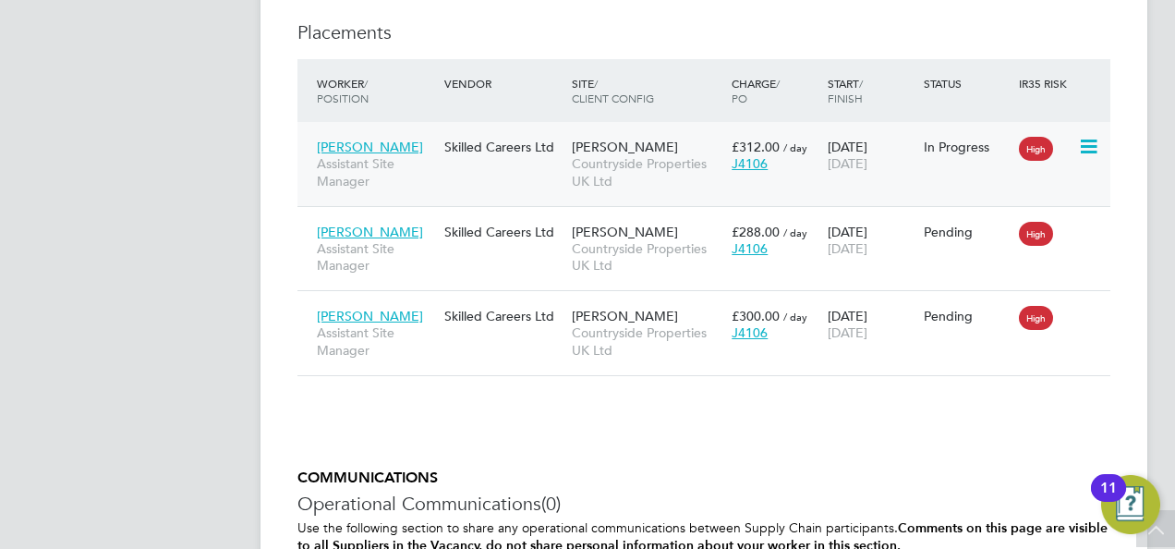
click at [382, 142] on span "Samuel Fynn" at bounding box center [370, 147] width 106 height 17
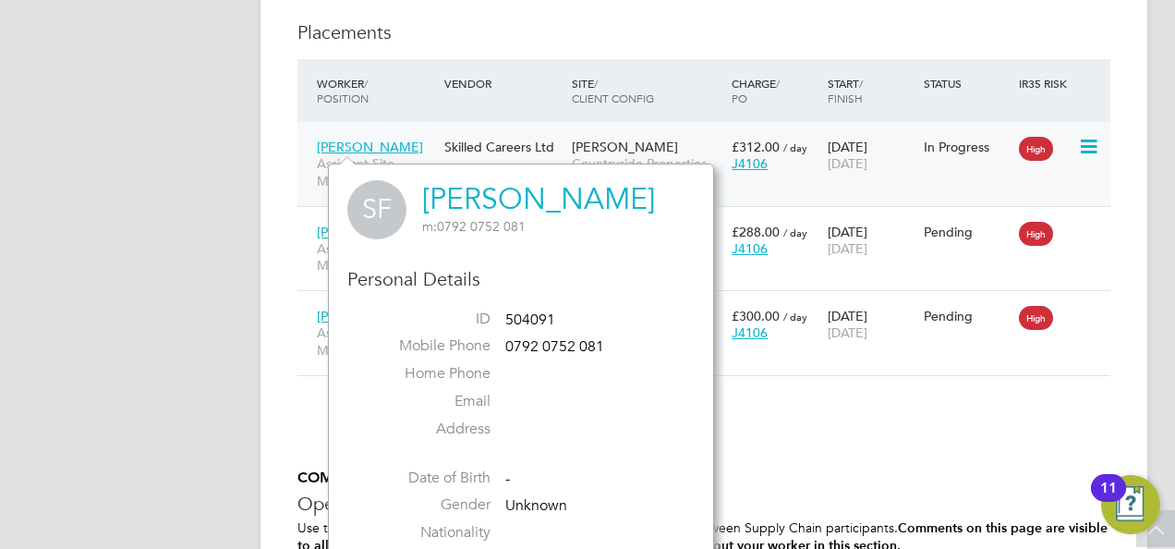
click at [1086, 141] on icon at bounding box center [1087, 147] width 18 height 22
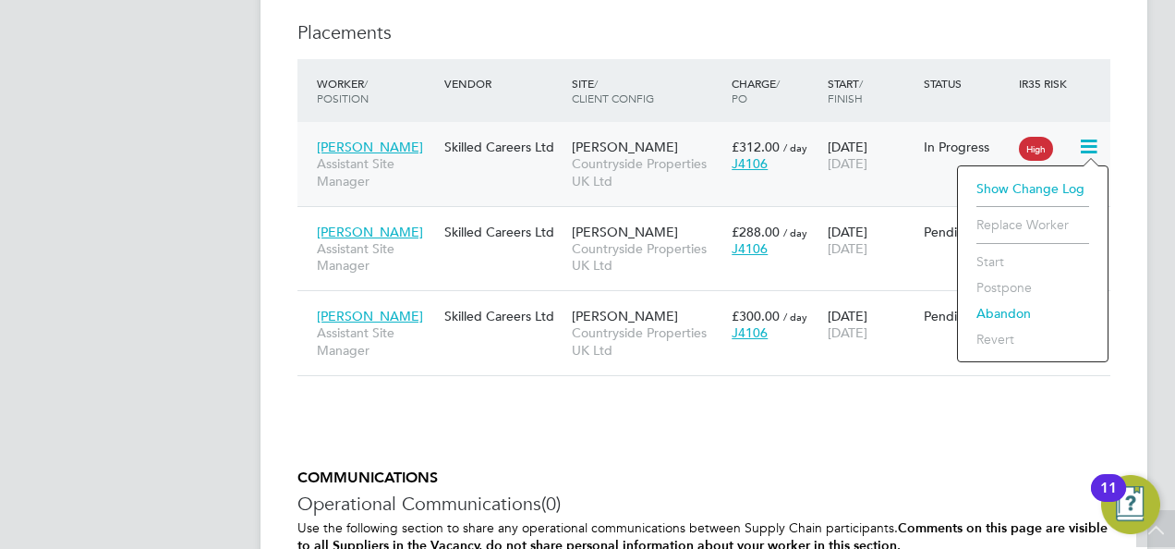
click at [375, 147] on span "Samuel Fynn" at bounding box center [370, 147] width 106 height 17
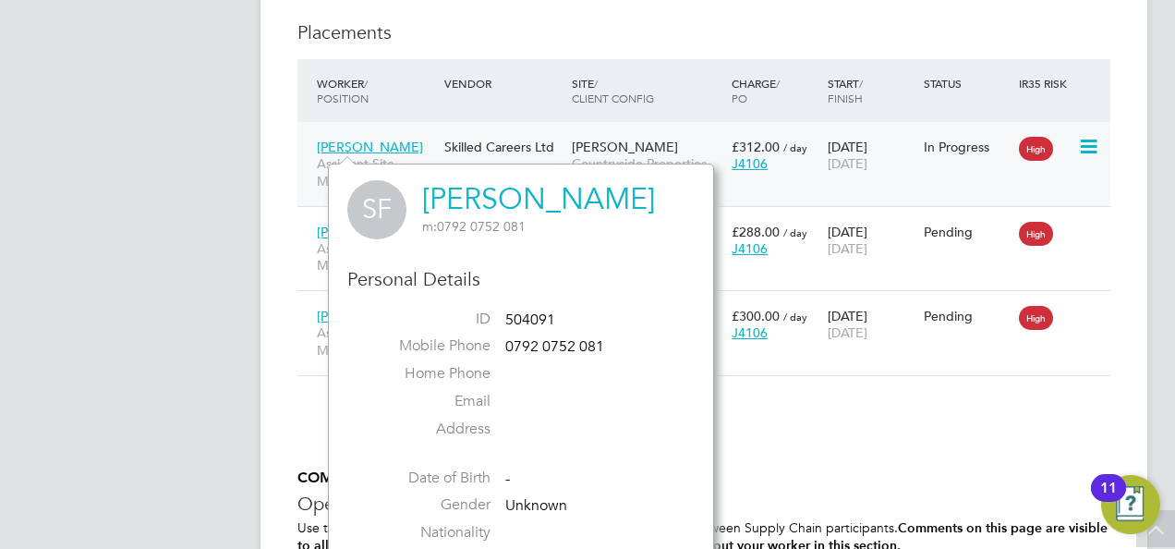
click at [375, 147] on span "Samuel Fynn" at bounding box center [370, 147] width 106 height 17
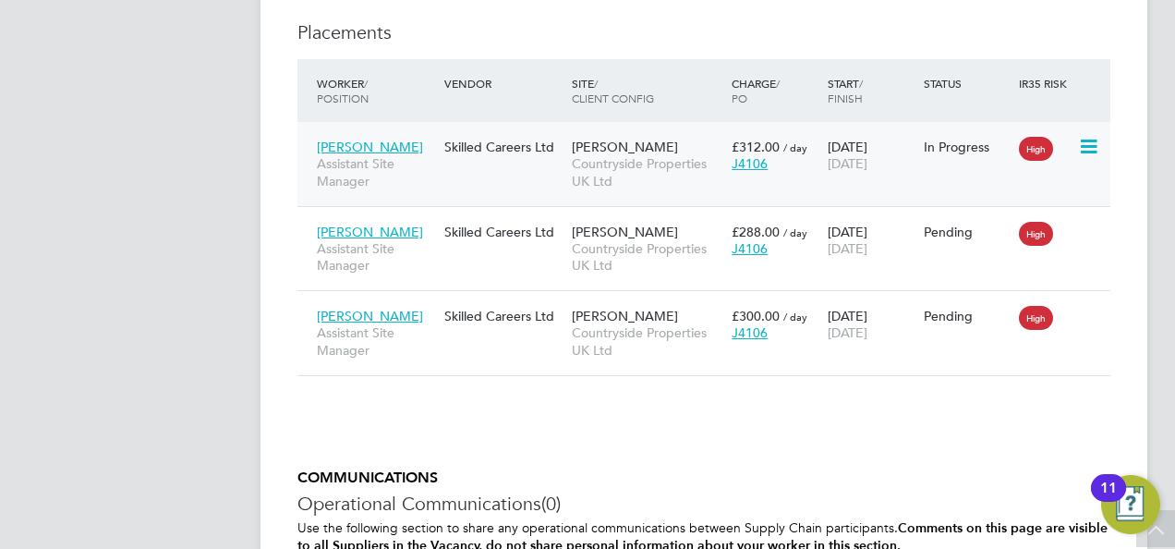
click at [491, 151] on div "Skilled Careers Ltd" at bounding box center [503, 146] width 127 height 35
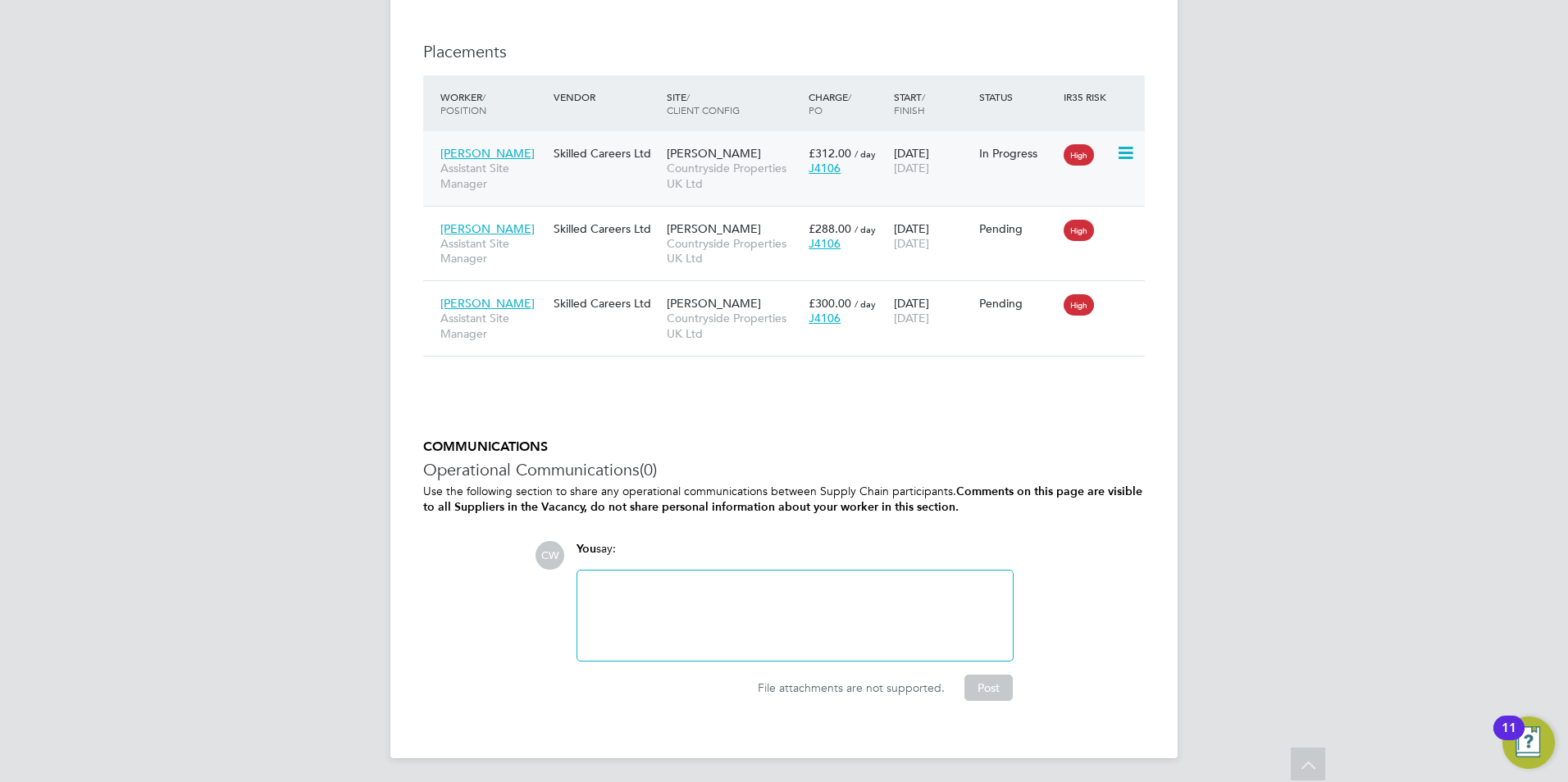
scroll to position [8, 8]
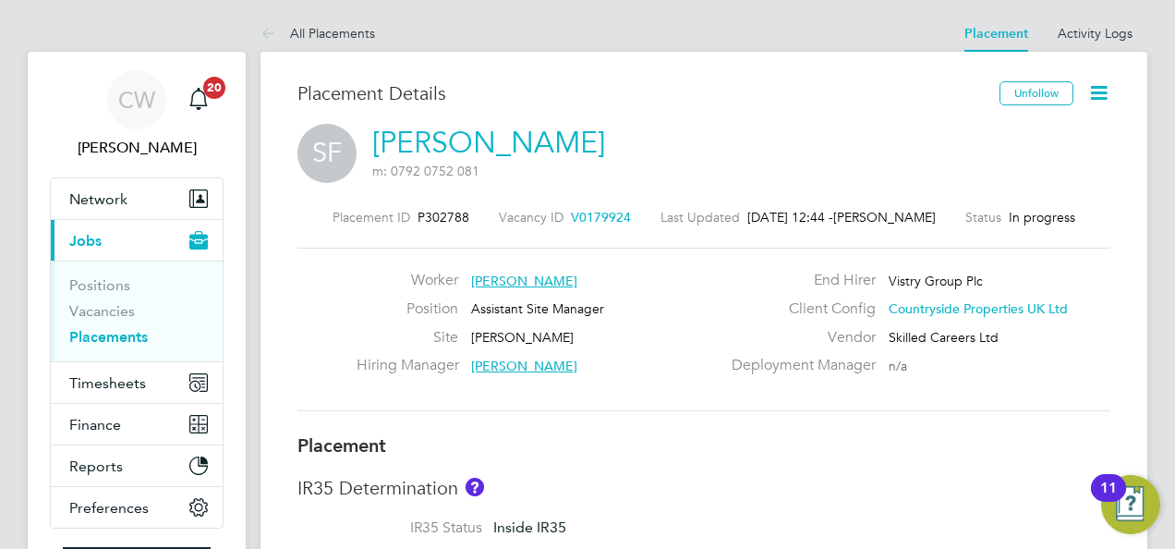
click at [1098, 89] on icon at bounding box center [1098, 92] width 23 height 23
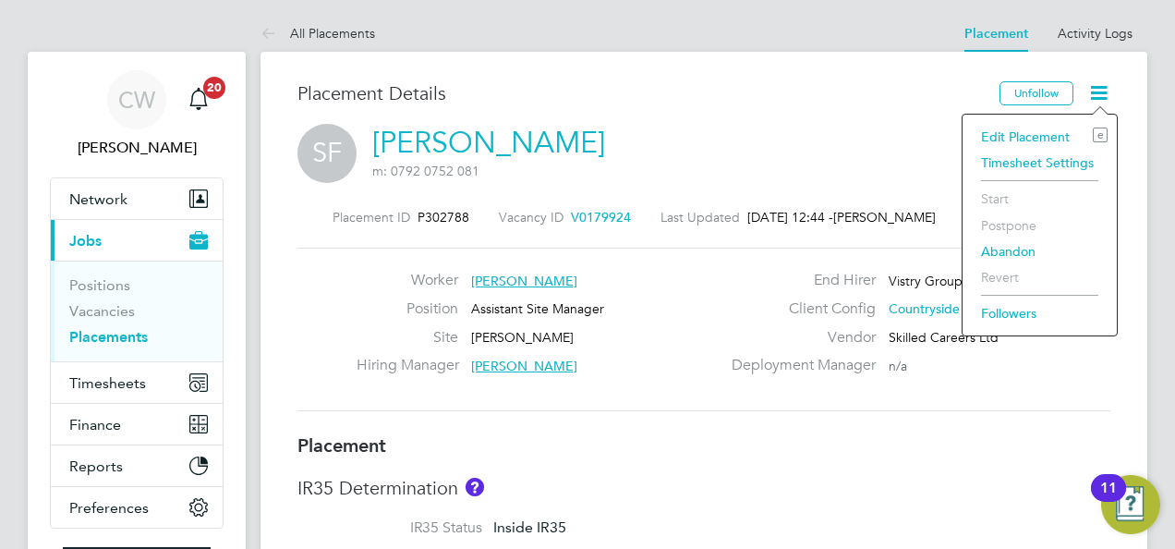
click at [734, 175] on div "SF Samuel Fynn m: 0792 0752 081" at bounding box center [703, 155] width 813 height 63
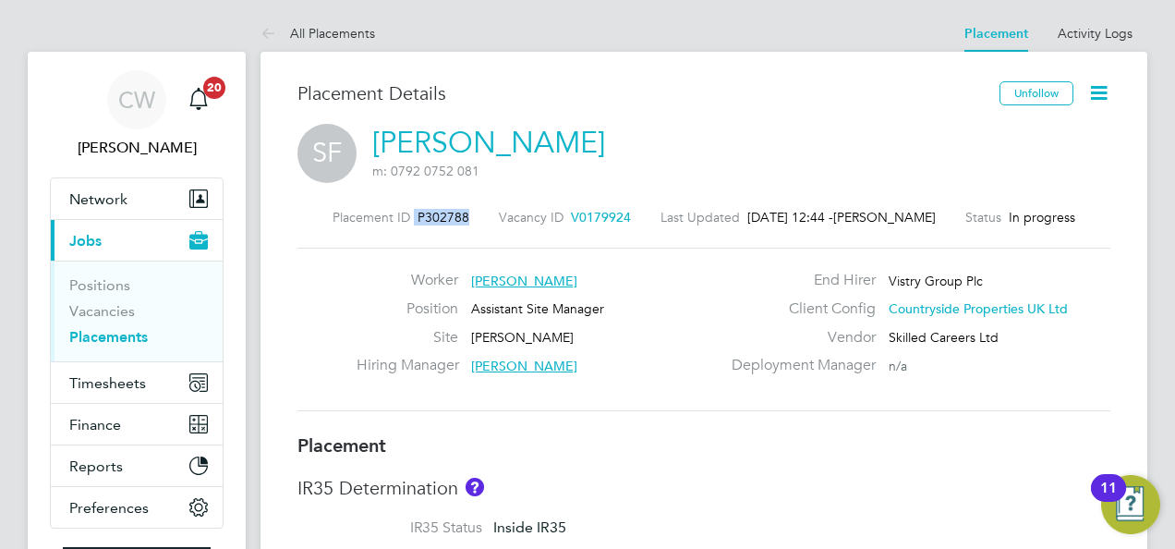
drag, startPoint x: 470, startPoint y: 211, endPoint x: 406, endPoint y: 210, distance: 63.8
click at [406, 210] on div "Placement ID P302788 Vacancy ID V0179924 Last Updated 04 Sep 2025, 12:44 - Chlo…" at bounding box center [703, 217] width 813 height 17
drag, startPoint x: 406, startPoint y: 210, endPoint x: 425, endPoint y: 213, distance: 18.8
copy div "P302788"
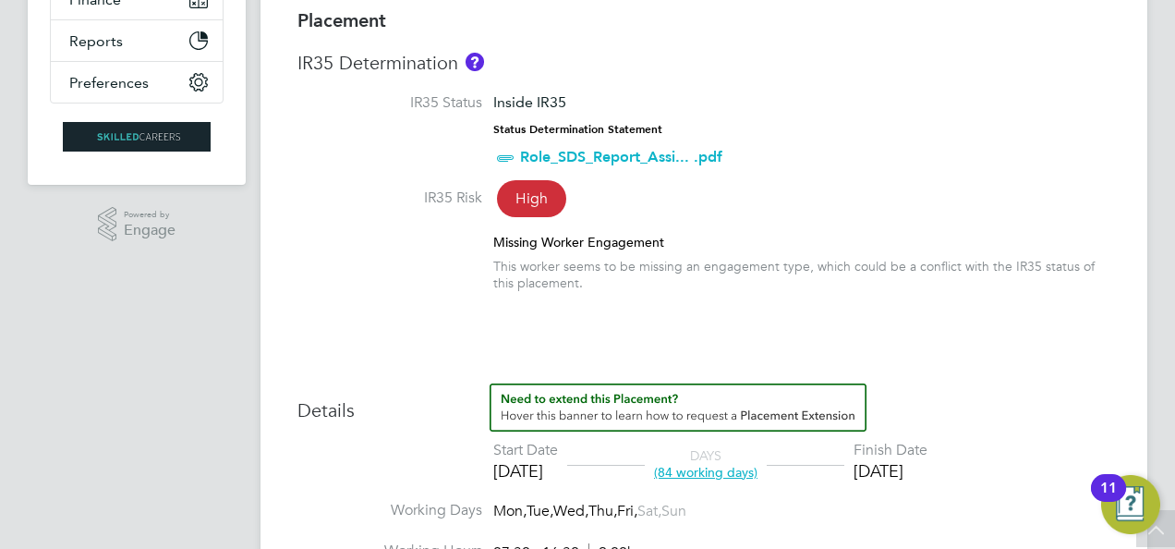
scroll to position [10, 0]
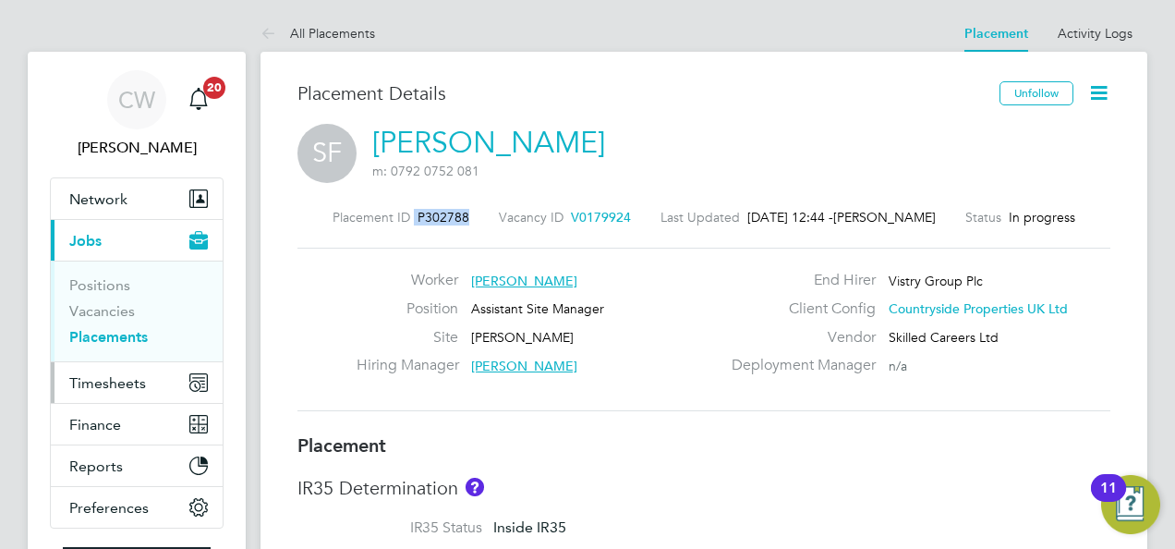
click at [111, 382] on span "Timesheets" at bounding box center [107, 383] width 77 height 18
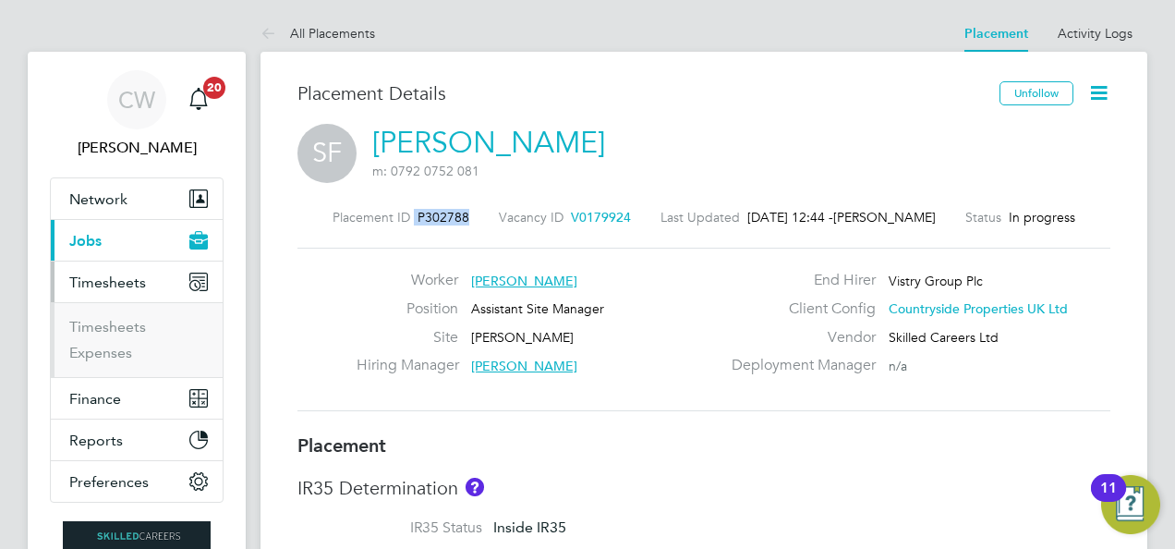
click at [124, 338] on li "Timesheets" at bounding box center [138, 331] width 139 height 26
click at [129, 332] on link "Timesheets" at bounding box center [107, 327] width 77 height 18
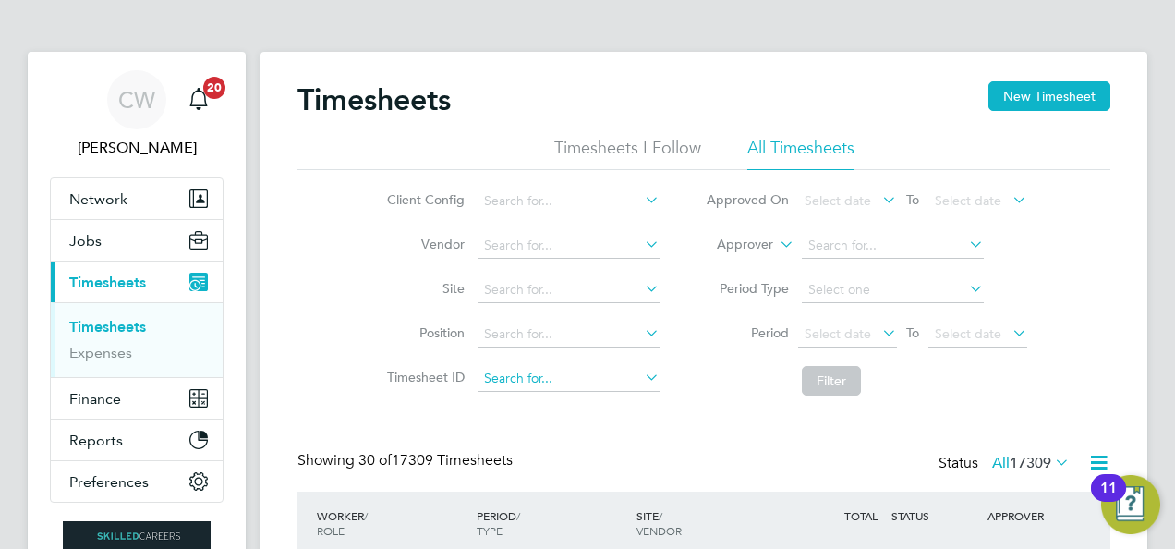
click at [552, 384] on input at bounding box center [569, 379] width 182 height 26
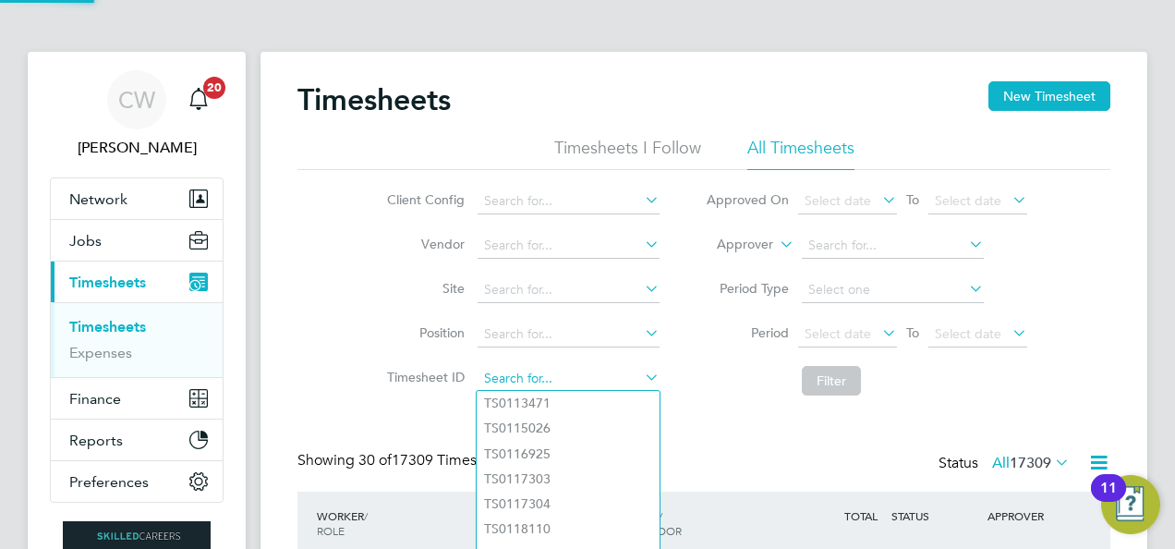
paste input "P302788"
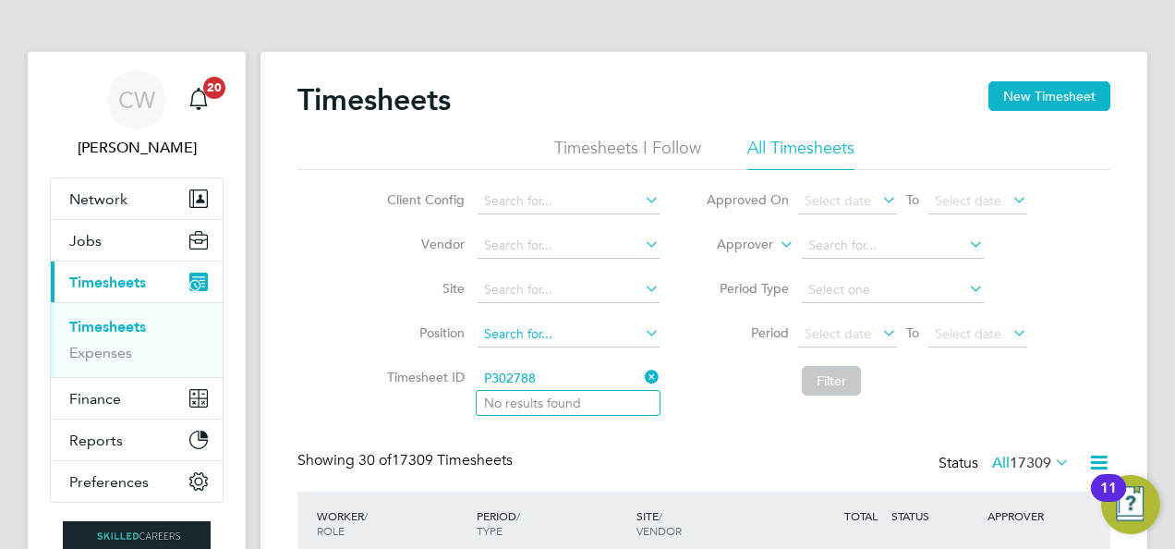
type input "P302788"
click at [579, 333] on input at bounding box center [569, 334] width 182 height 26
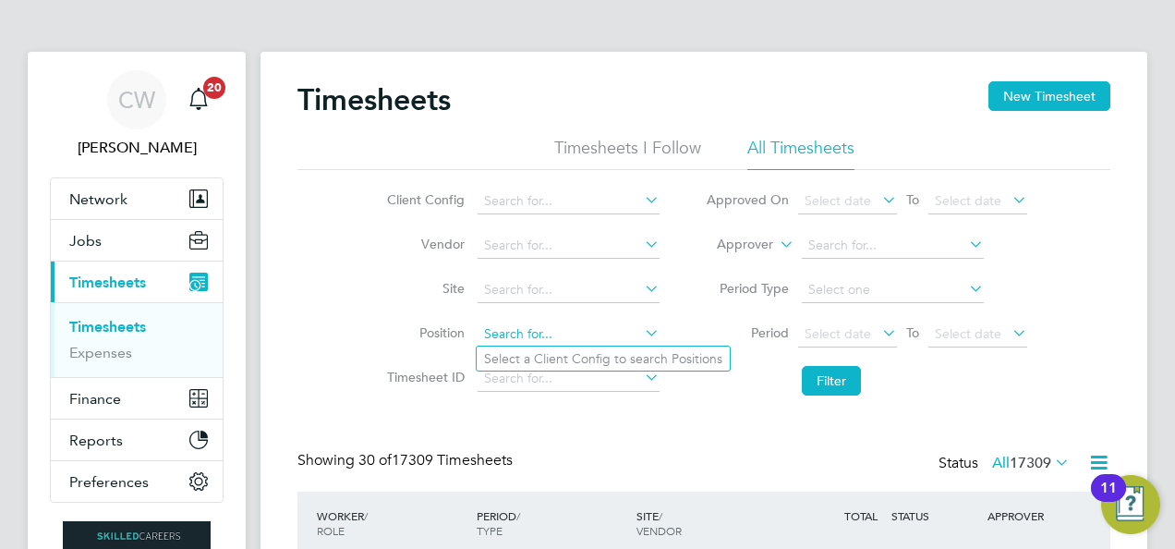
paste input "P302788"
type input "P302788"
click at [591, 287] on input at bounding box center [569, 290] width 182 height 26
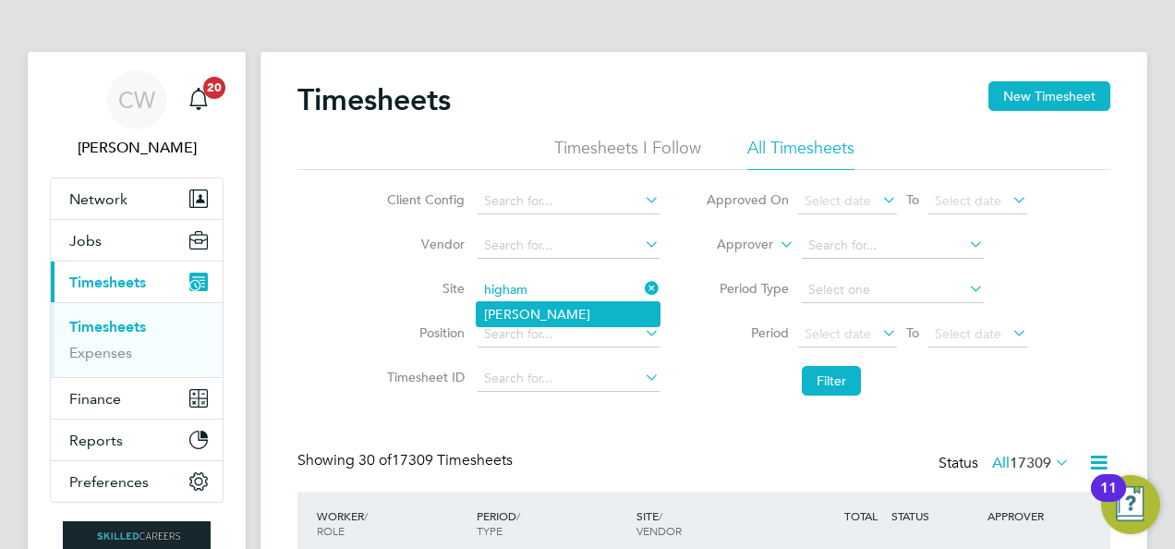
type input "Milby Meadows"
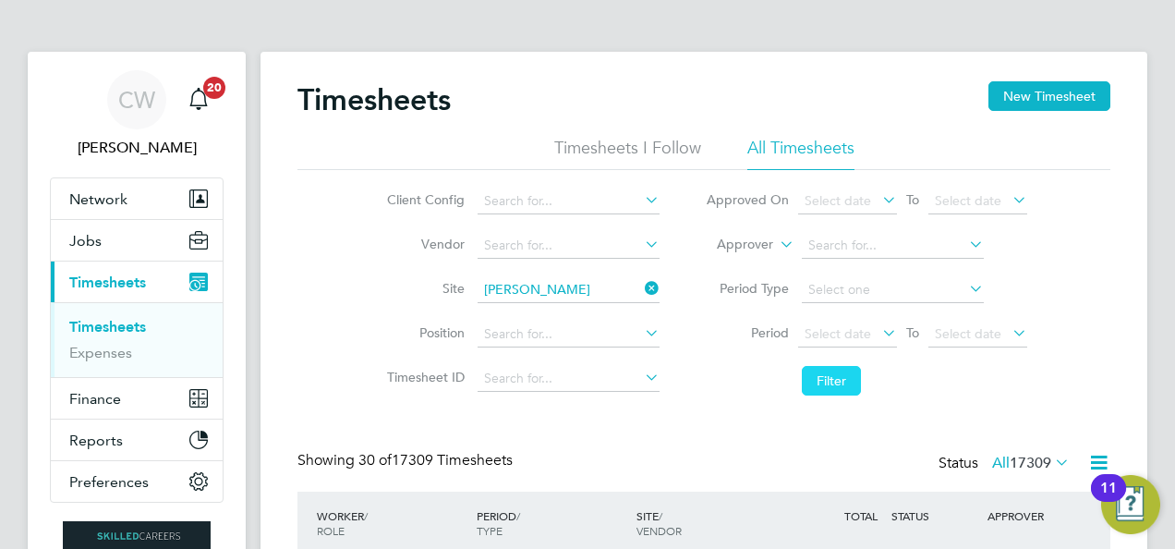
click at [823, 376] on button "Filter" at bounding box center [831, 381] width 59 height 30
click at [868, 327] on span "Select date" at bounding box center [838, 333] width 67 height 17
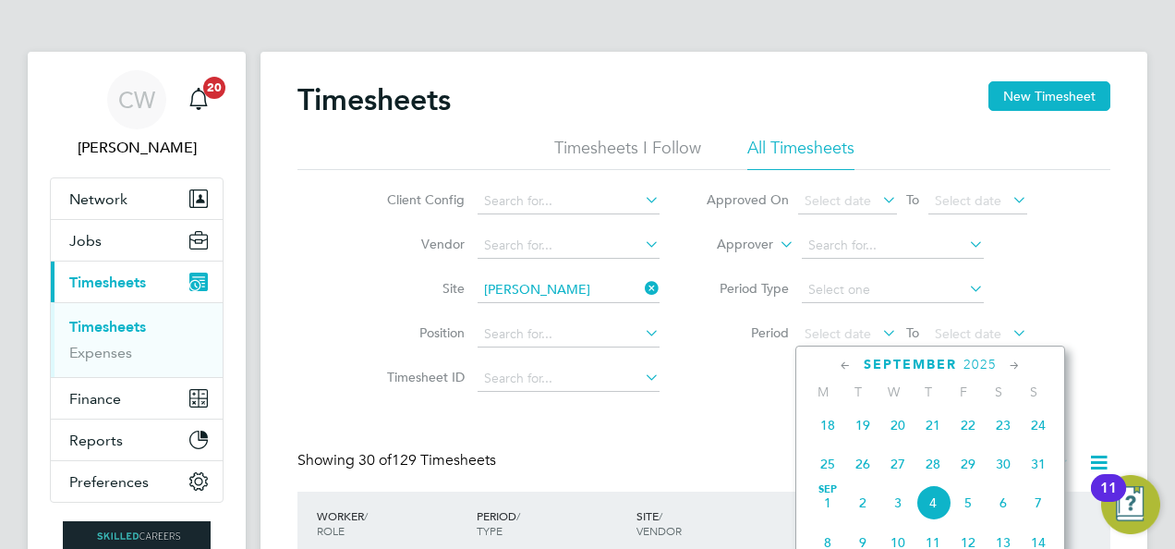
click at [862, 470] on span "26" at bounding box center [862, 463] width 35 height 35
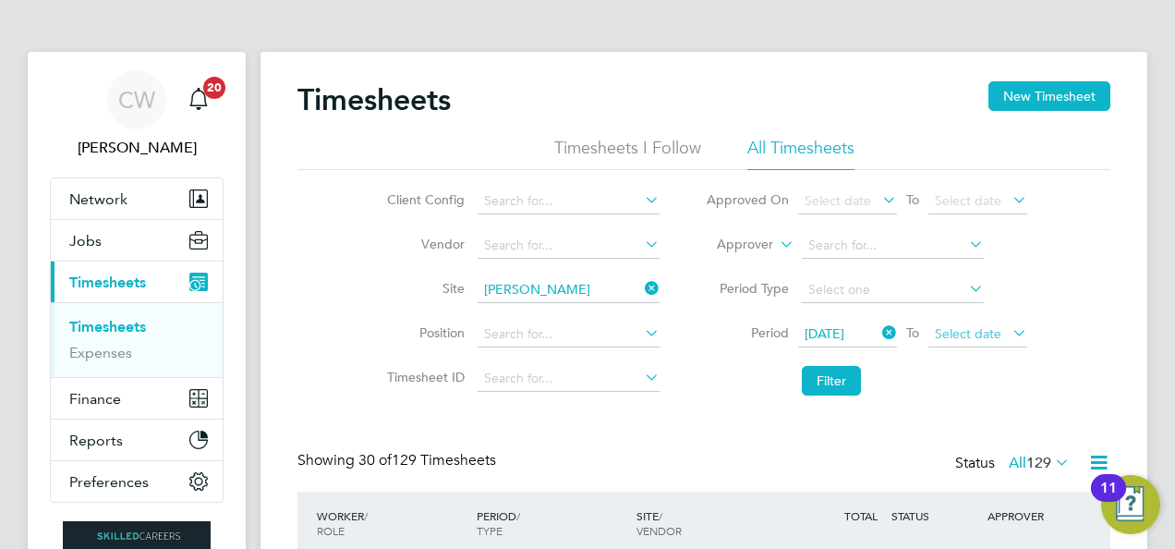
click at [976, 330] on span "Select date" at bounding box center [968, 333] width 67 height 17
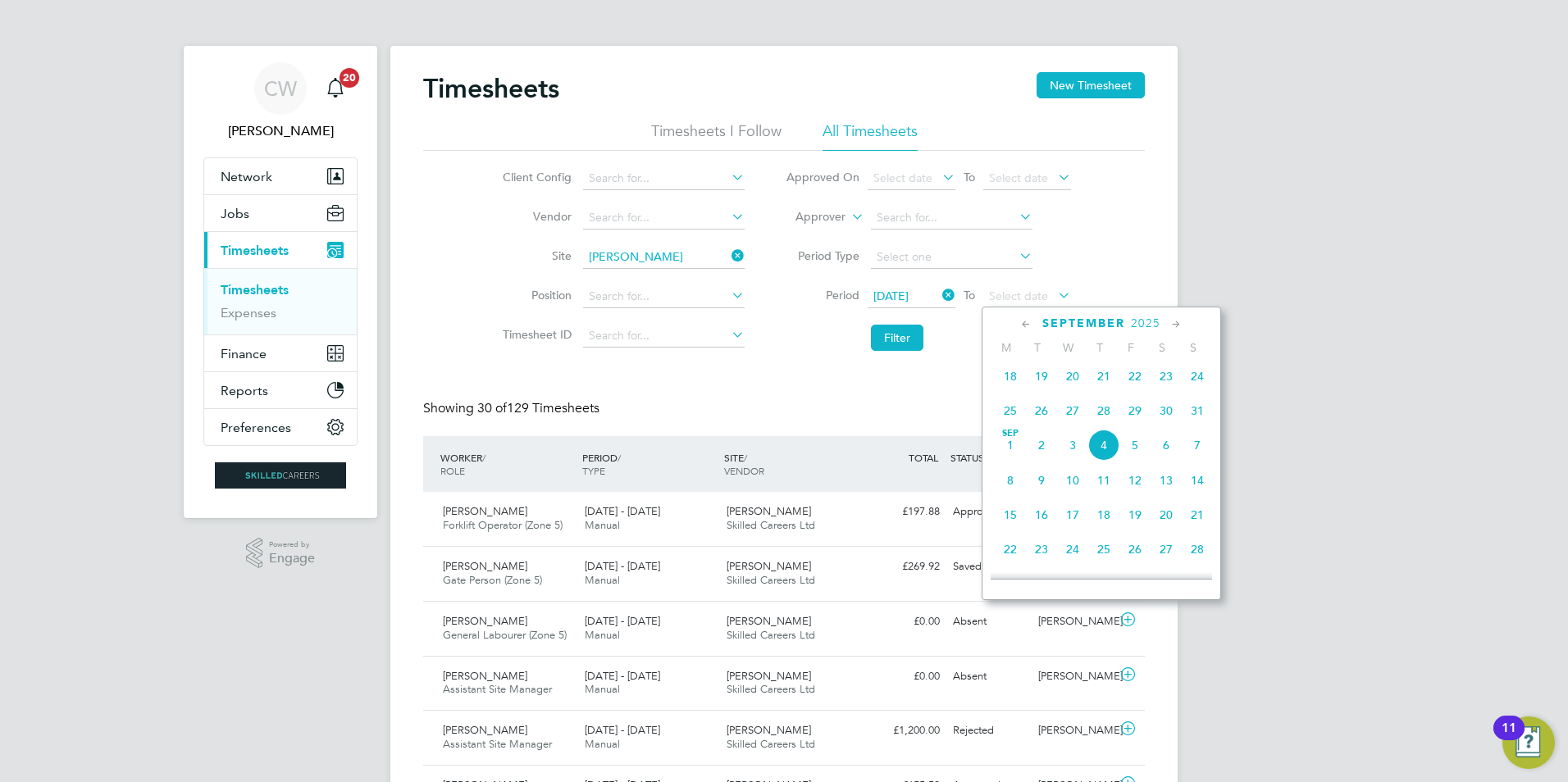
click at [1042, 425] on span "31" at bounding box center [1197, 410] width 31 height 31
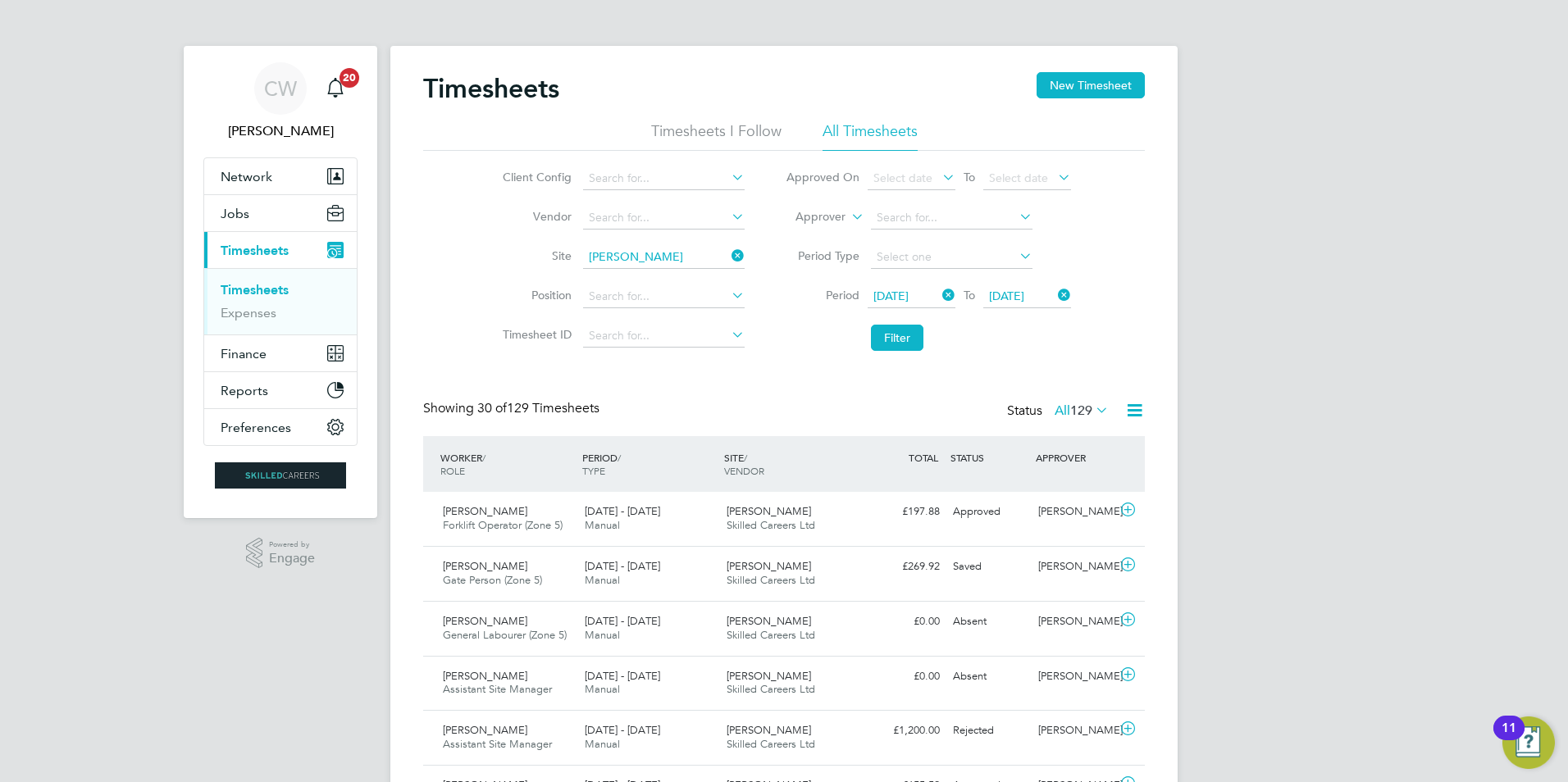
click at [857, 325] on li "Filter" at bounding box center [929, 338] width 327 height 43
click at [894, 334] on button "Filter" at bounding box center [897, 338] width 52 height 27
click at [1042, 95] on button "New Timesheet" at bounding box center [1091, 85] width 108 height 27
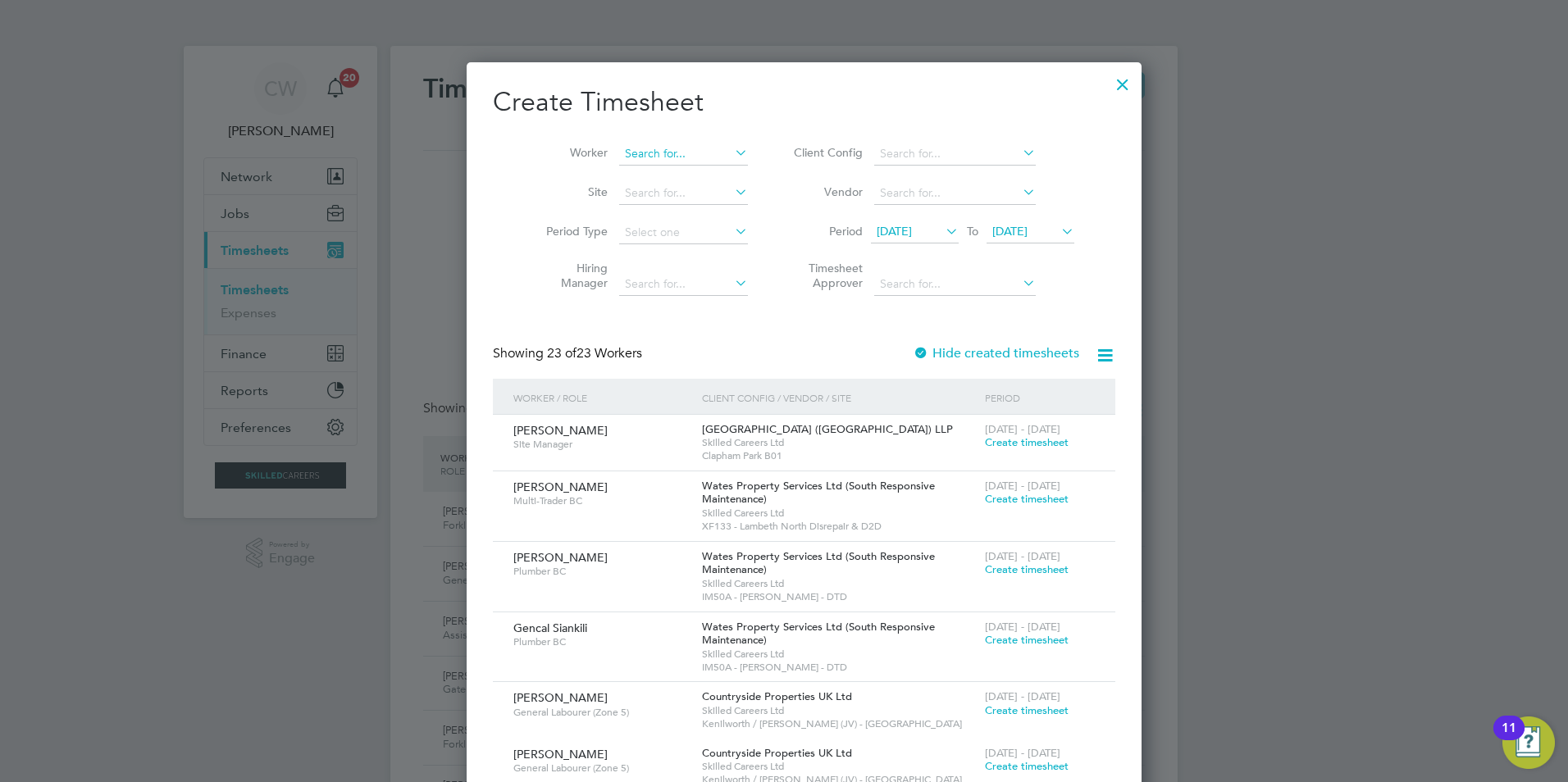
click at [693, 150] on input at bounding box center [683, 154] width 129 height 23
paste input "P302788"
type input "3"
type input "e"
type input "Samuel Fynn"
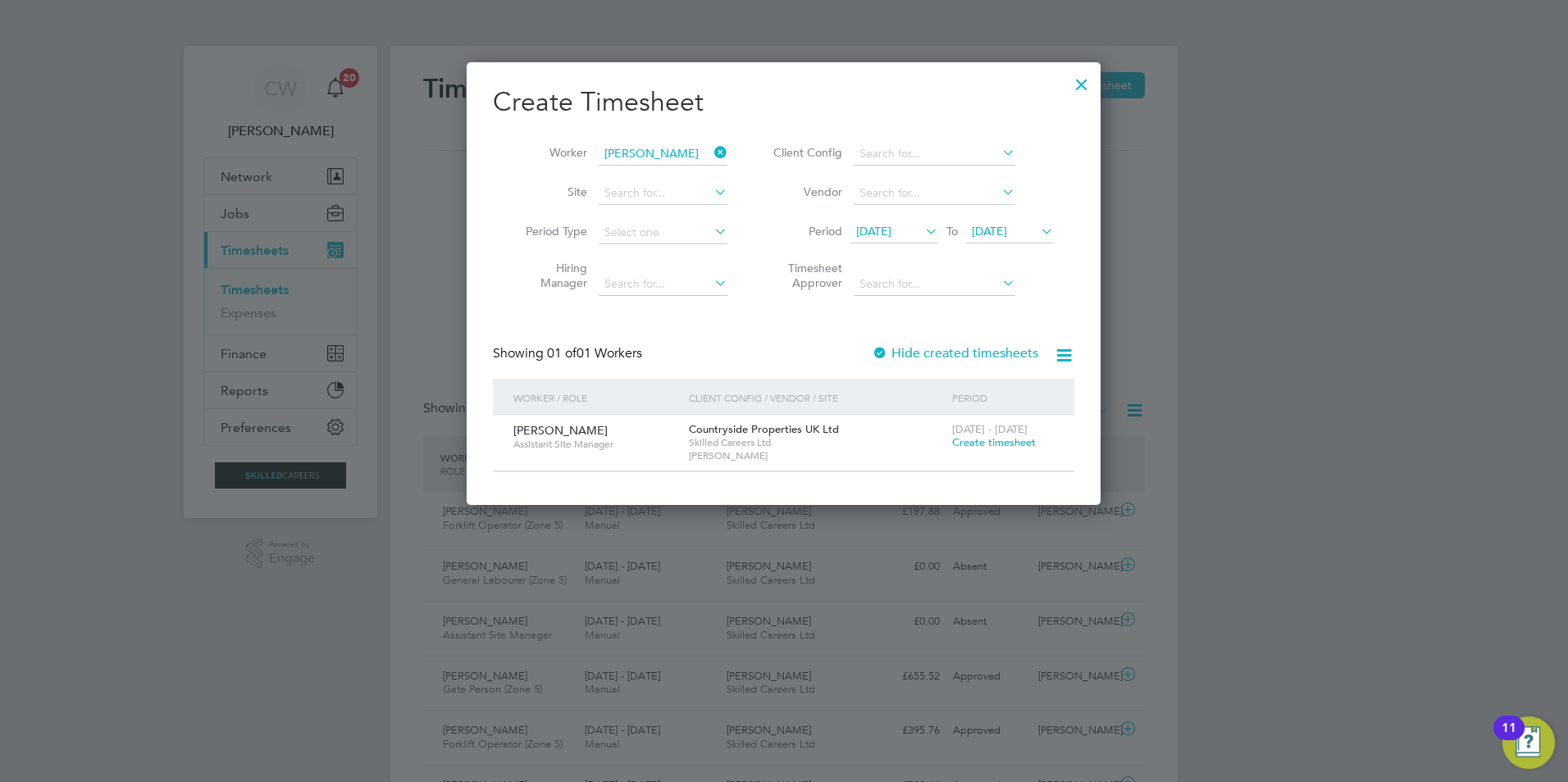
click at [977, 446] on span "Create timesheet" at bounding box center [994, 443] width 83 height 14
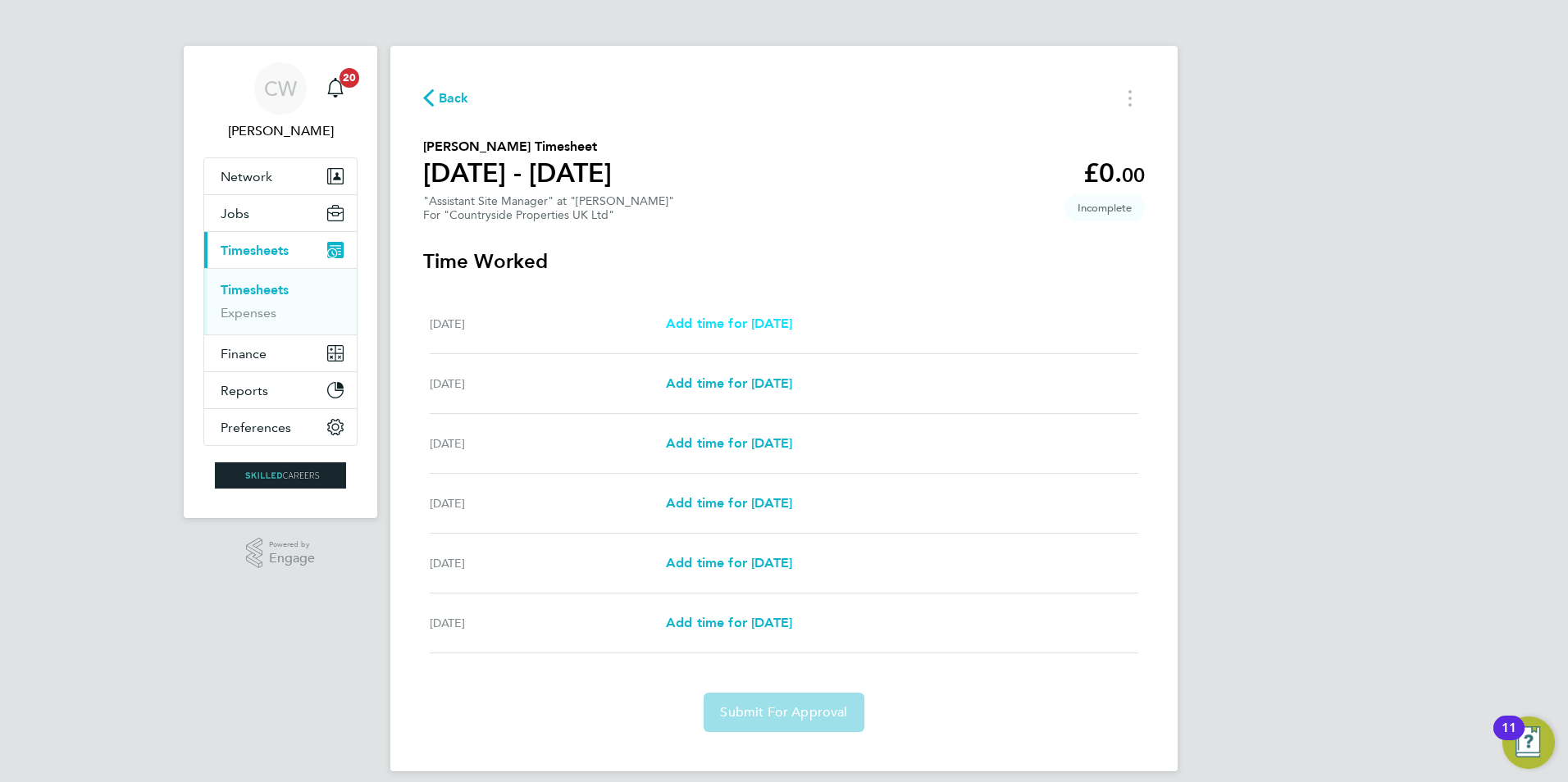
click at [729, 328] on span "Add time for Tue 26 Aug" at bounding box center [729, 324] width 126 height 16
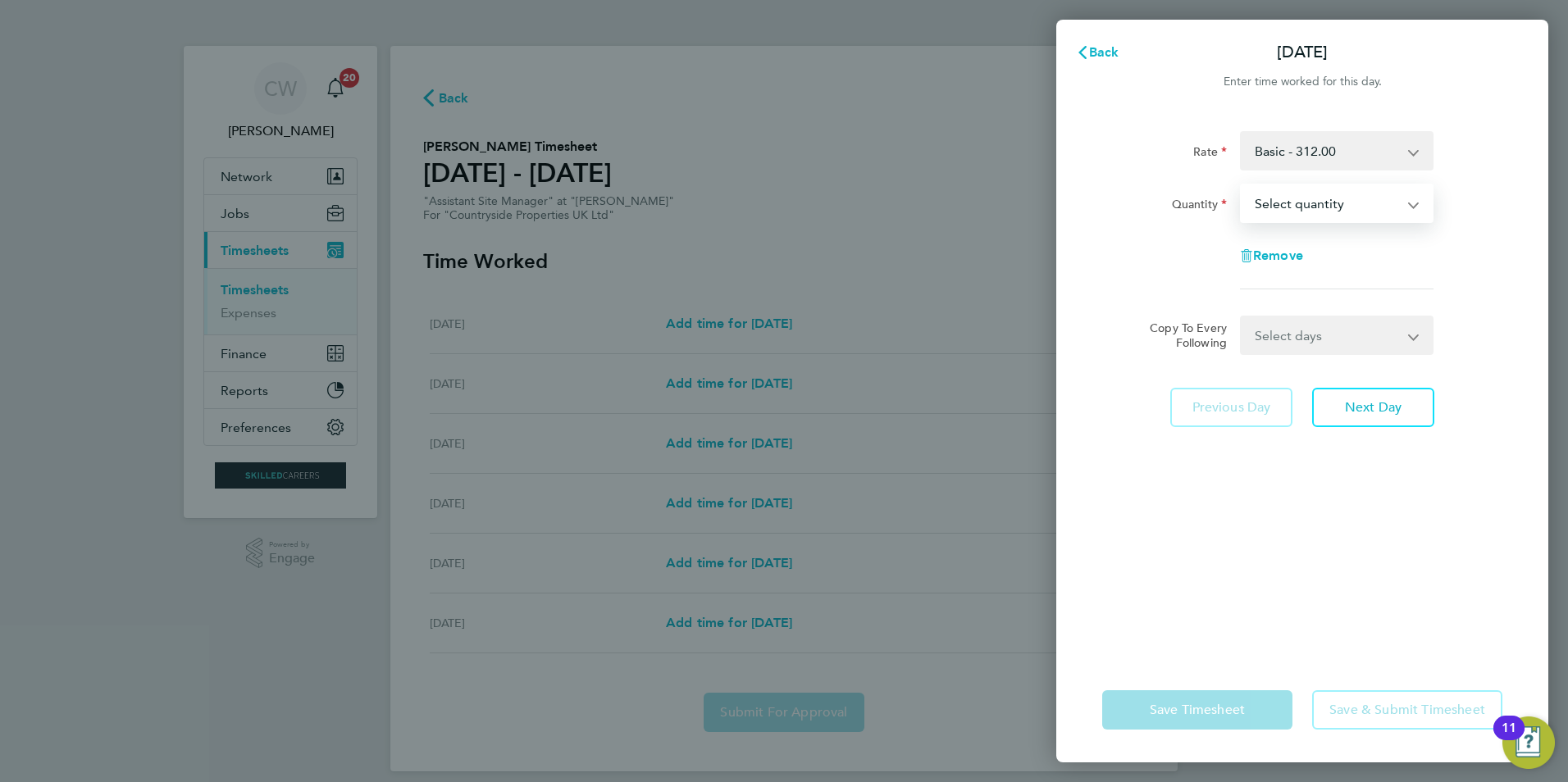
click at [1042, 213] on select "Select quantity 0.5 1" at bounding box center [1327, 203] width 170 height 36
select select "1"
click at [1042, 186] on select "Select quantity 0.5 1" at bounding box center [1327, 203] width 170 height 36
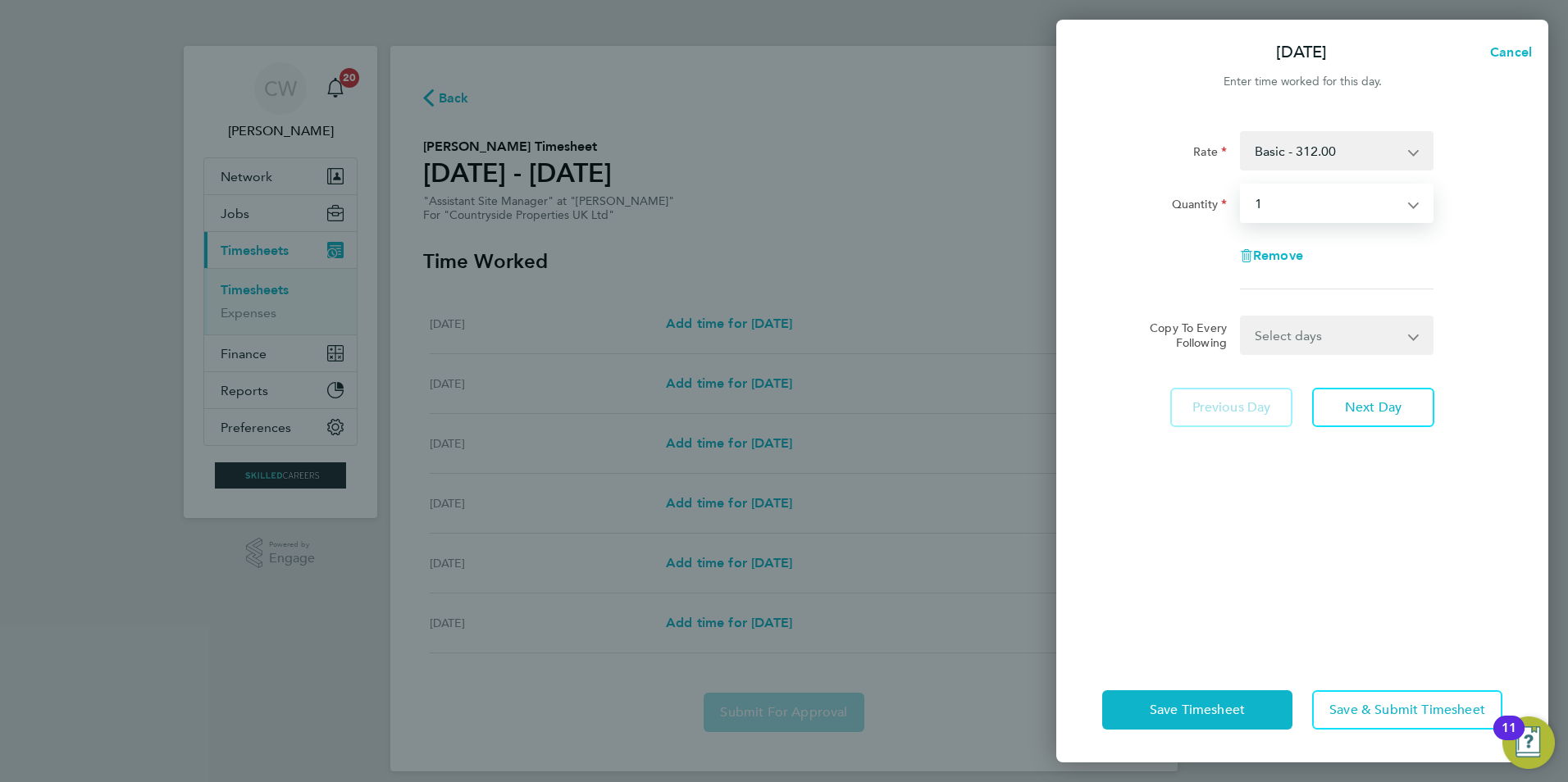
click at [1042, 328] on select "Select days Day Weekday (Mon-Fri) Weekend (Sat-Sun) Wednesday Thursday Friday S…" at bounding box center [1328, 336] width 172 height 36
select select "WED"
click at [1042, 318] on select "Select days Day Weekday (Mon-Fri) Weekend (Sat-Sun) Wednesday Thursday Friday S…" at bounding box center [1328, 336] width 172 height 36
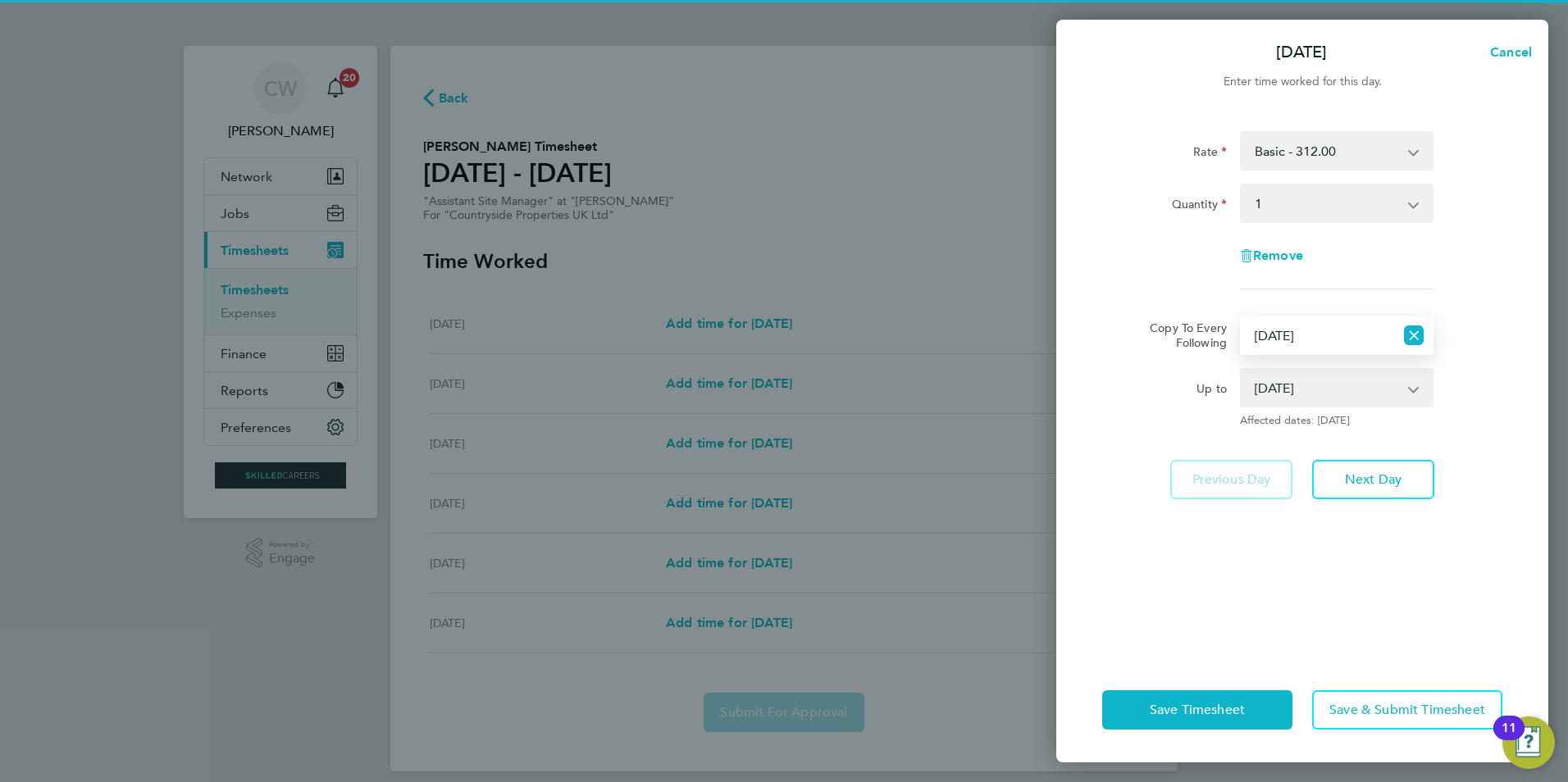
click at [1042, 383] on select "27 Aug 2025 28 Aug 2025 29 Aug 2025 30 Aug 2025 31 Aug 2025" at bounding box center [1327, 388] width 170 height 36
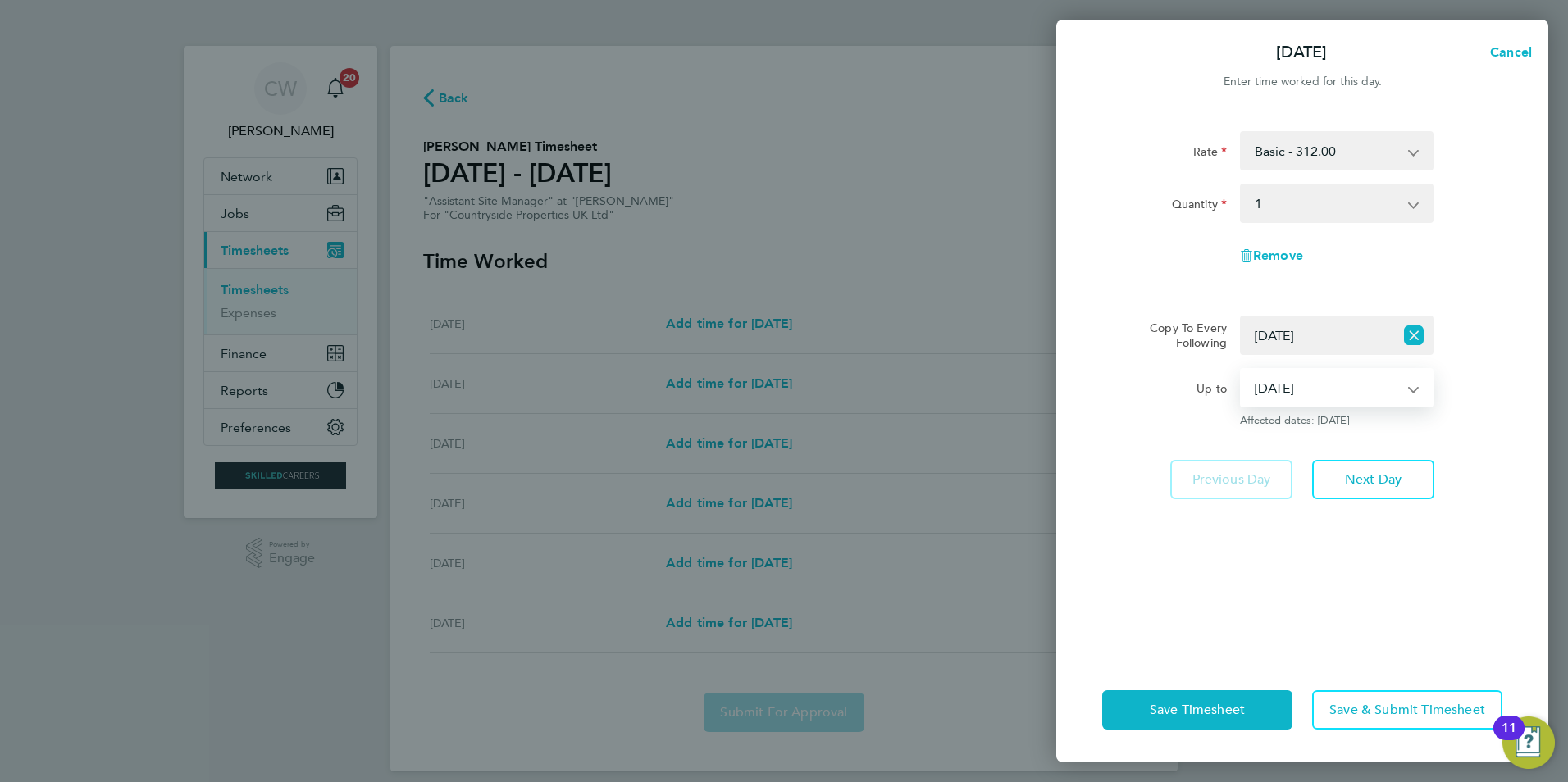
select select "2025-08-29"
click at [1042, 370] on select "27 Aug 2025 28 Aug 2025 29 Aug 2025 30 Aug 2025 31 Aug 2025" at bounding box center [1327, 388] width 170 height 36
click at [1042, 486] on span "Save Timesheet" at bounding box center [1197, 710] width 95 height 16
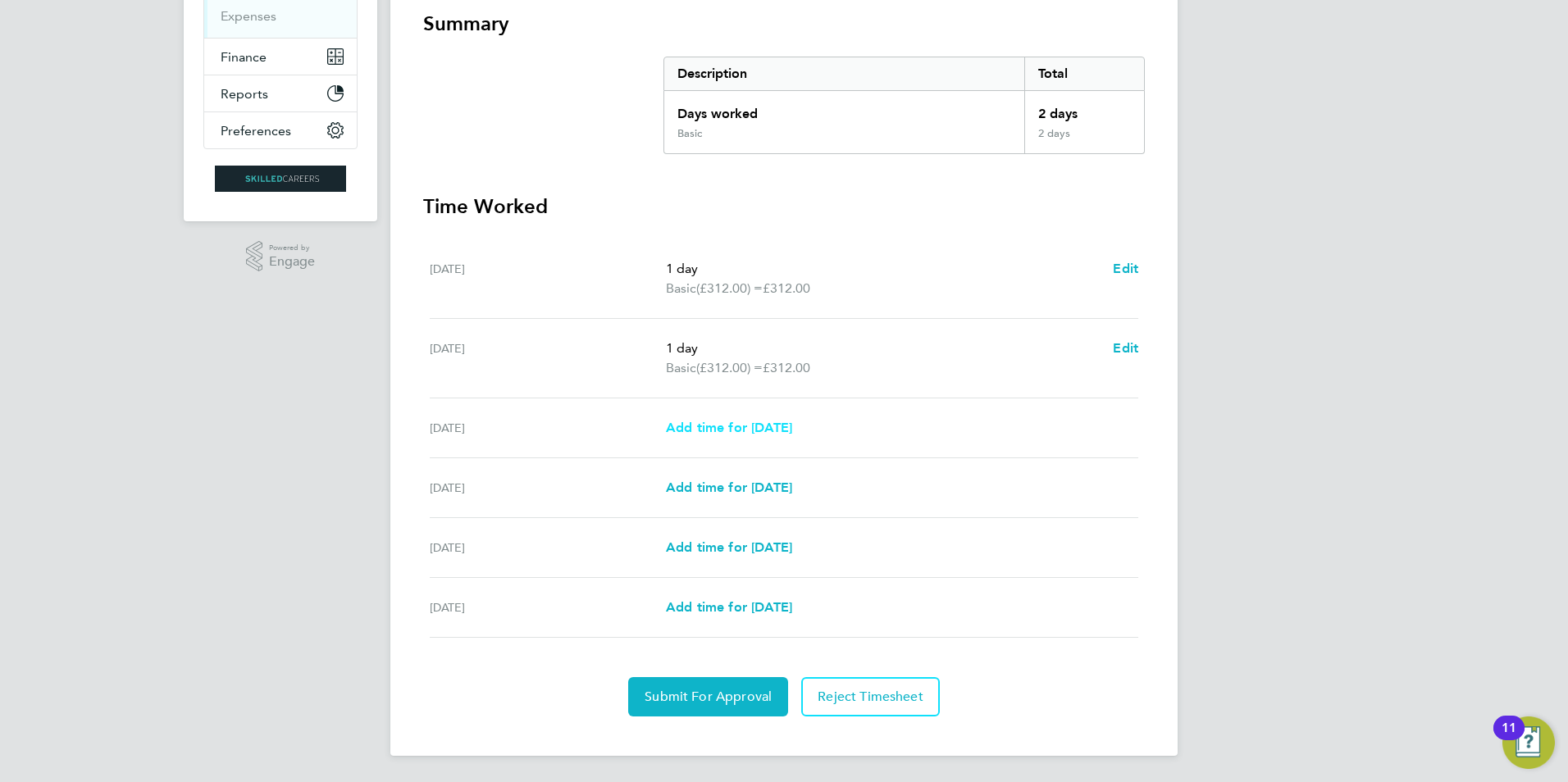
click at [791, 426] on span "Add time for Thu 28 Aug" at bounding box center [729, 428] width 126 height 16
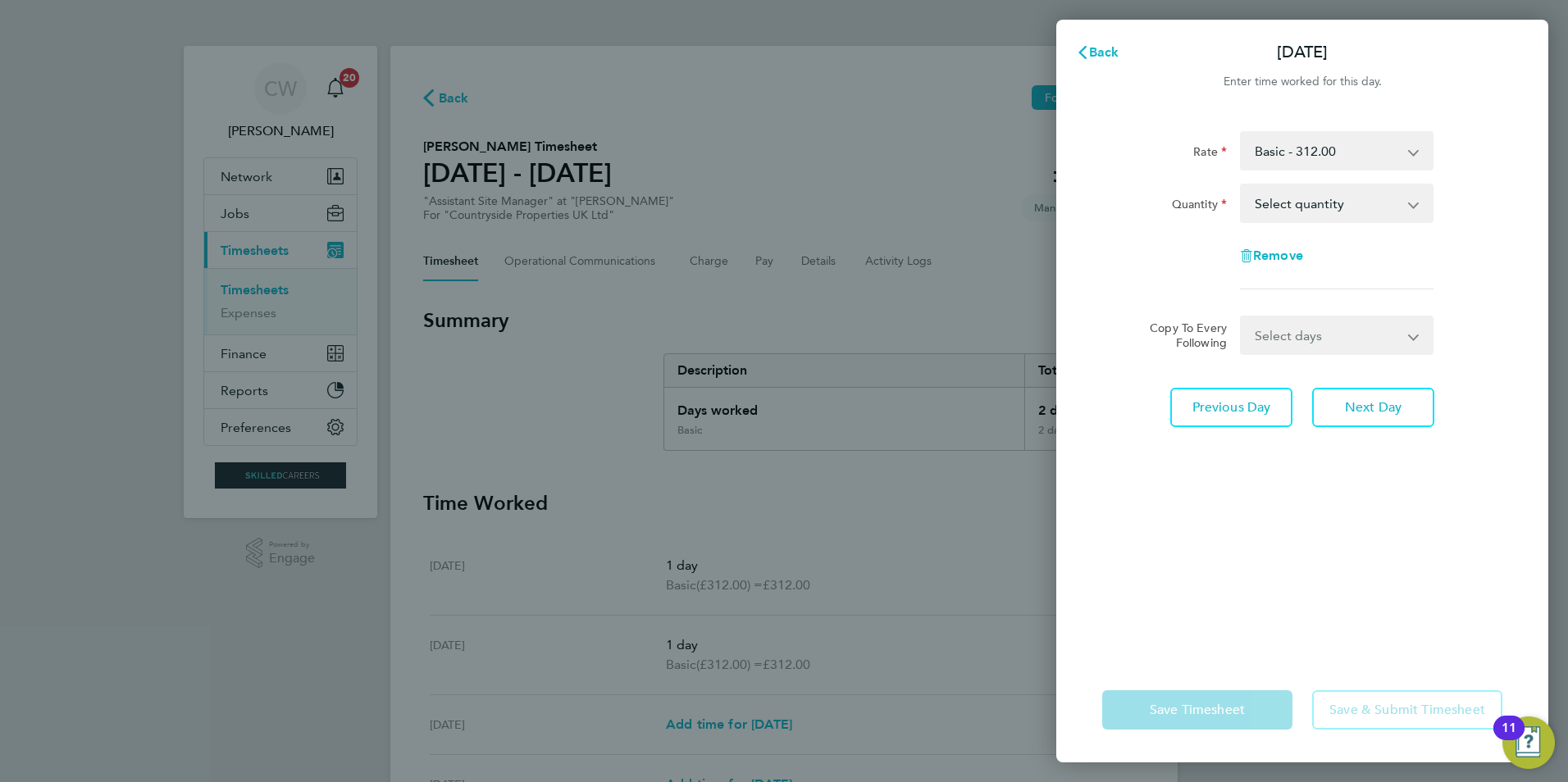
click at [1042, 212] on select "Select quantity 0.5 1" at bounding box center [1327, 203] width 170 height 36
select select "1"
click at [1042, 186] on select "Select quantity 0.5 1" at bounding box center [1327, 203] width 170 height 36
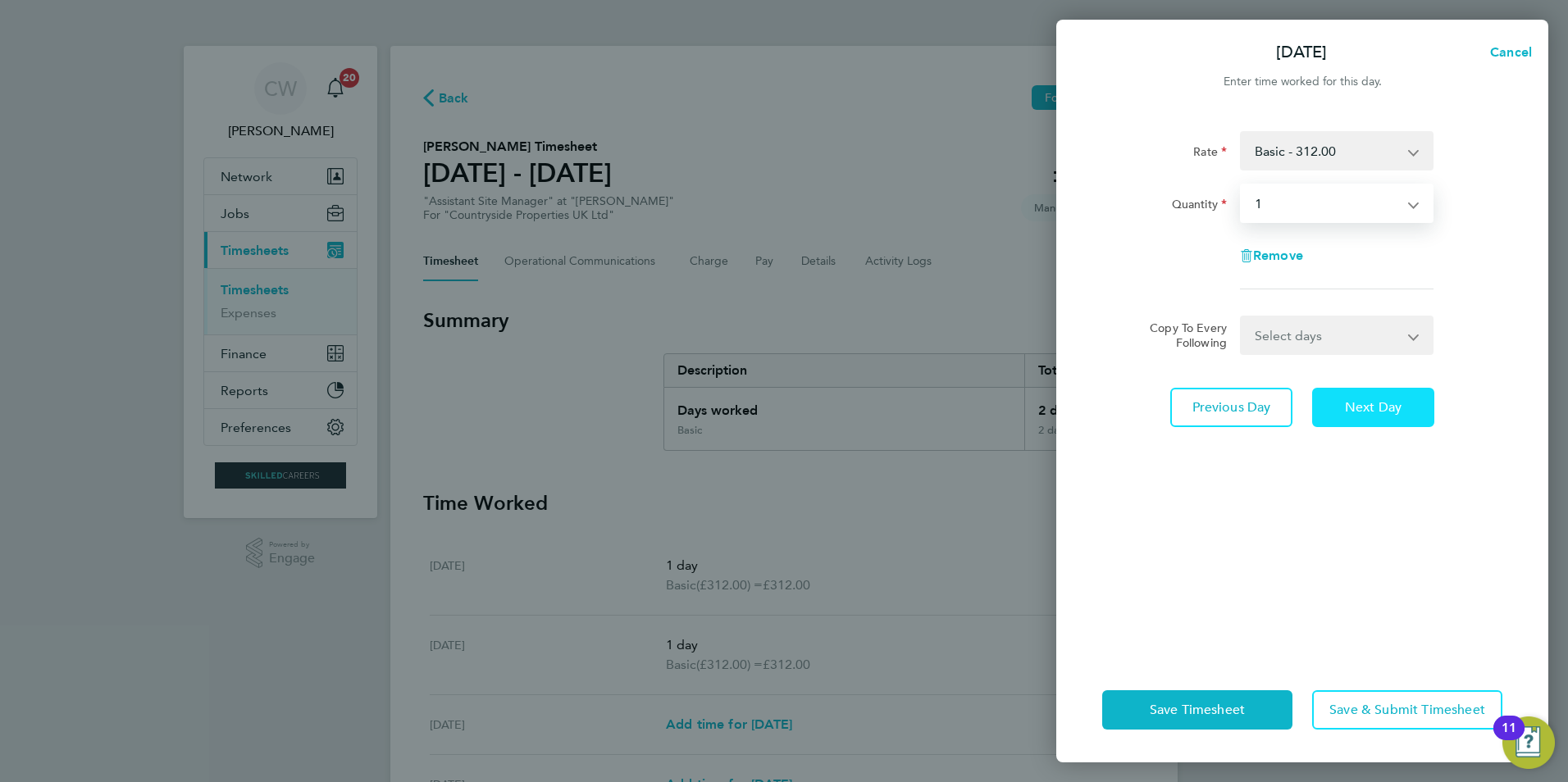
click at [1042, 401] on span "Next Day" at bounding box center [1374, 407] width 57 height 16
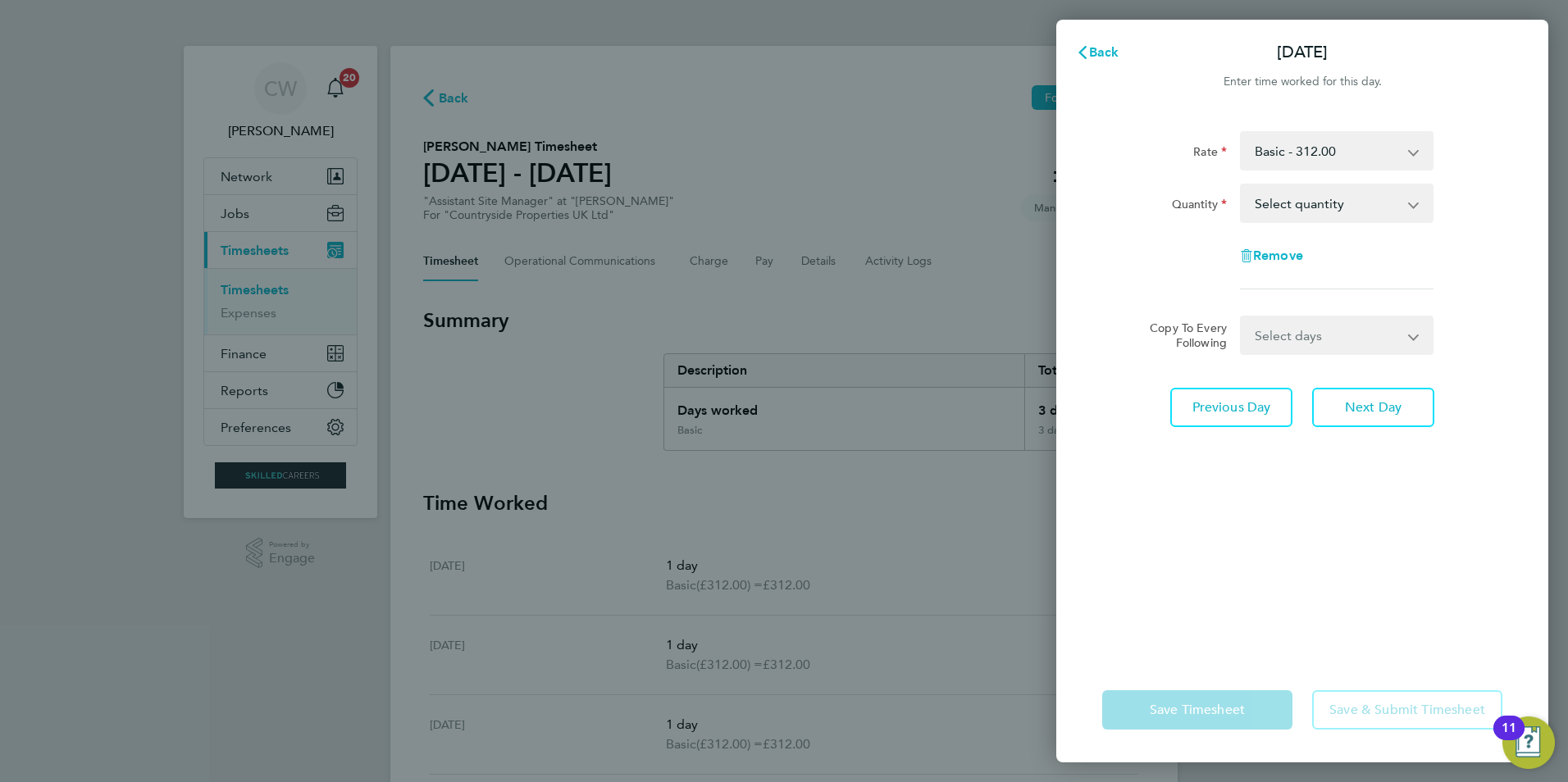
click at [1042, 206] on select "Select quantity 0.5 1" at bounding box center [1327, 203] width 170 height 36
select select "1"
click at [1042, 186] on select "Select quantity 0.5 1" at bounding box center [1327, 203] width 170 height 36
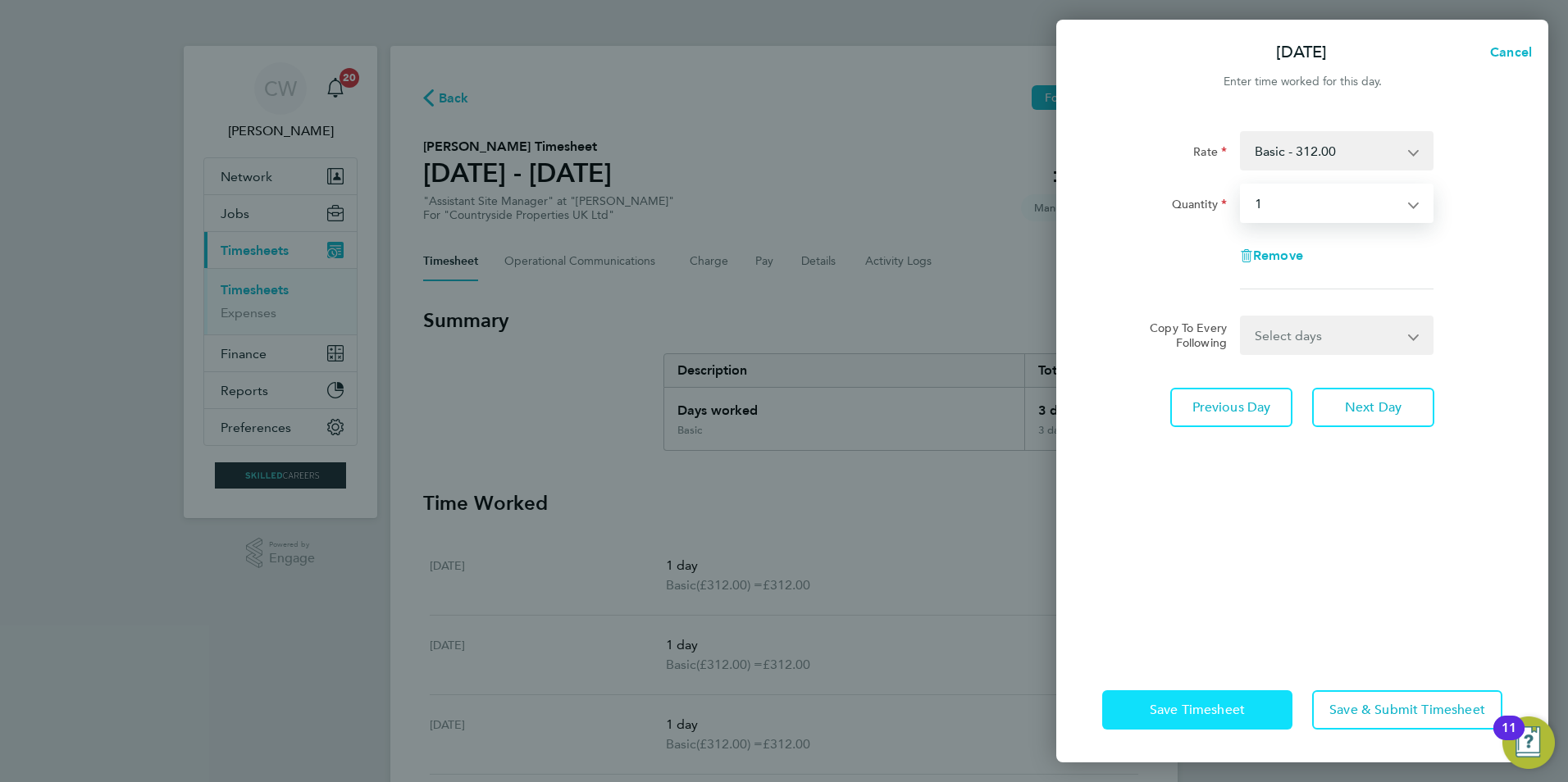
click at [1042, 486] on span "Save Timesheet" at bounding box center [1197, 710] width 95 height 16
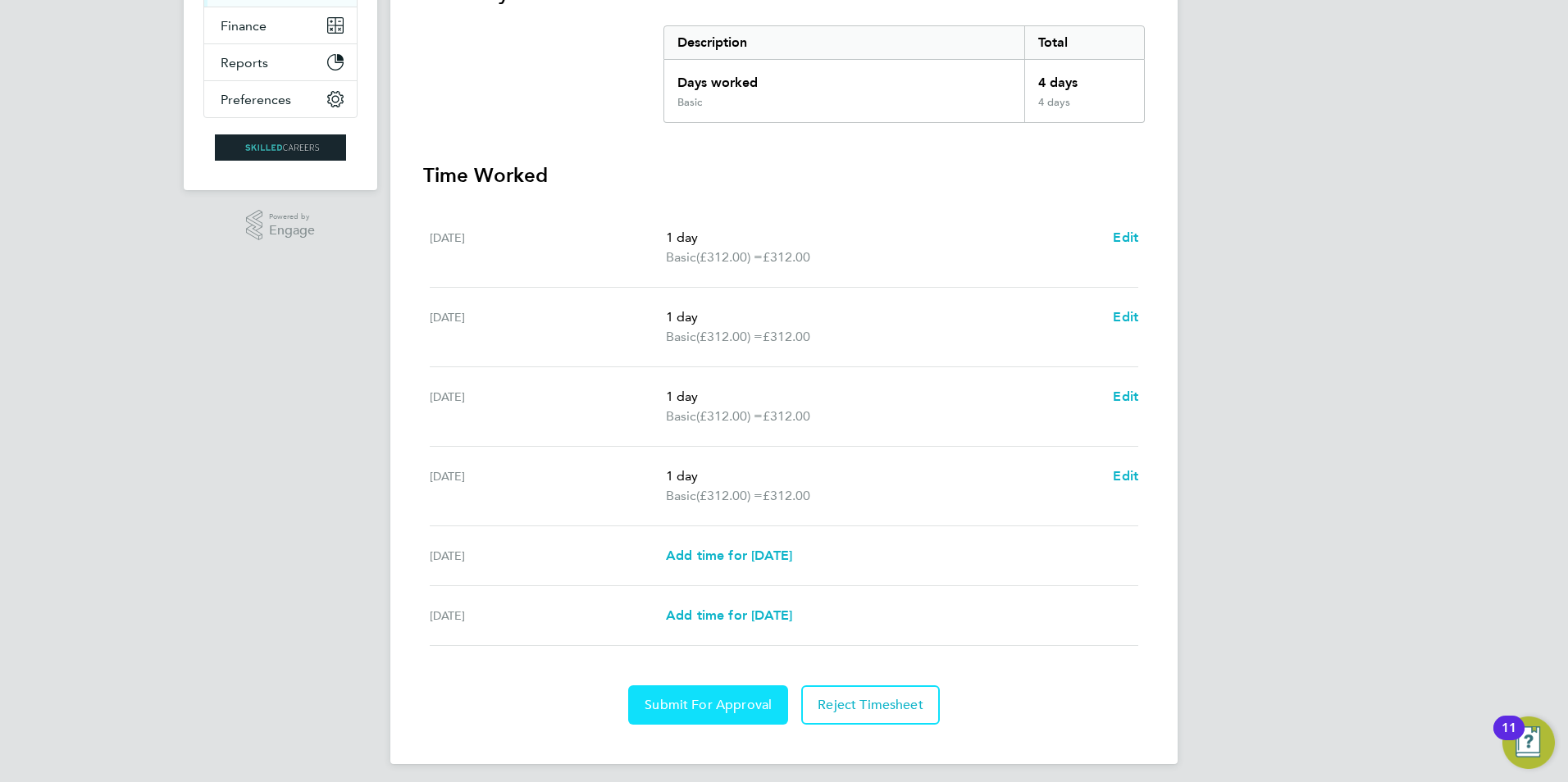
click at [718, 486] on button "Submit For Approval" at bounding box center [709, 705] width 160 height 39
